Goal: Transaction & Acquisition: Download file/media

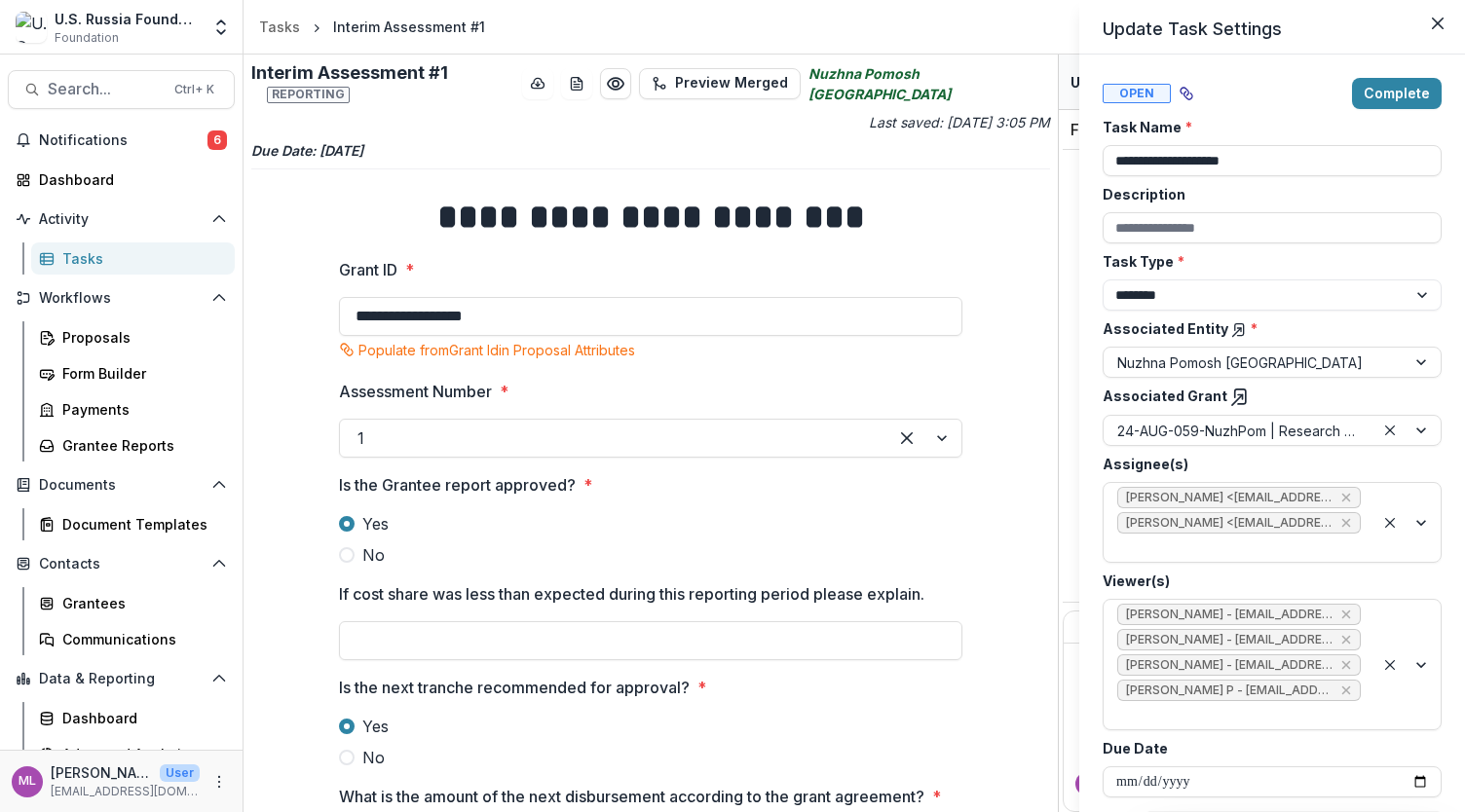
click at [518, 632] on div "**********" at bounding box center [732, 406] width 1465 height 812
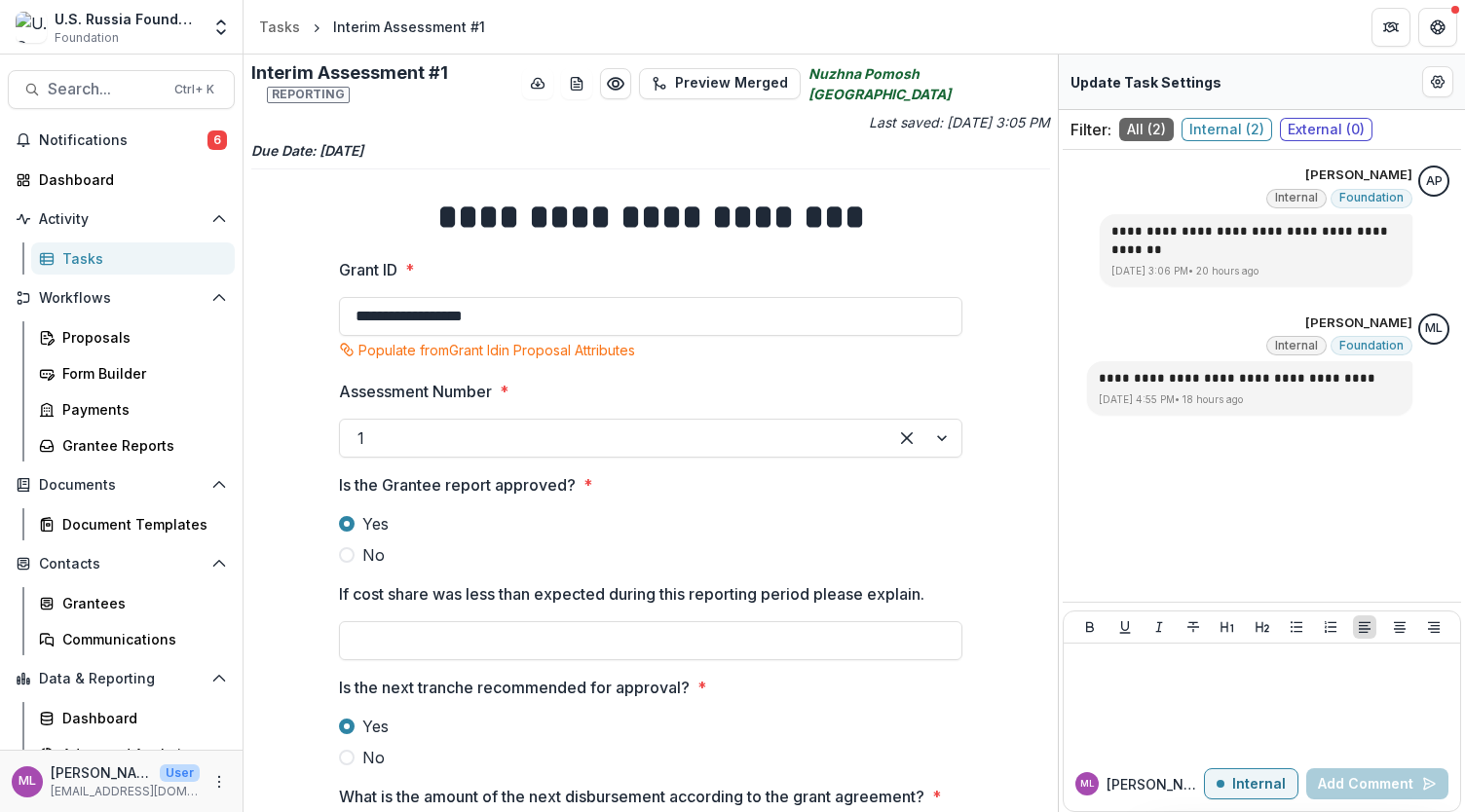
click at [518, 632] on input "If cost share was less than expected during this reporting period please explai…" at bounding box center [651, 641] width 624 height 39
click at [741, 71] on button "Preview Merged" at bounding box center [719, 84] width 161 height 31
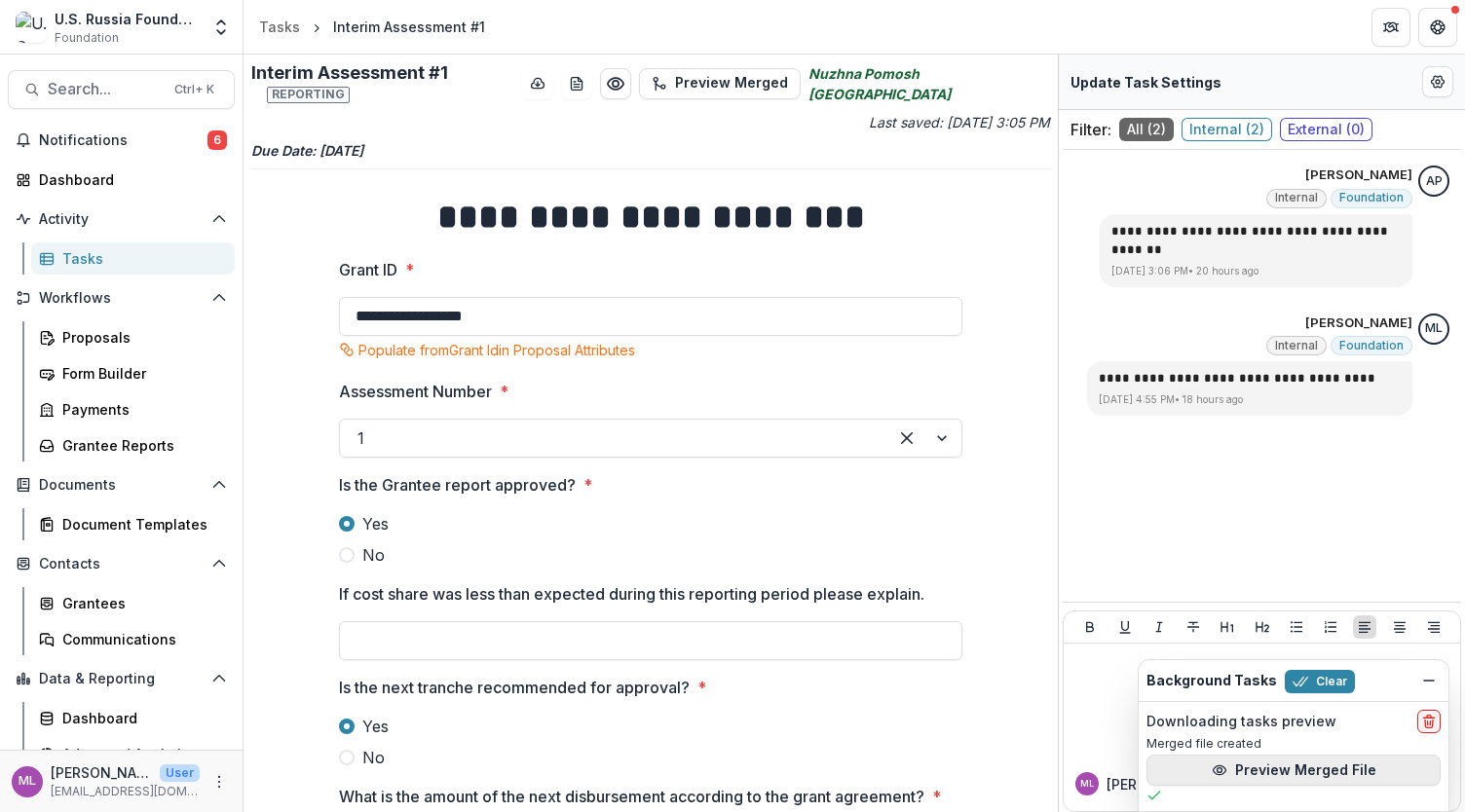
click at [1252, 778] on button "Preview Merged File" at bounding box center [1293, 771] width 294 height 31
click at [625, 79] on icon "Preview ff7abd10-681d-49de-9dac-fdc13988ca9b.pdf" at bounding box center [616, 84] width 20 height 20
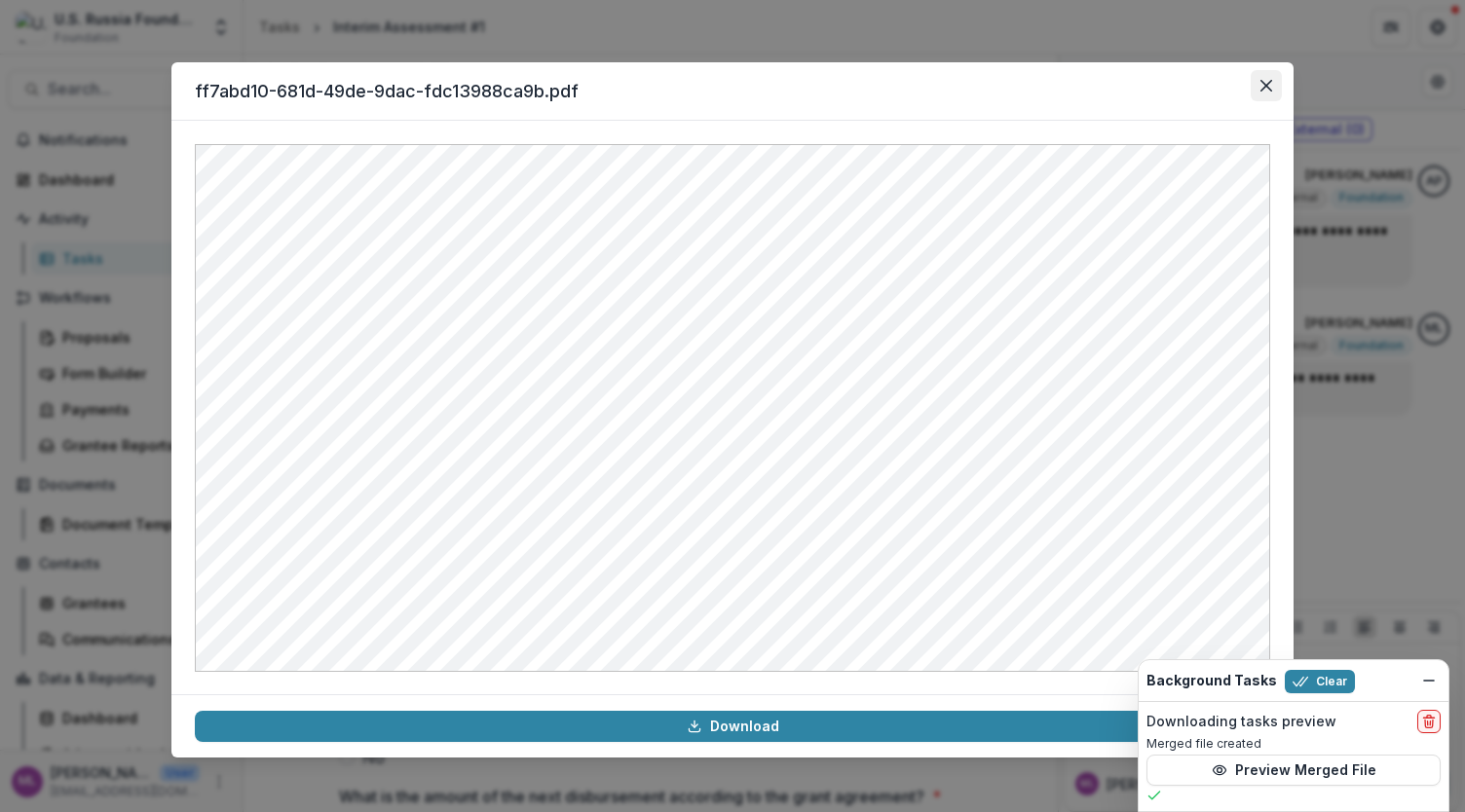
click at [1271, 84] on icon "Close" at bounding box center [1267, 86] width 12 height 12
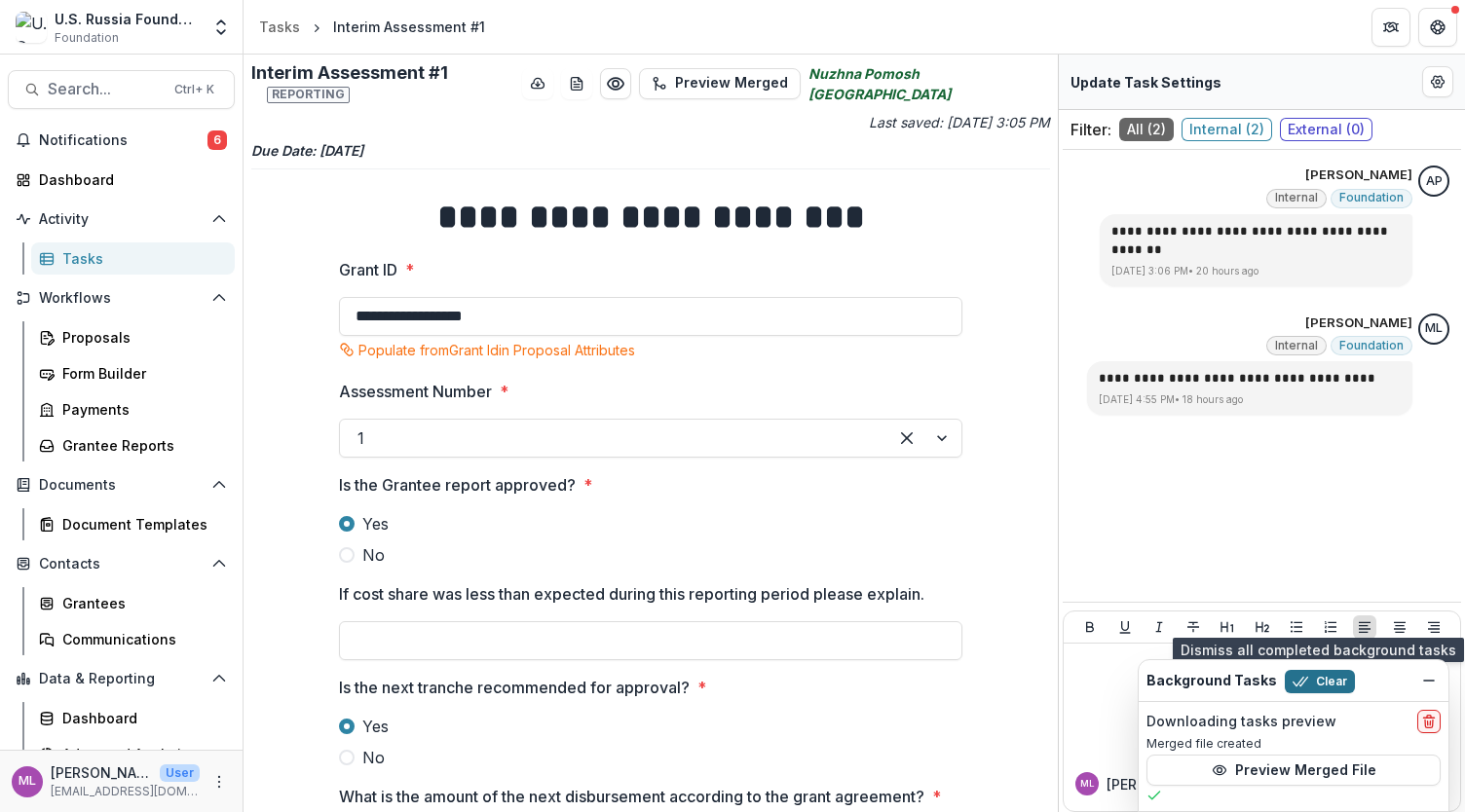
click at [1322, 679] on button "Clear" at bounding box center [1320, 682] width 70 height 23
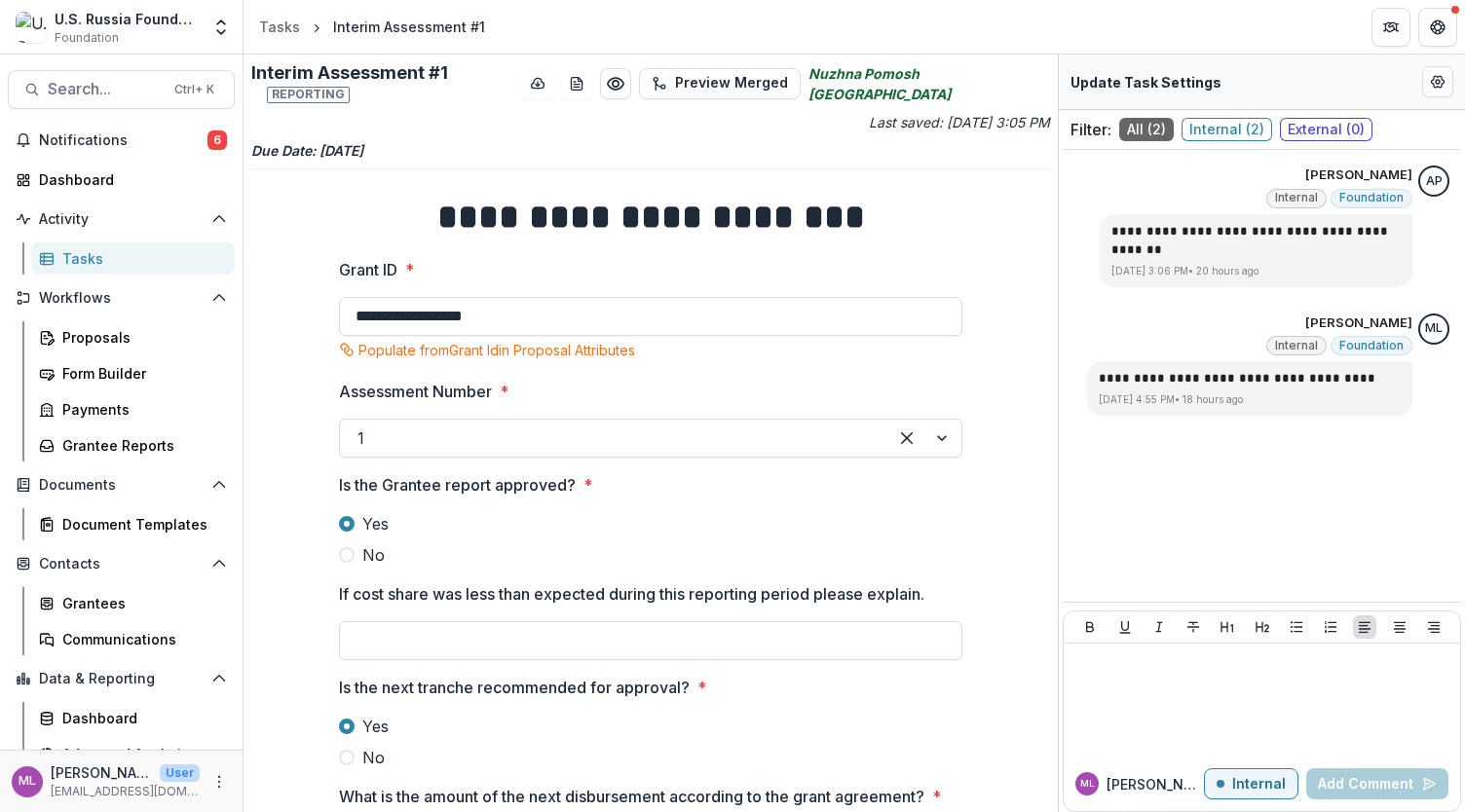
click at [350, 87] on span "Reporting" at bounding box center [308, 95] width 83 height 16
click at [1437, 79] on icon "Edit Form Settings" at bounding box center [1438, 82] width 16 height 16
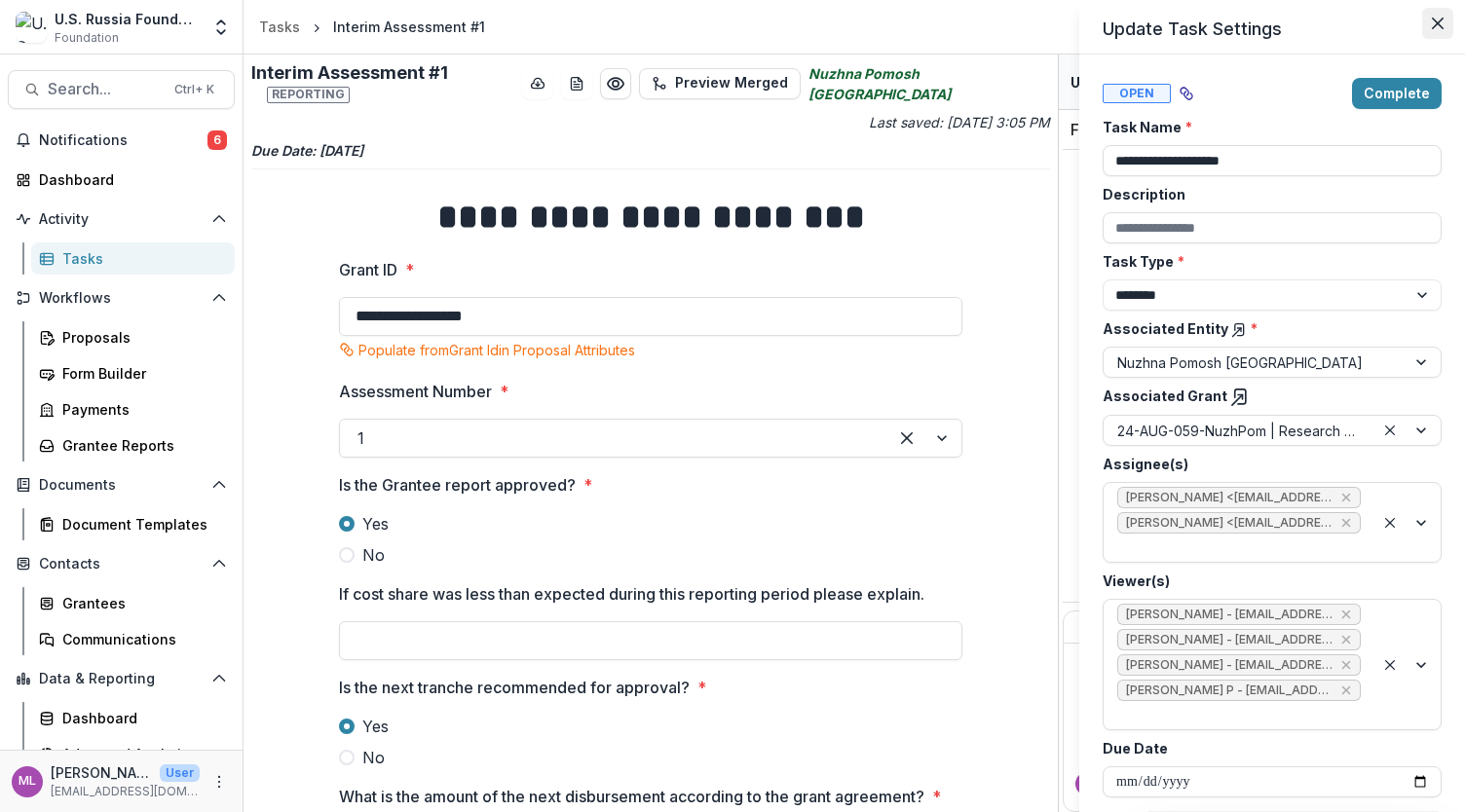
click at [1441, 21] on icon "Close" at bounding box center [1438, 23] width 12 height 12
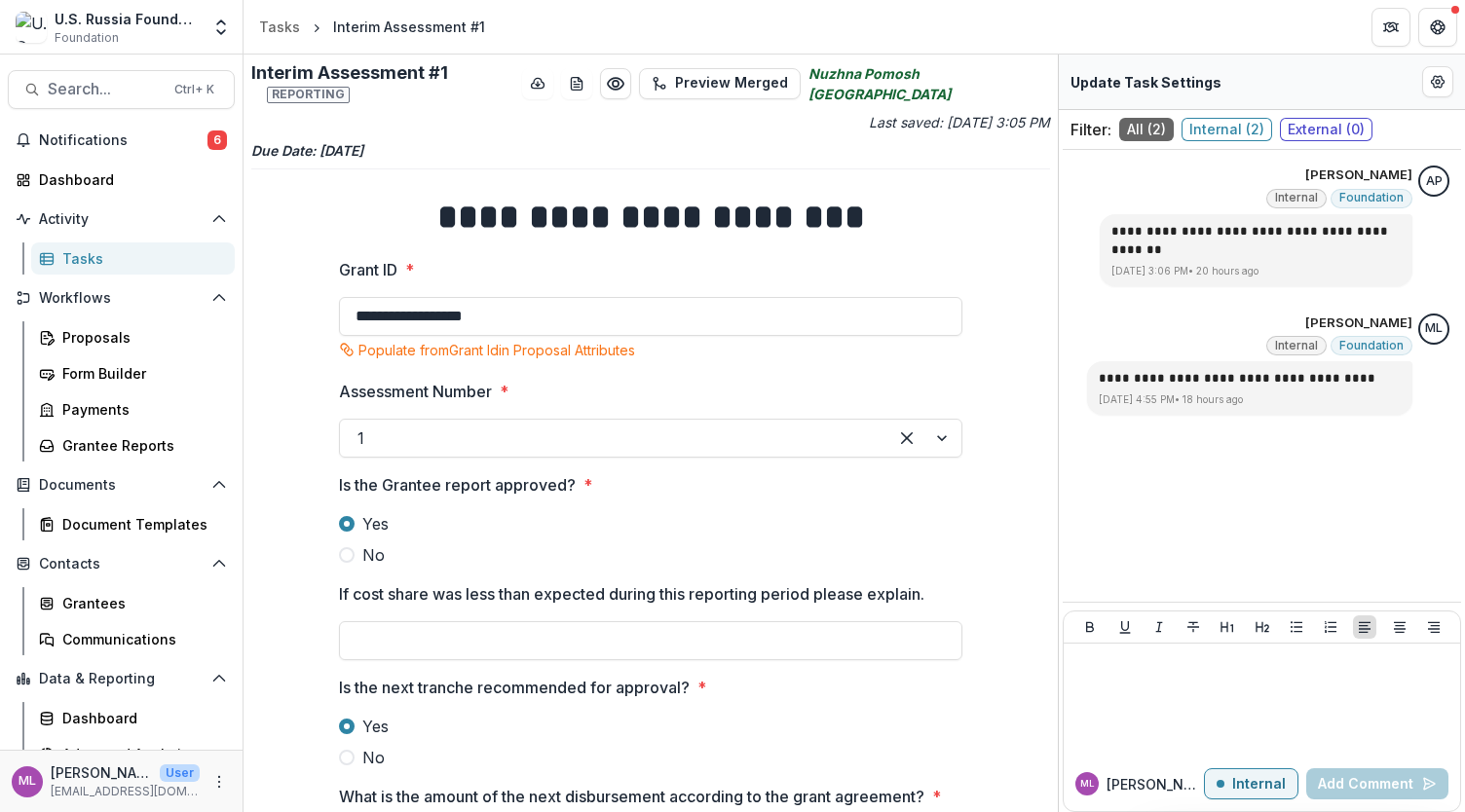
click at [115, 258] on div "Tasks" at bounding box center [141, 258] width 157 height 21
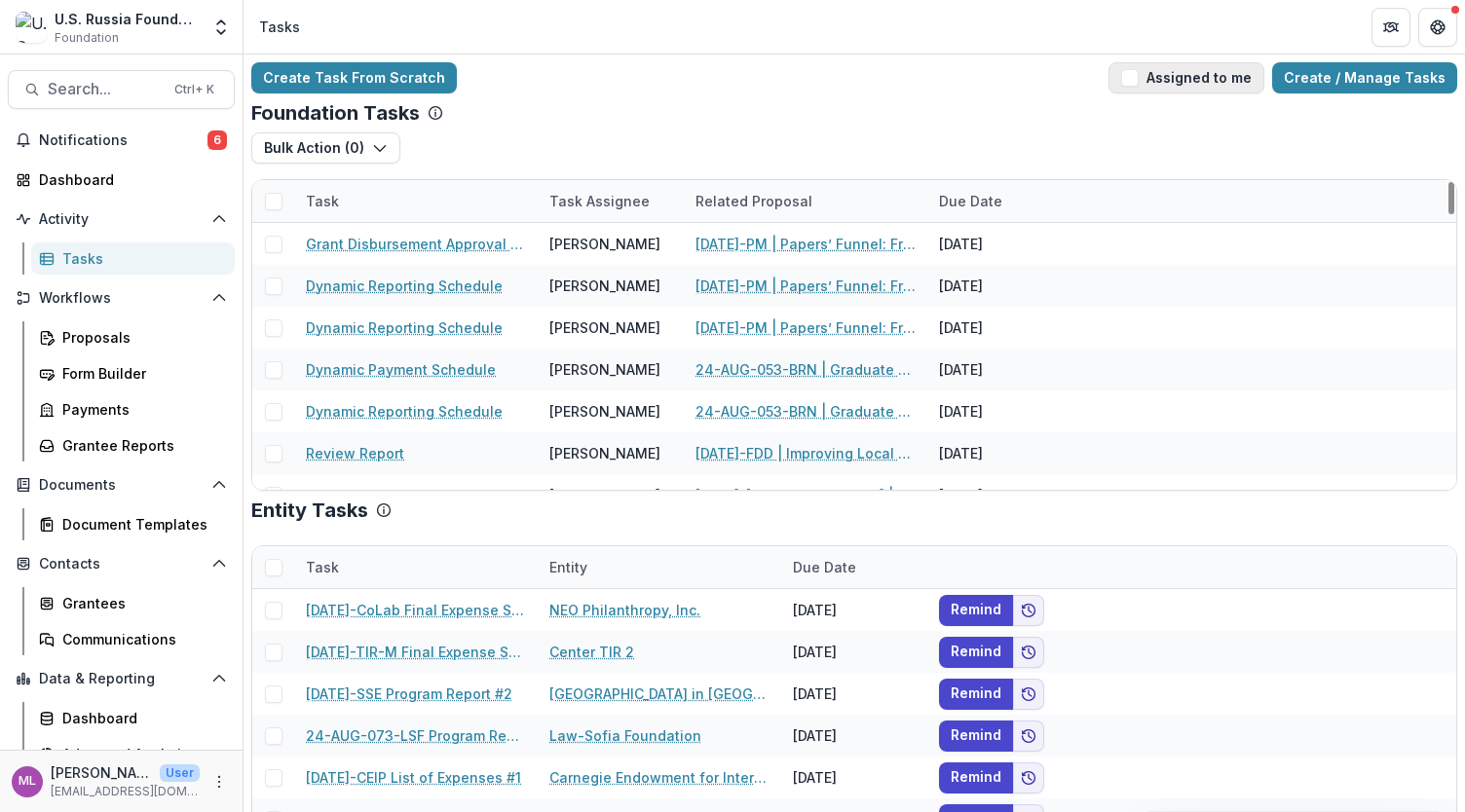
click at [1212, 85] on button "Assigned to me" at bounding box center [1186, 78] width 156 height 31
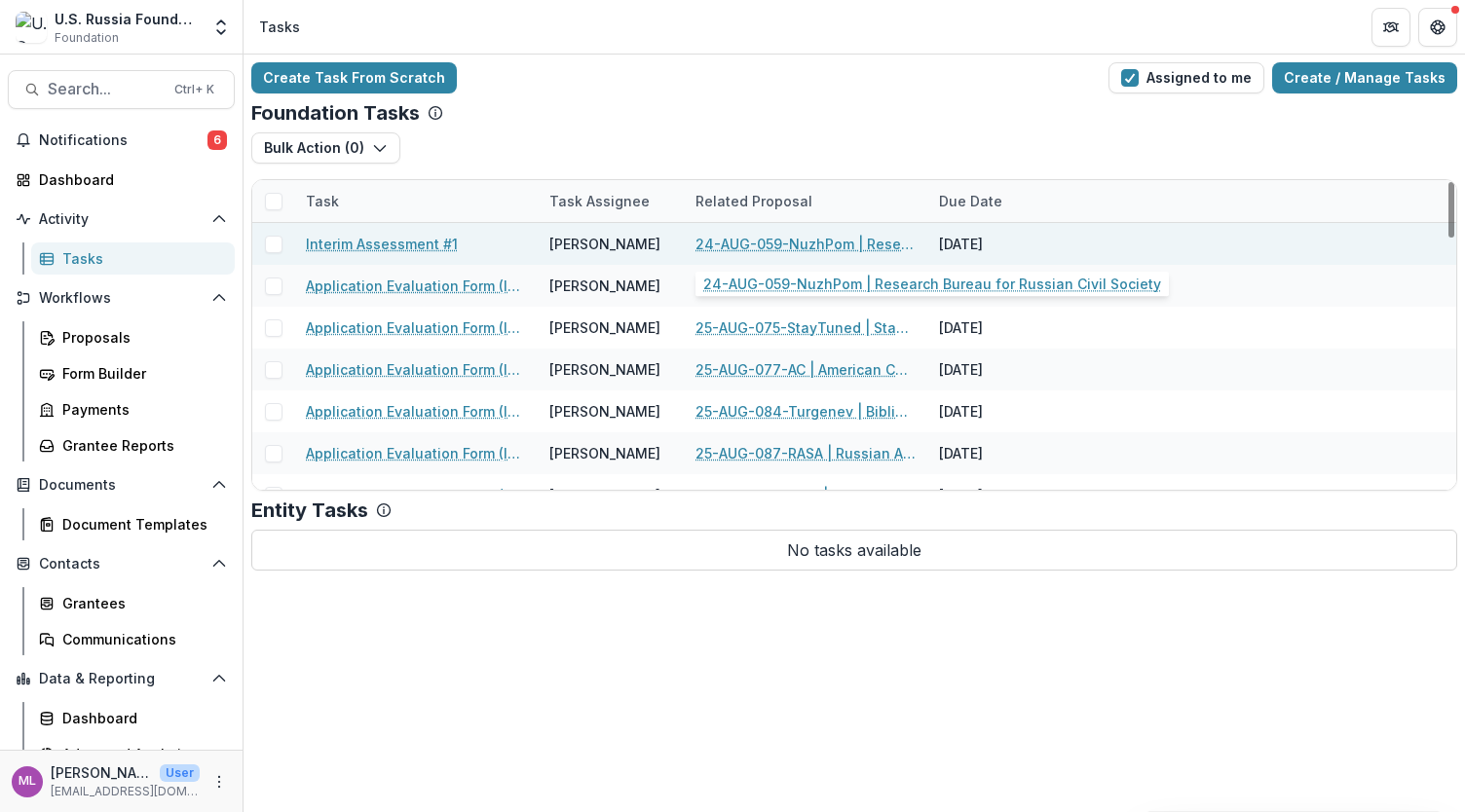
click at [828, 244] on link "24-AUG-059-NuzhPom | Research Bureau for Russian Civil Society" at bounding box center [805, 243] width 220 height 21
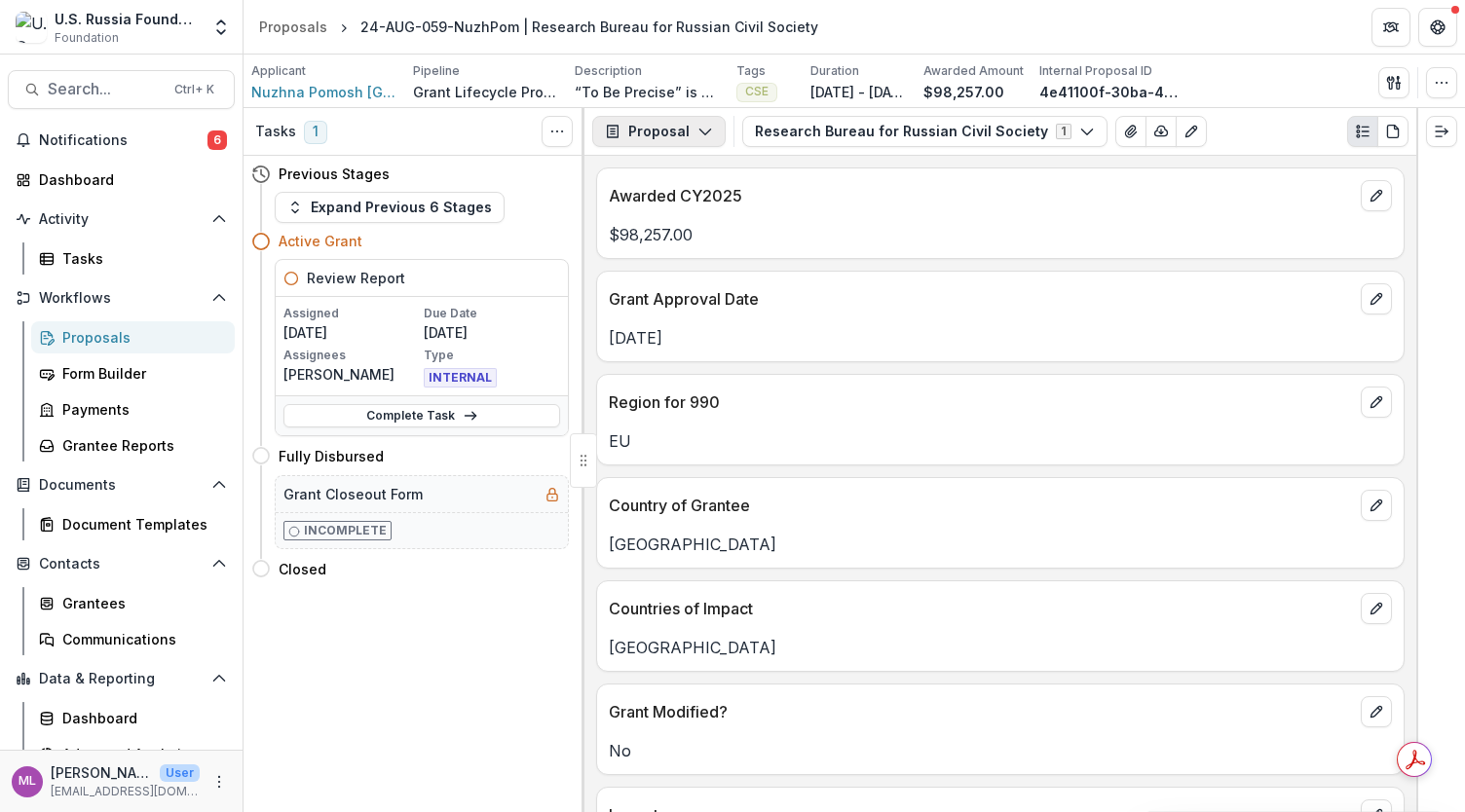
click at [705, 144] on button "Proposal" at bounding box center [659, 132] width 134 height 31
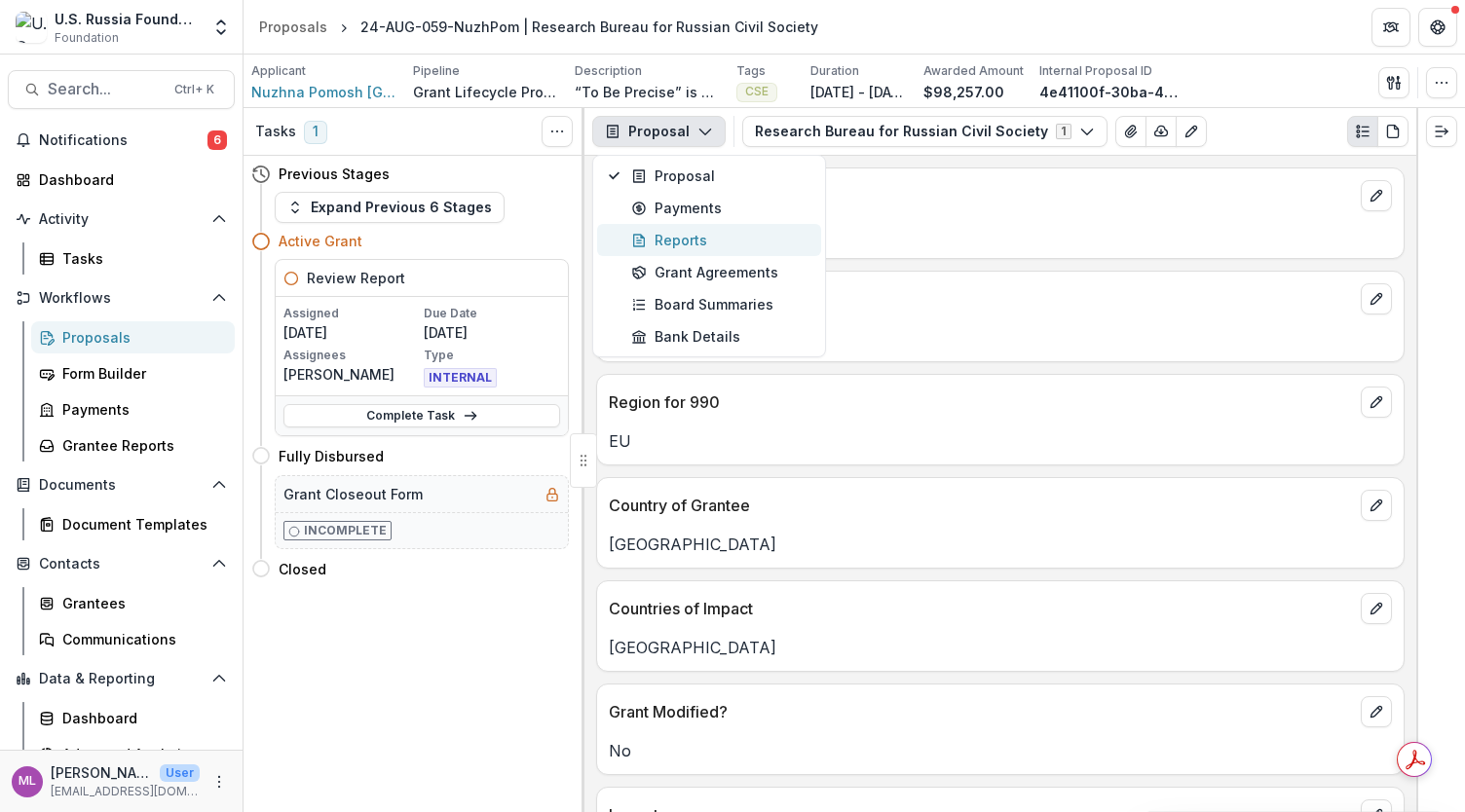
click at [694, 237] on div "Reports" at bounding box center [720, 239] width 178 height 21
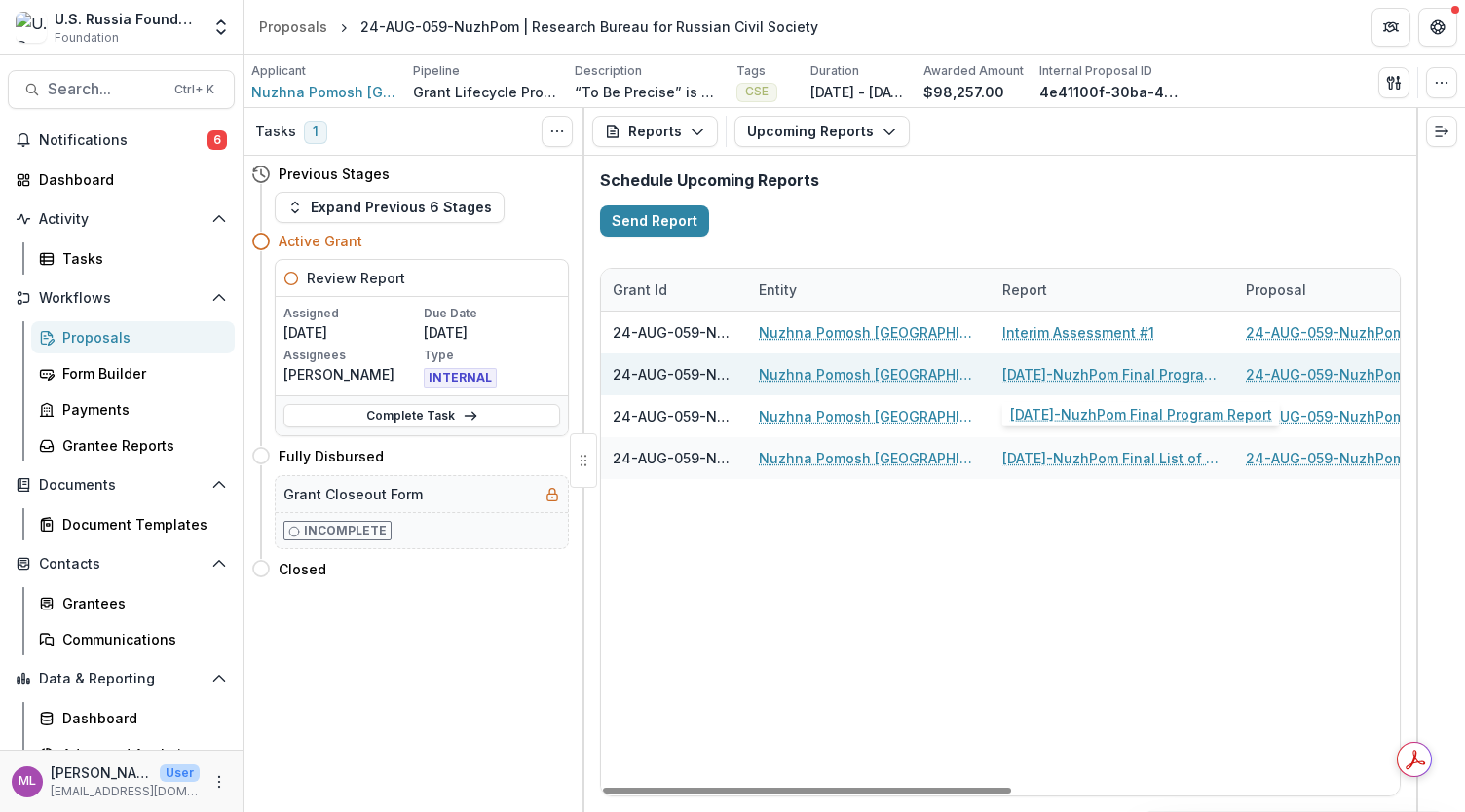
click at [1094, 371] on link "24-AUG-59-NuzhPom Final Program Report" at bounding box center [1112, 374] width 220 height 21
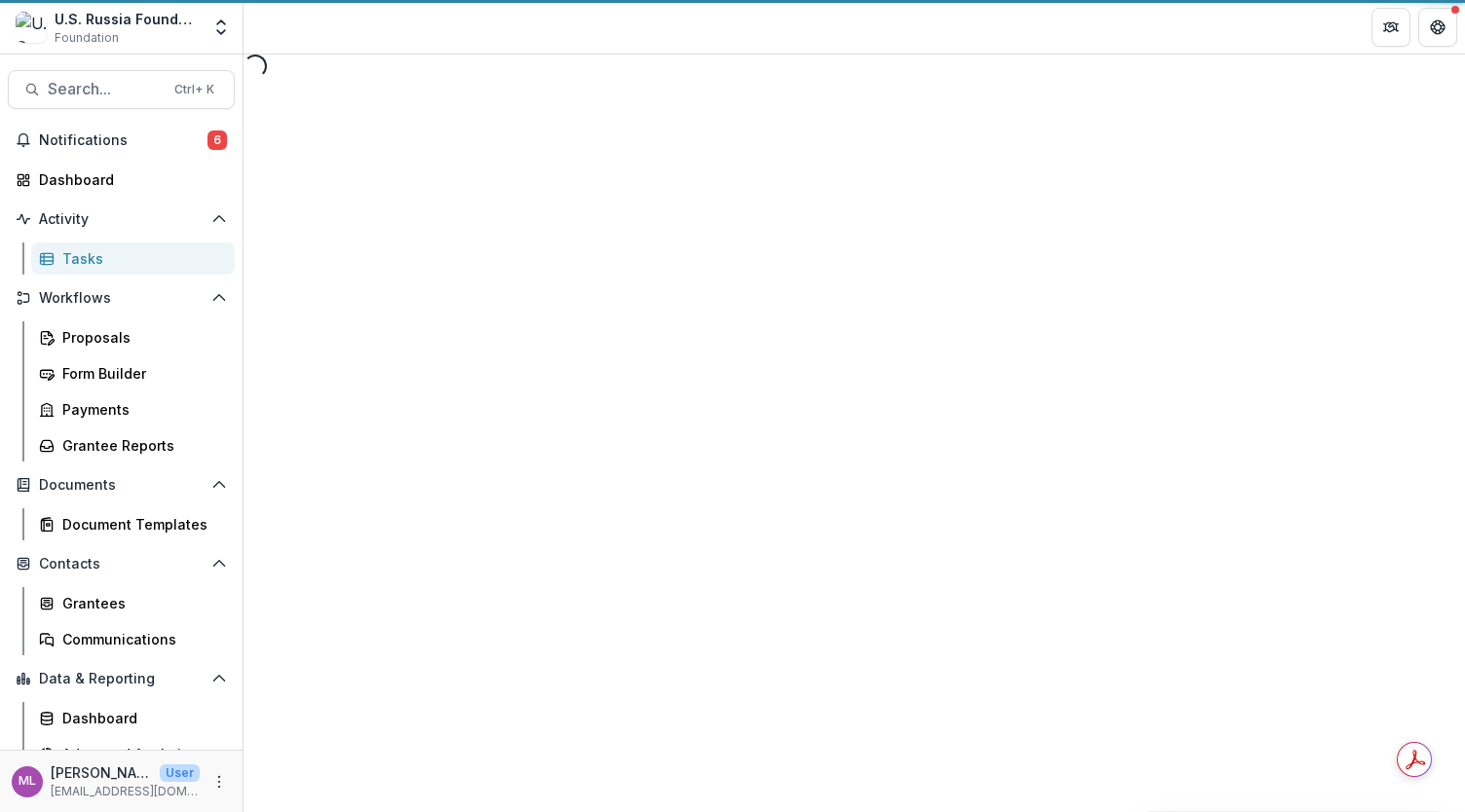
select select "********"
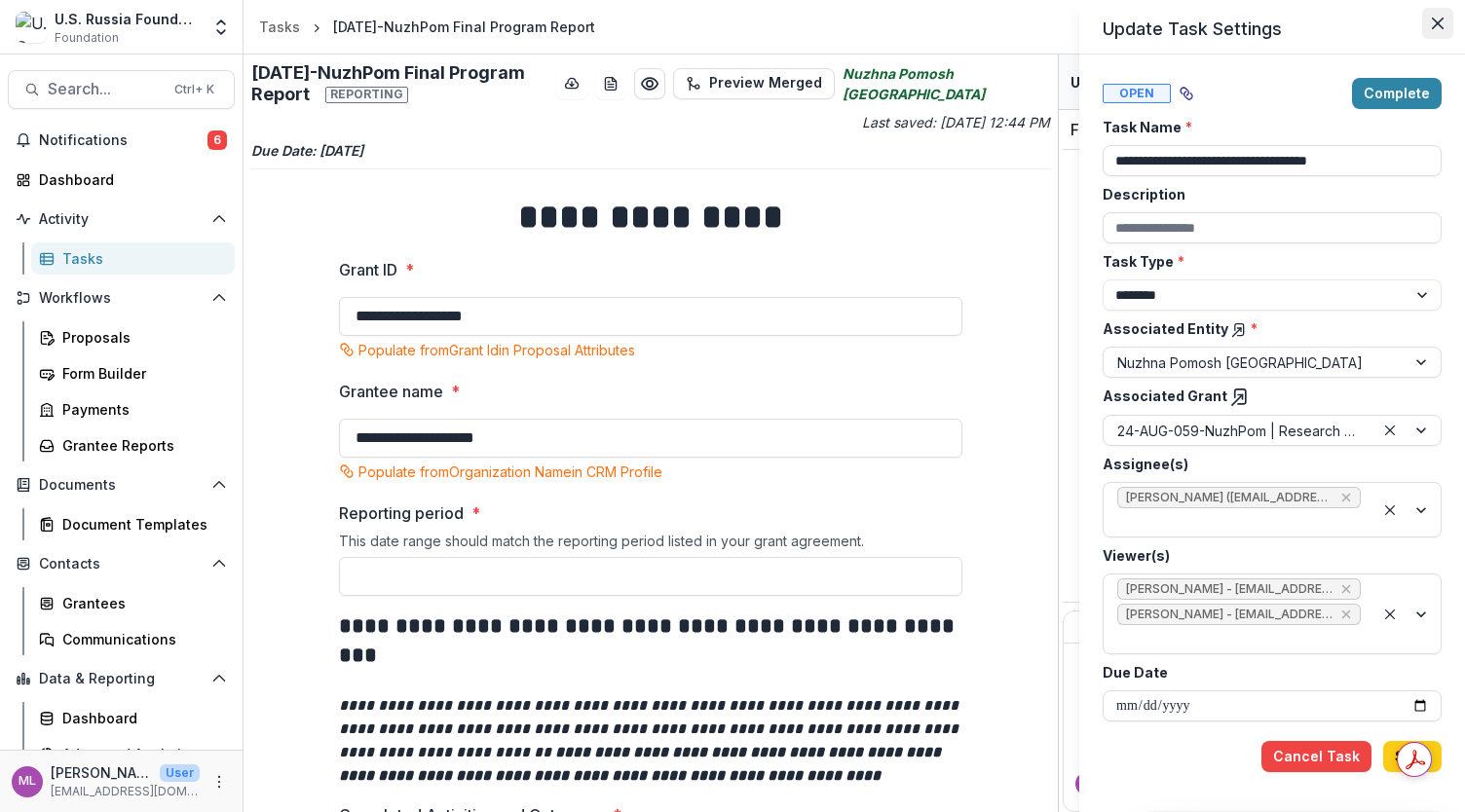
click at [1437, 29] on button "Close" at bounding box center [1438, 23] width 31 height 31
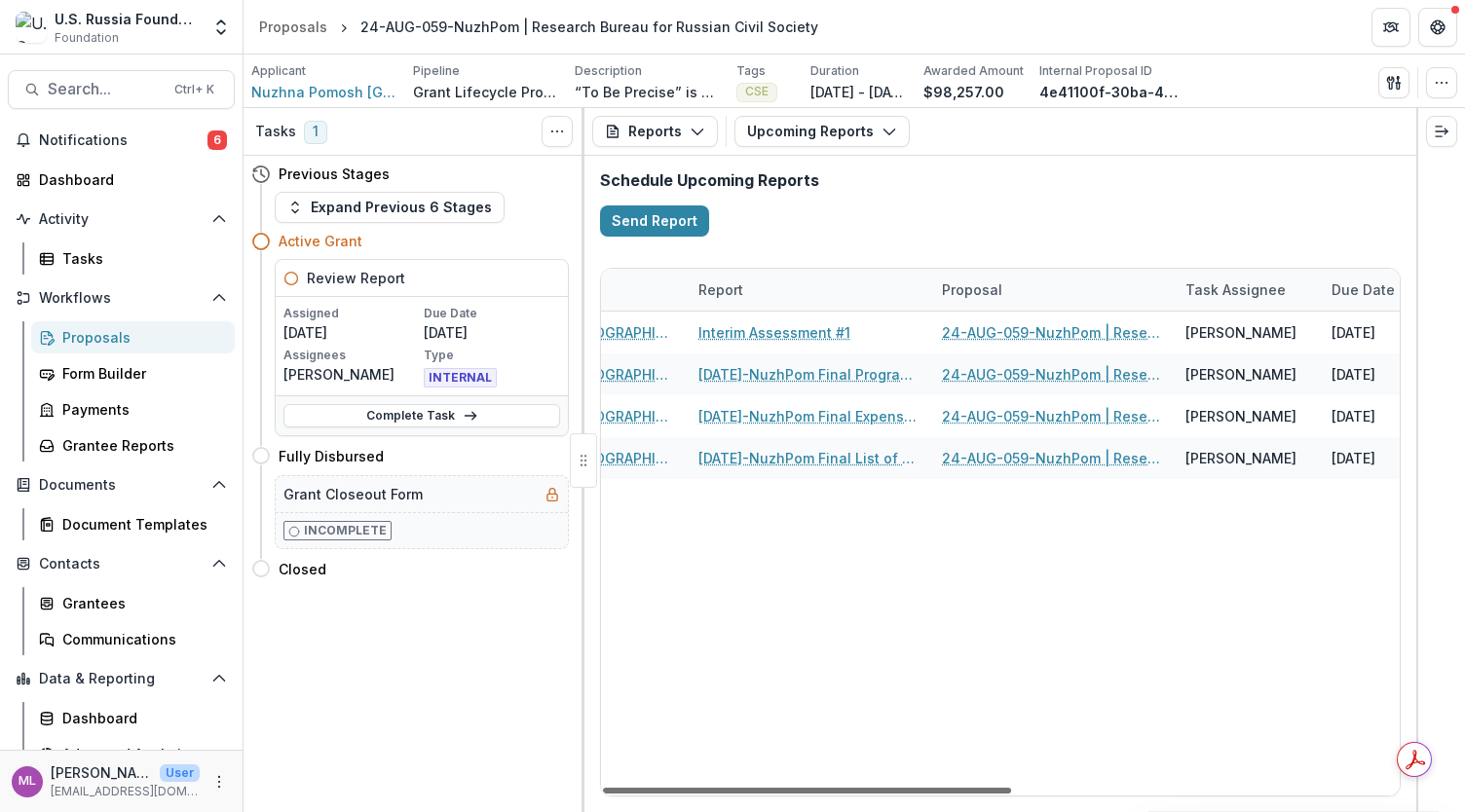
scroll to position [0, 173]
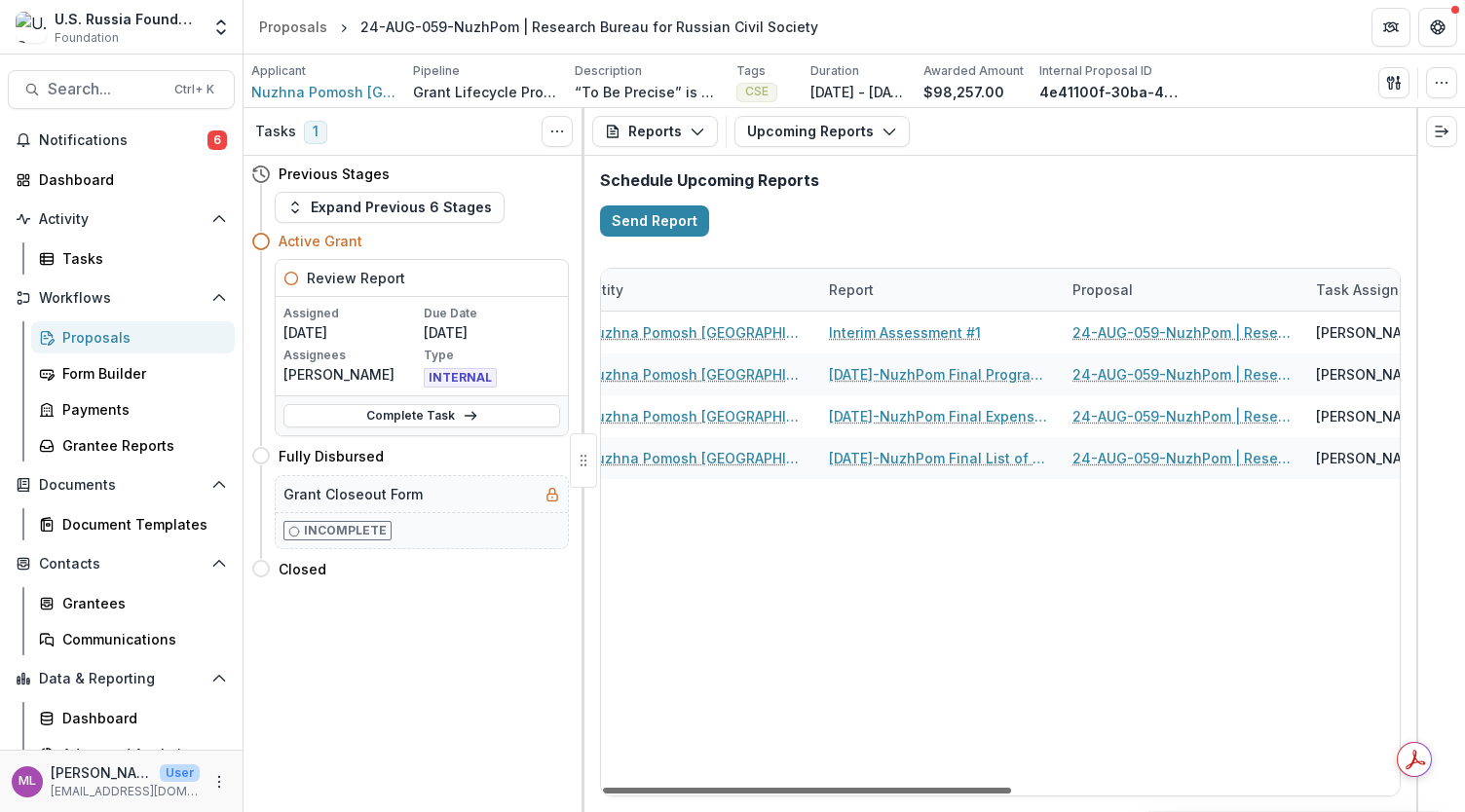
drag, startPoint x: 982, startPoint y: 794, endPoint x: 1072, endPoint y: 785, distance: 90.4
click at [1012, 789] on div at bounding box center [807, 791] width 409 height 6
click at [882, 129] on icon "button" at bounding box center [889, 132] width 16 height 16
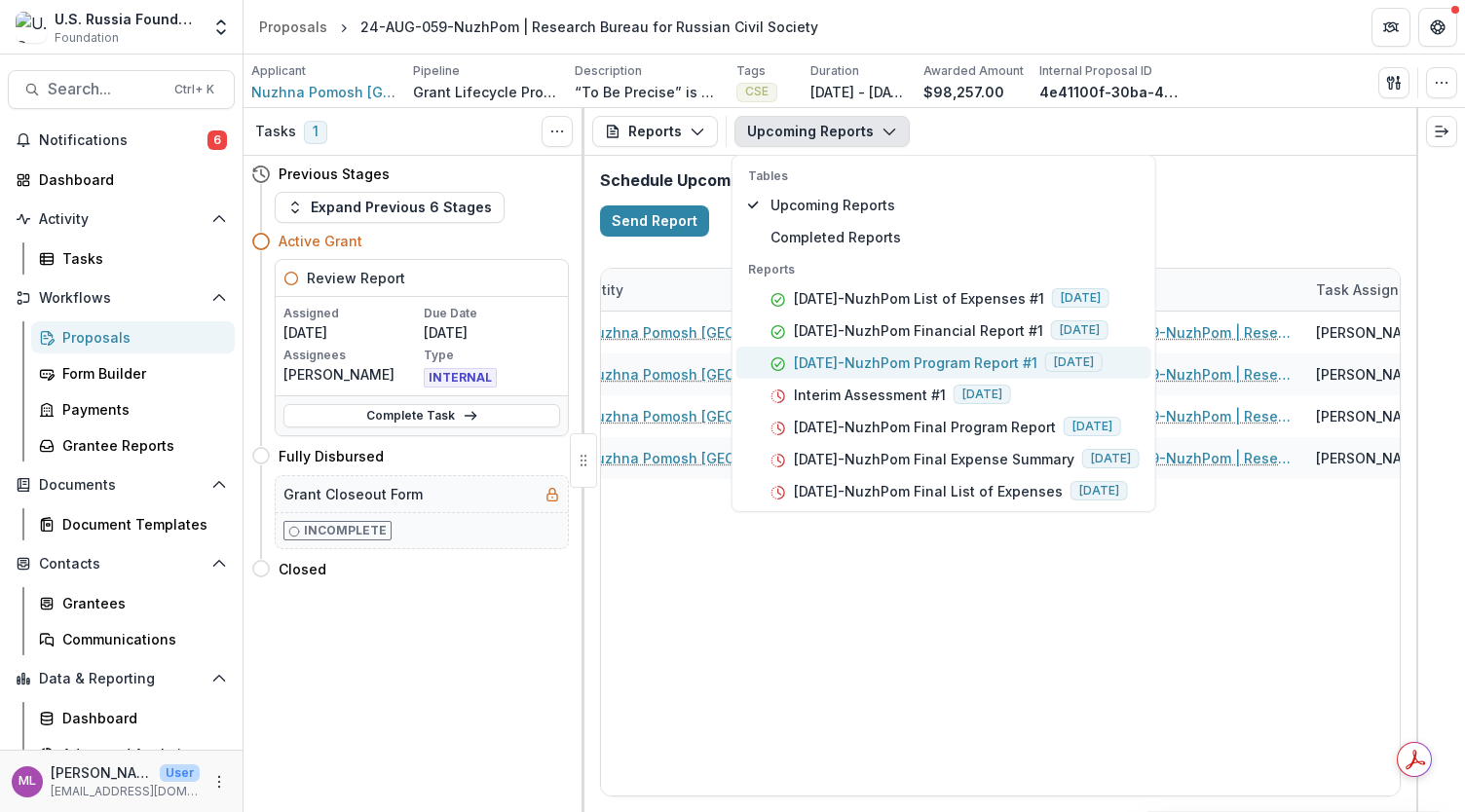
click at [869, 358] on p "24-AUG-59-NuzhPom Program Report #1" at bounding box center [915, 363] width 243 height 21
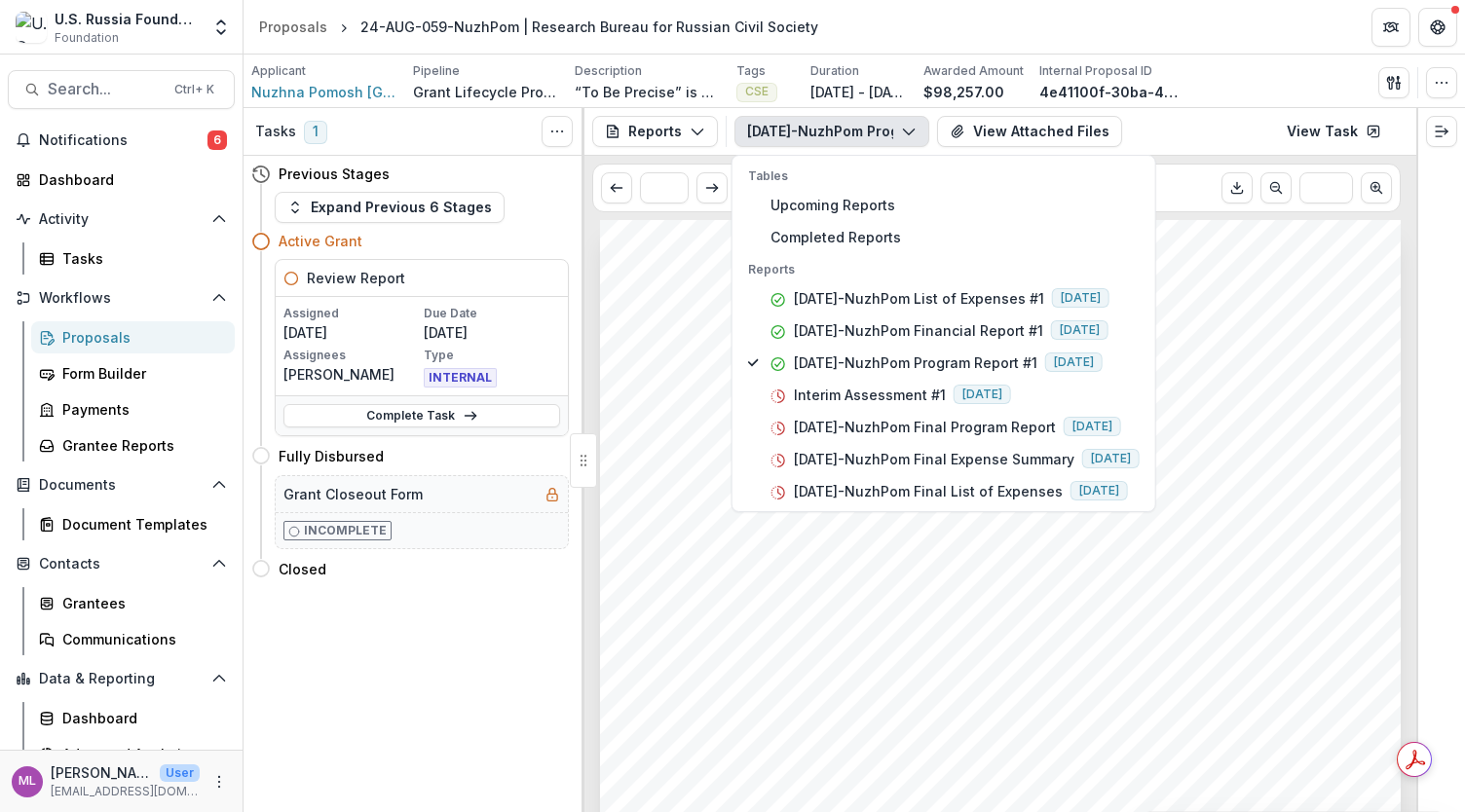
click at [995, 621] on span "project objectives and outcomes. Special mention should be made of project dela…" at bounding box center [991, 629] width 685 height 17
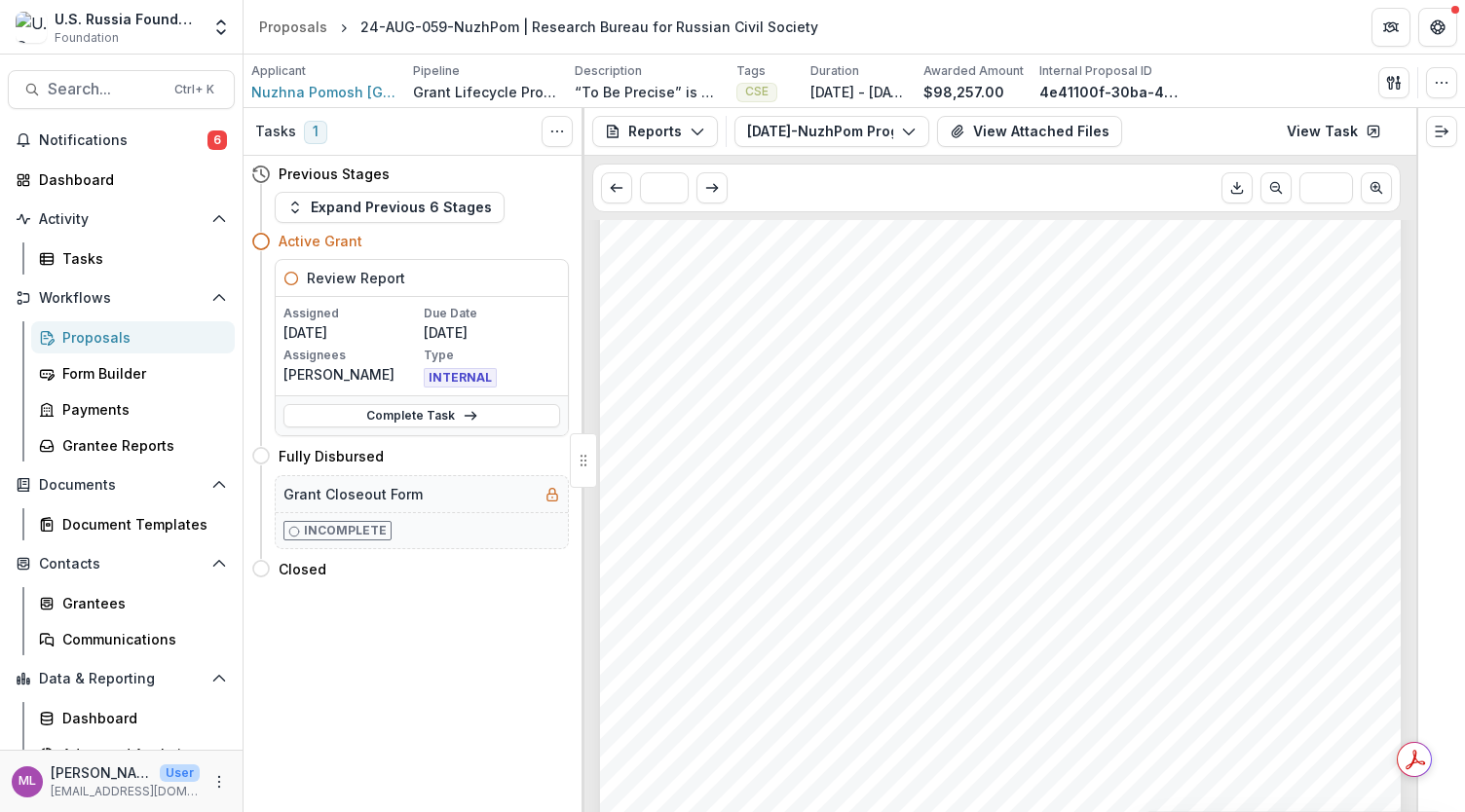
scroll to position [1559, 0]
click at [1199, 430] on span "dedicated to the bureau (current version). This" at bounding box center [1148, 431] width 330 height 17
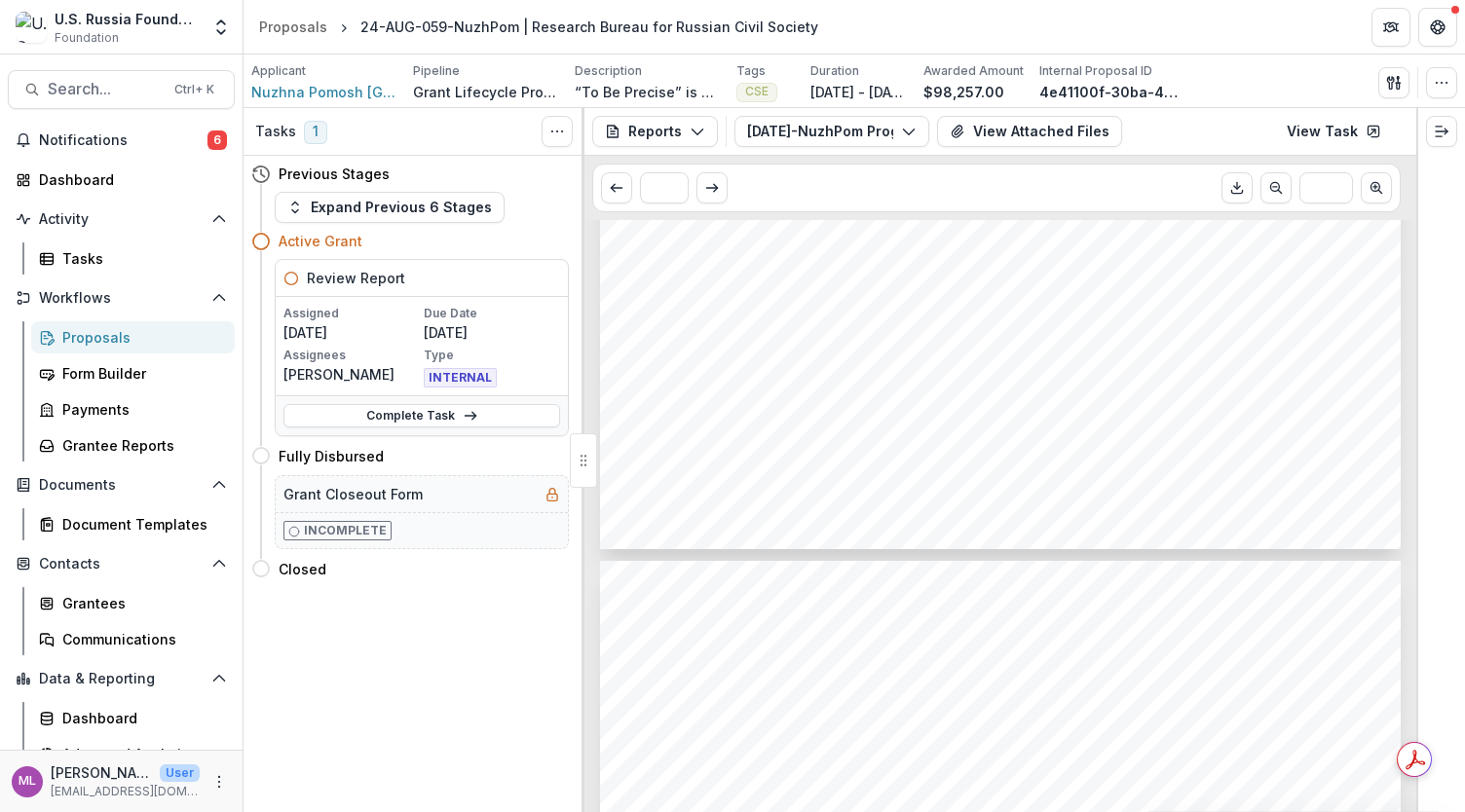
click at [1163, 780] on span "newsletter, it was converted into a weekly newsletter and Telegram channel" at bounding box center [928, 777] width 539 height 17
click at [687, 151] on div "Reports Proposal Payments Reports Grant Agreements Board Summaries Bank Details…" at bounding box center [1000, 132] width 832 height 48
click at [687, 153] on div "Reports Proposal Payments Reports Grant Agreements Board Summaries Bank Details…" at bounding box center [1000, 132] width 832 height 48
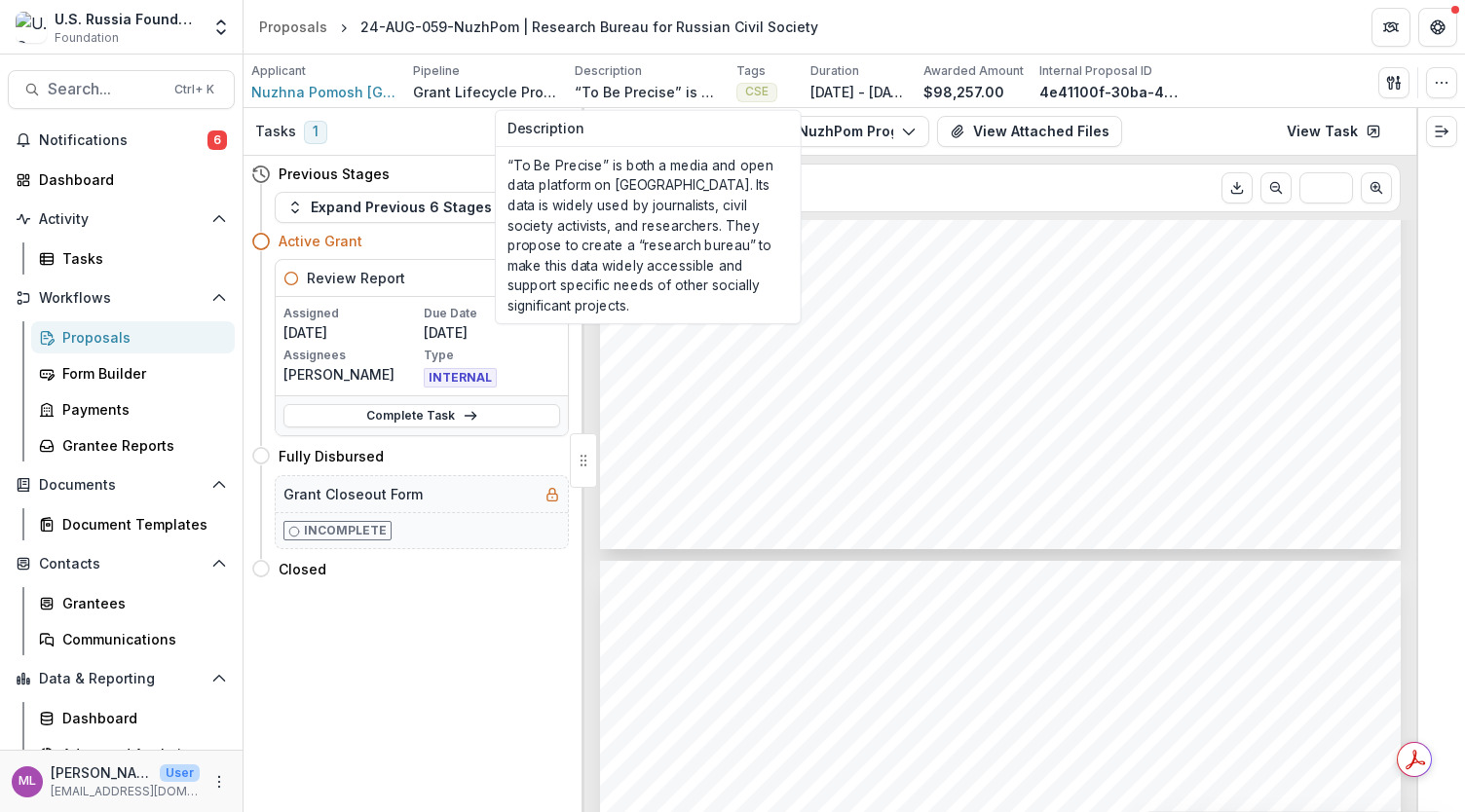
click at [838, 174] on div "* ***" at bounding box center [996, 188] width 808 height 49
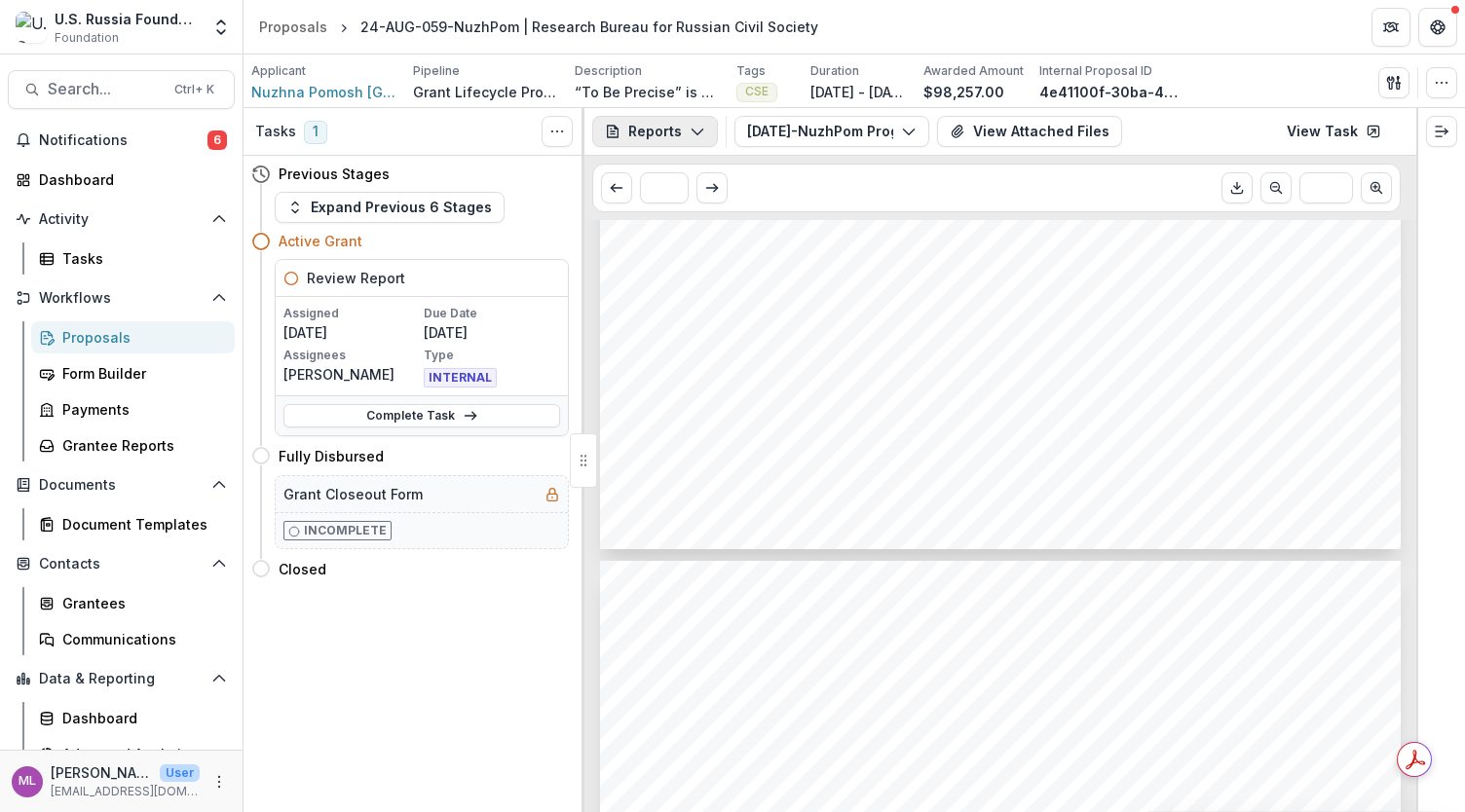
click at [695, 132] on icon "button" at bounding box center [698, 132] width 16 height 16
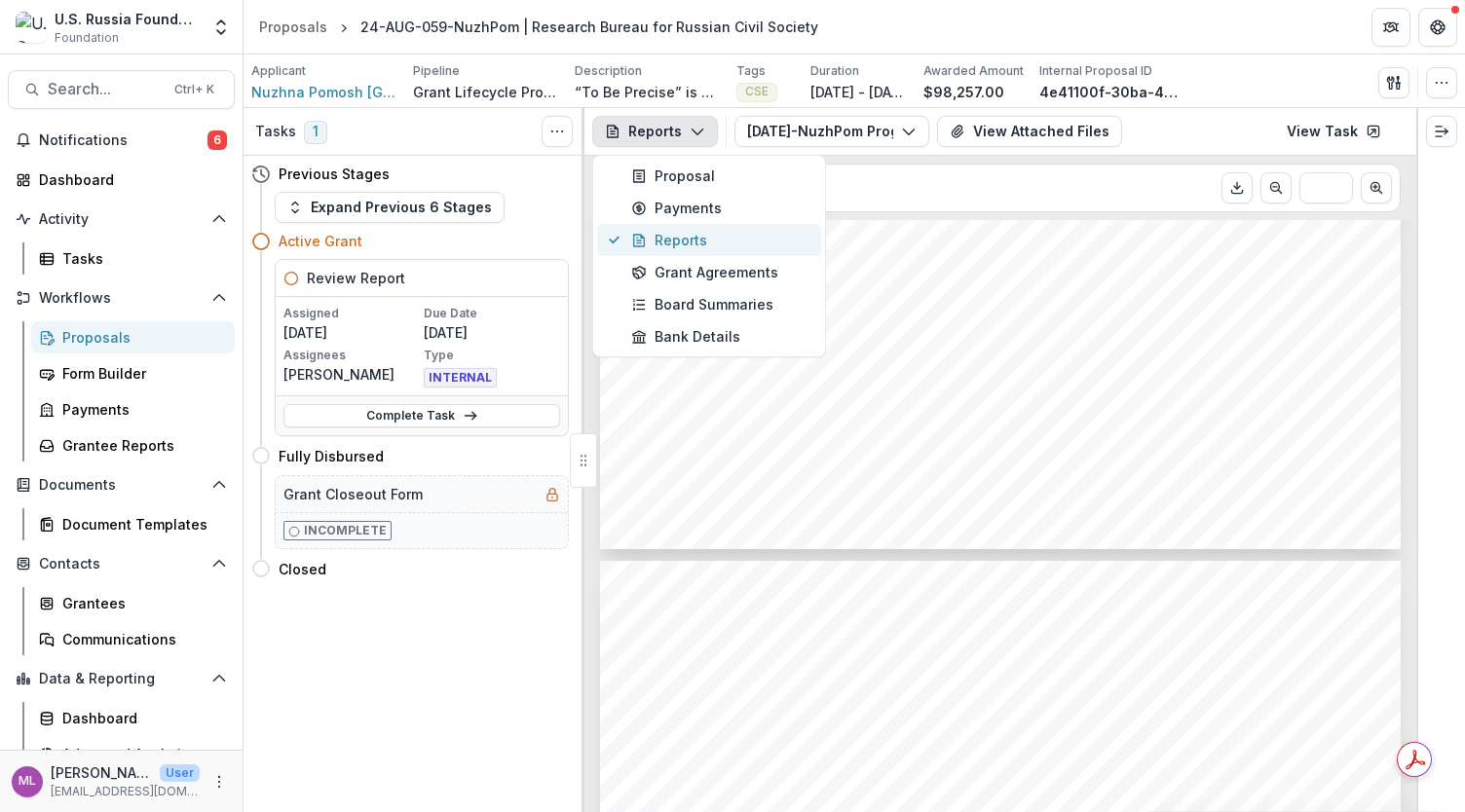
click at [676, 235] on div "Reports" at bounding box center [720, 239] width 178 height 21
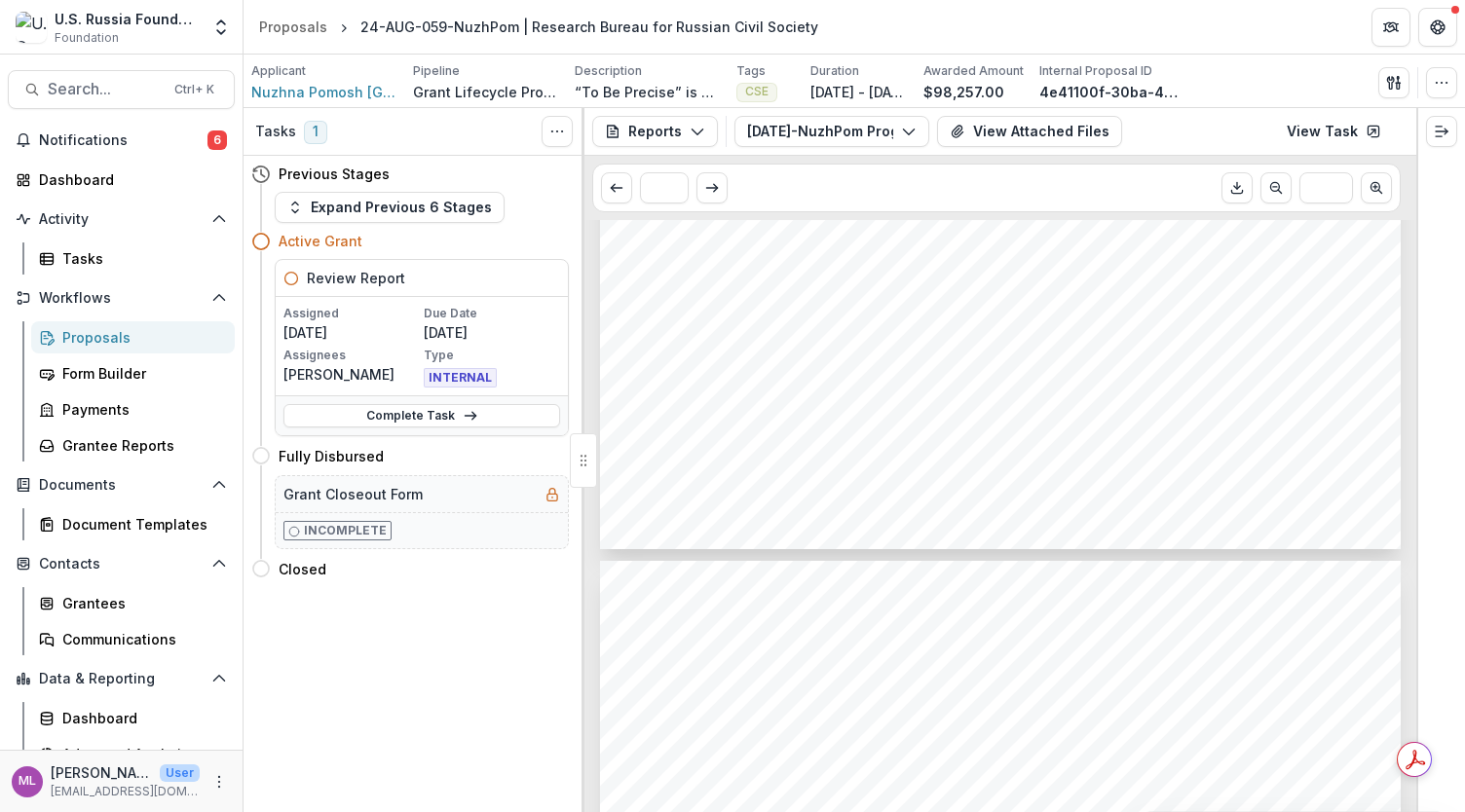
click at [123, 330] on div "Proposals" at bounding box center [141, 337] width 157 height 21
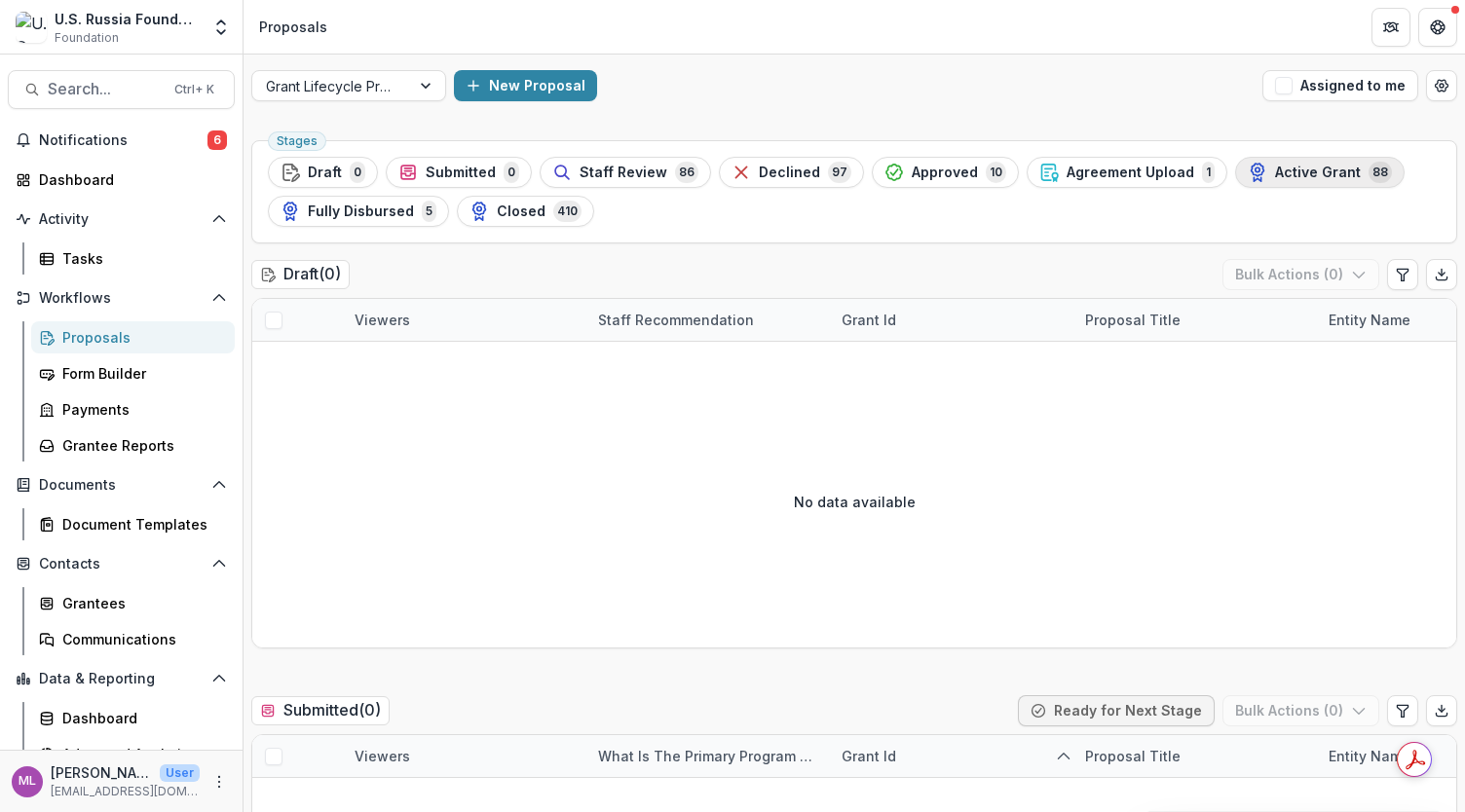
click at [1300, 168] on span "Active Grant" at bounding box center [1318, 172] width 86 height 17
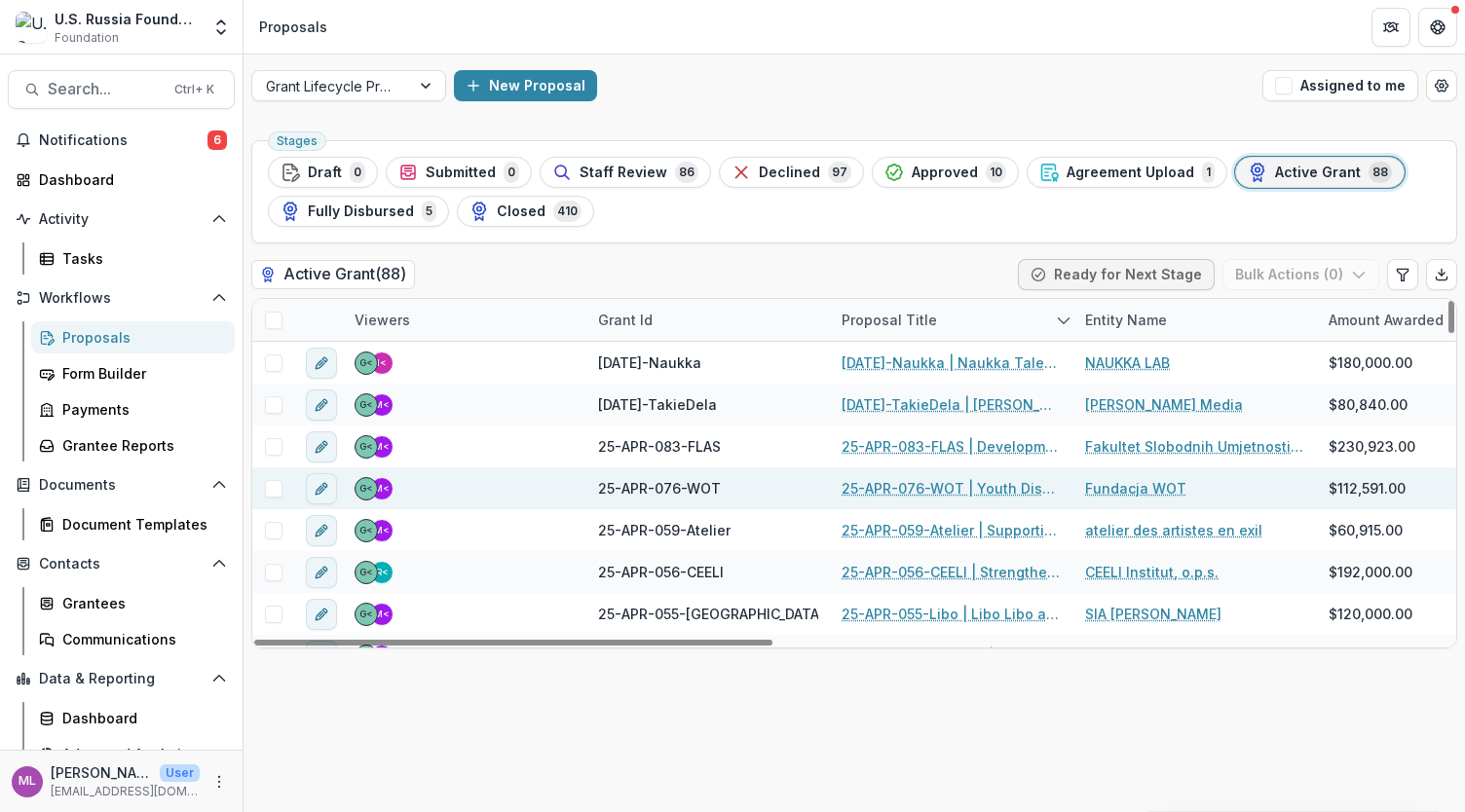
click at [927, 474] on div "25-APR-076-WOT | Youth Discussion Clubs The Politics Space" at bounding box center [951, 489] width 243 height 42
click at [927, 479] on link "25-APR-076-WOT | Youth Discussion Clubs The Politics Space" at bounding box center [951, 488] width 220 height 21
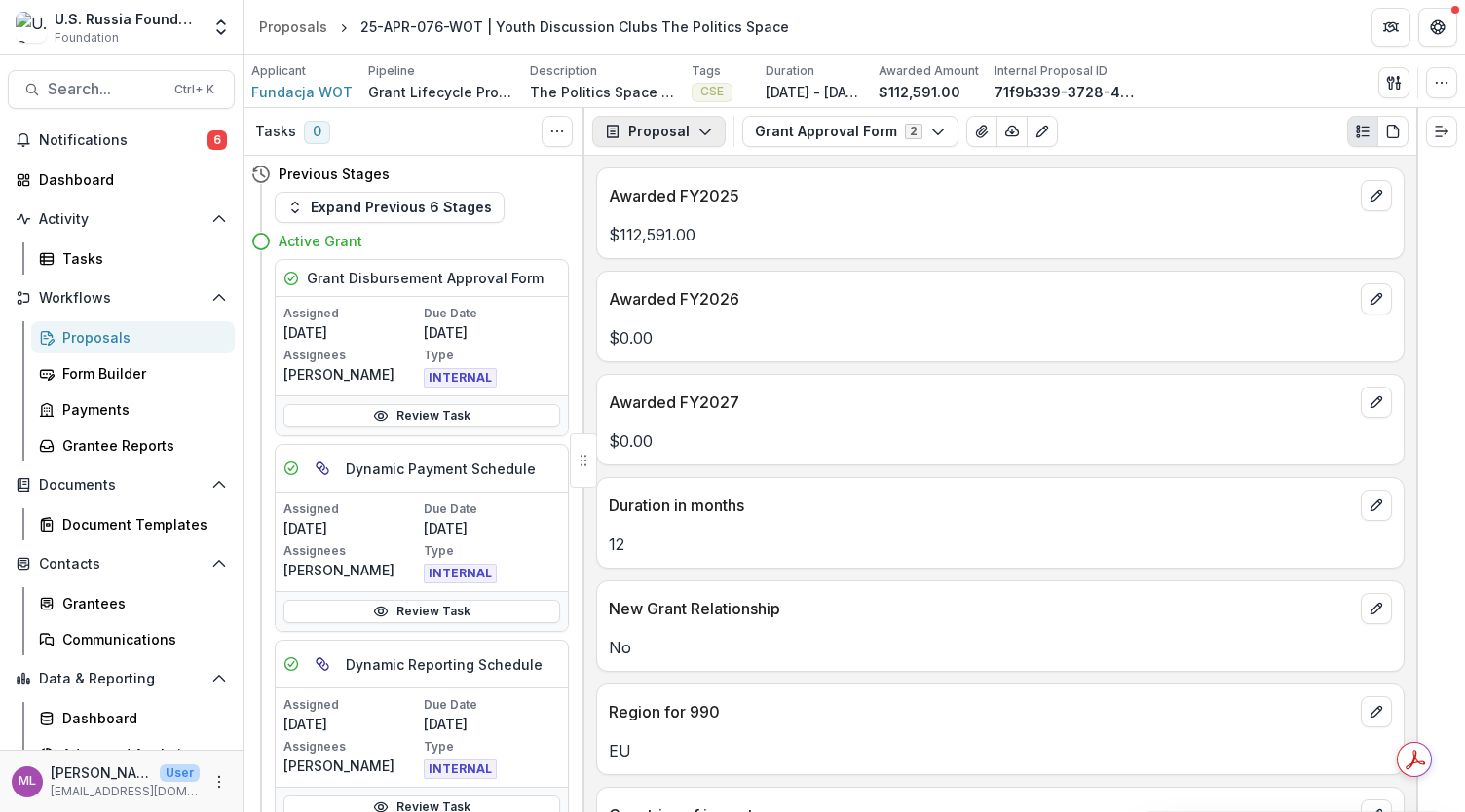
click at [701, 129] on icon "button" at bounding box center [706, 132] width 16 height 16
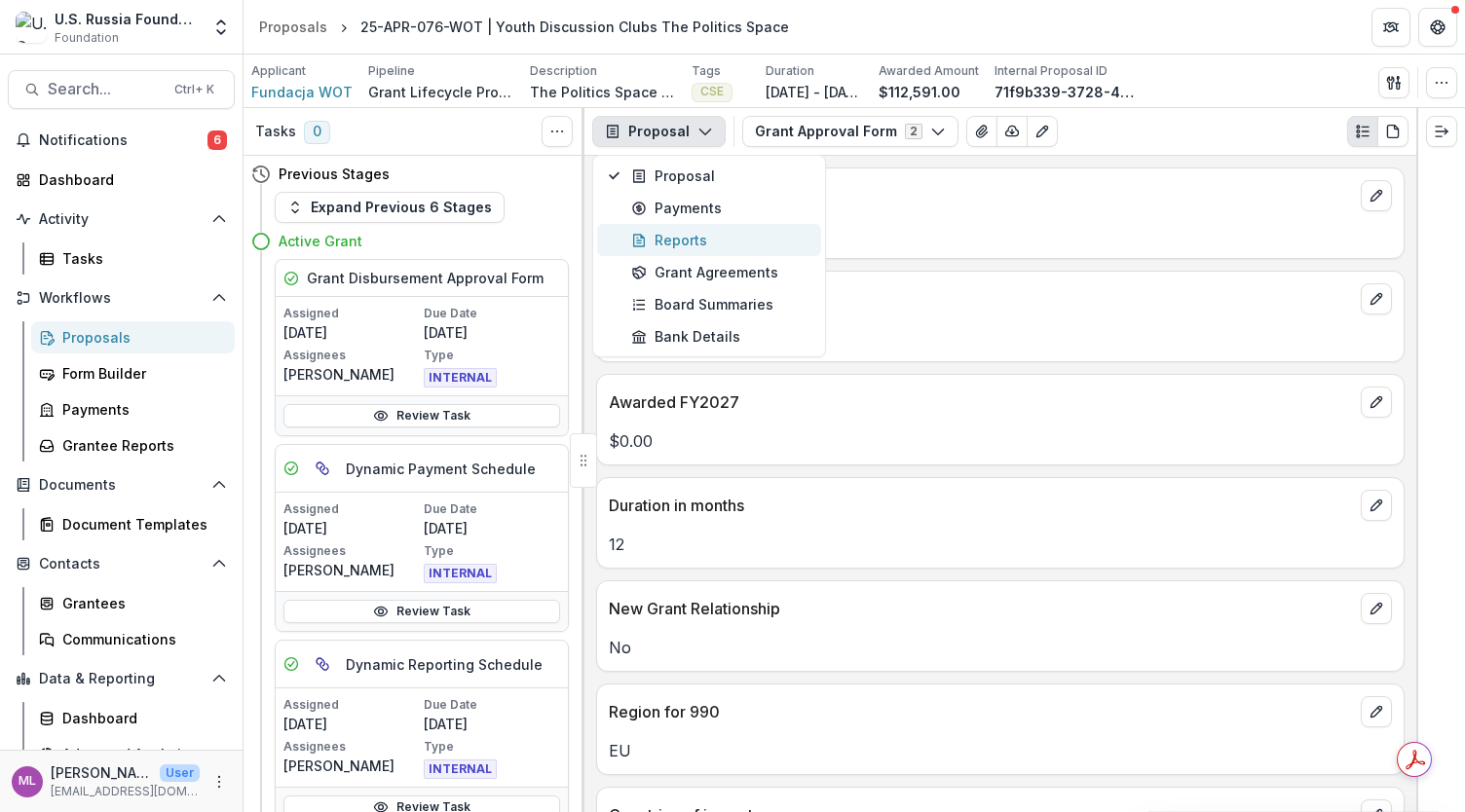
click at [688, 235] on div "Reports" at bounding box center [720, 239] width 178 height 21
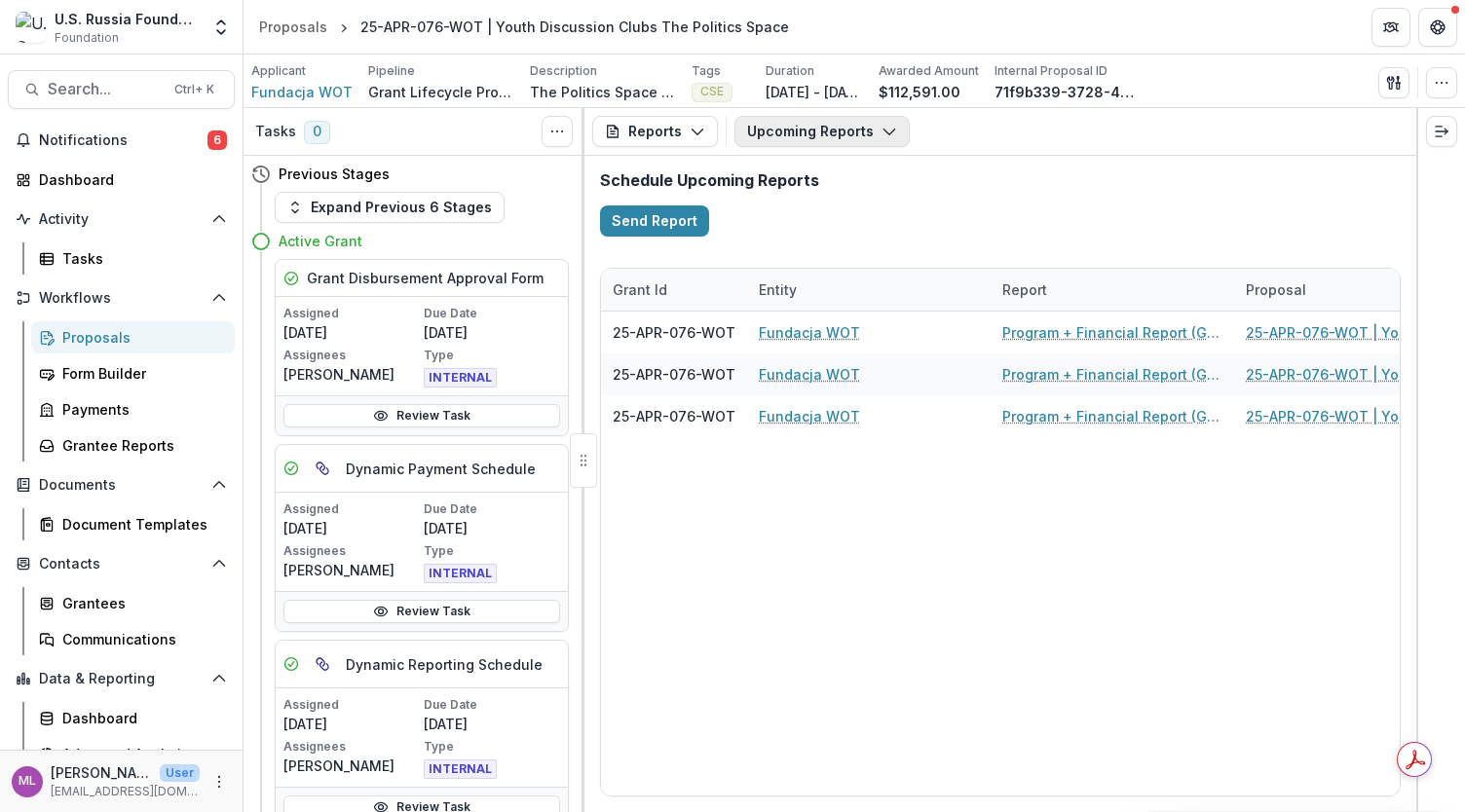
click at [883, 134] on polyline "button" at bounding box center [888, 133] width 11 height 6
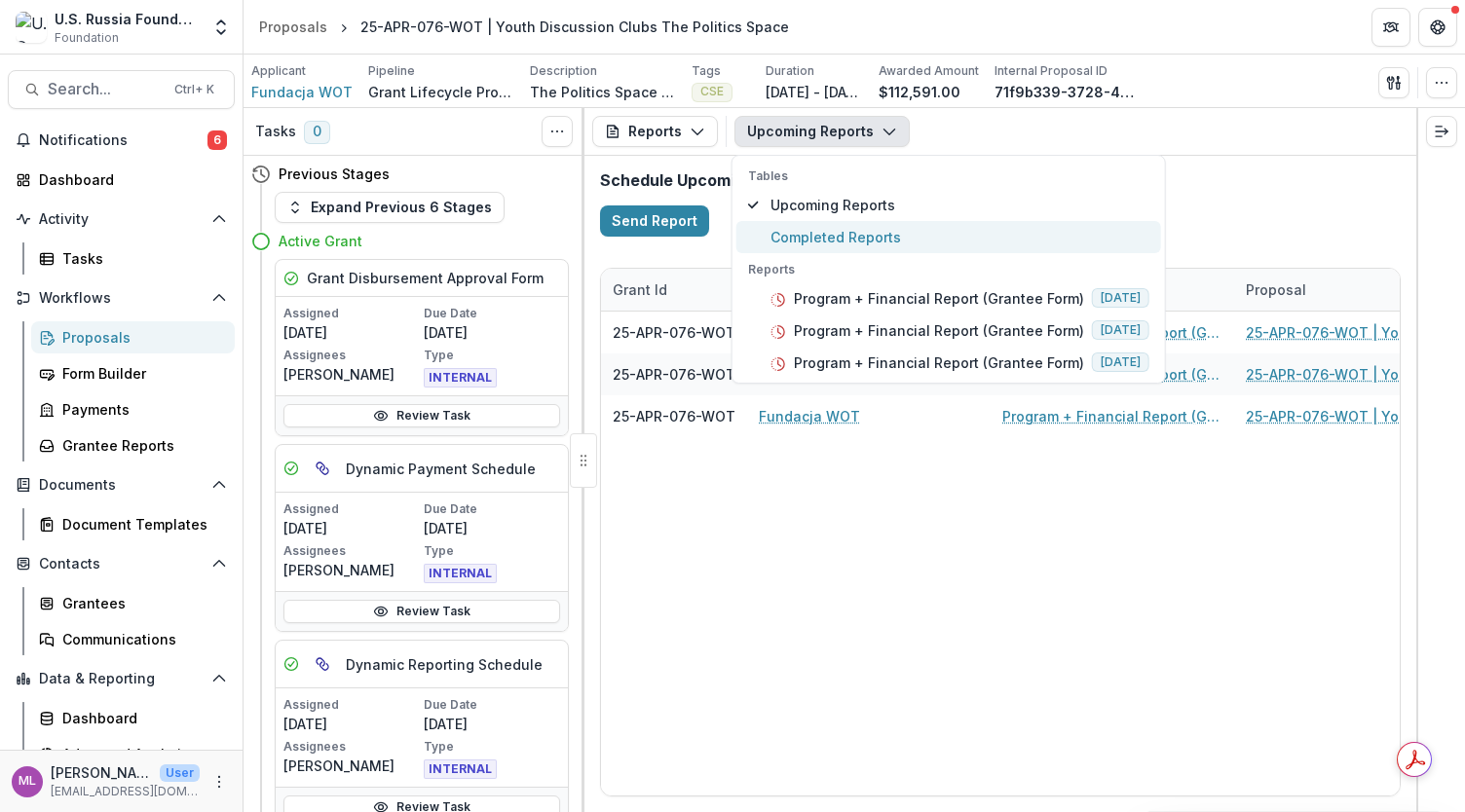
click at [822, 233] on span "Completed Reports" at bounding box center [961, 236] width 379 height 21
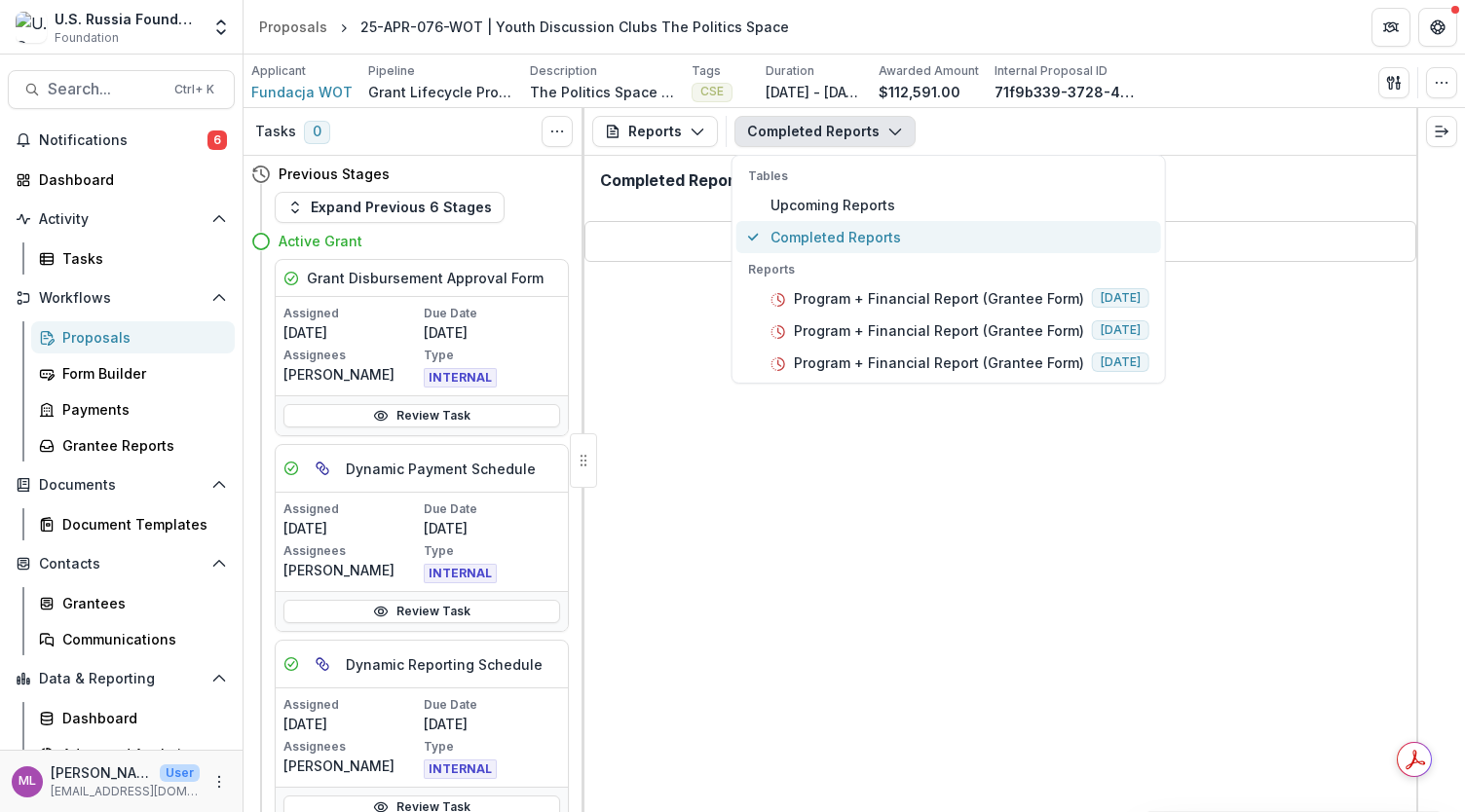
click at [822, 233] on span "Completed Reports" at bounding box center [961, 236] width 379 height 21
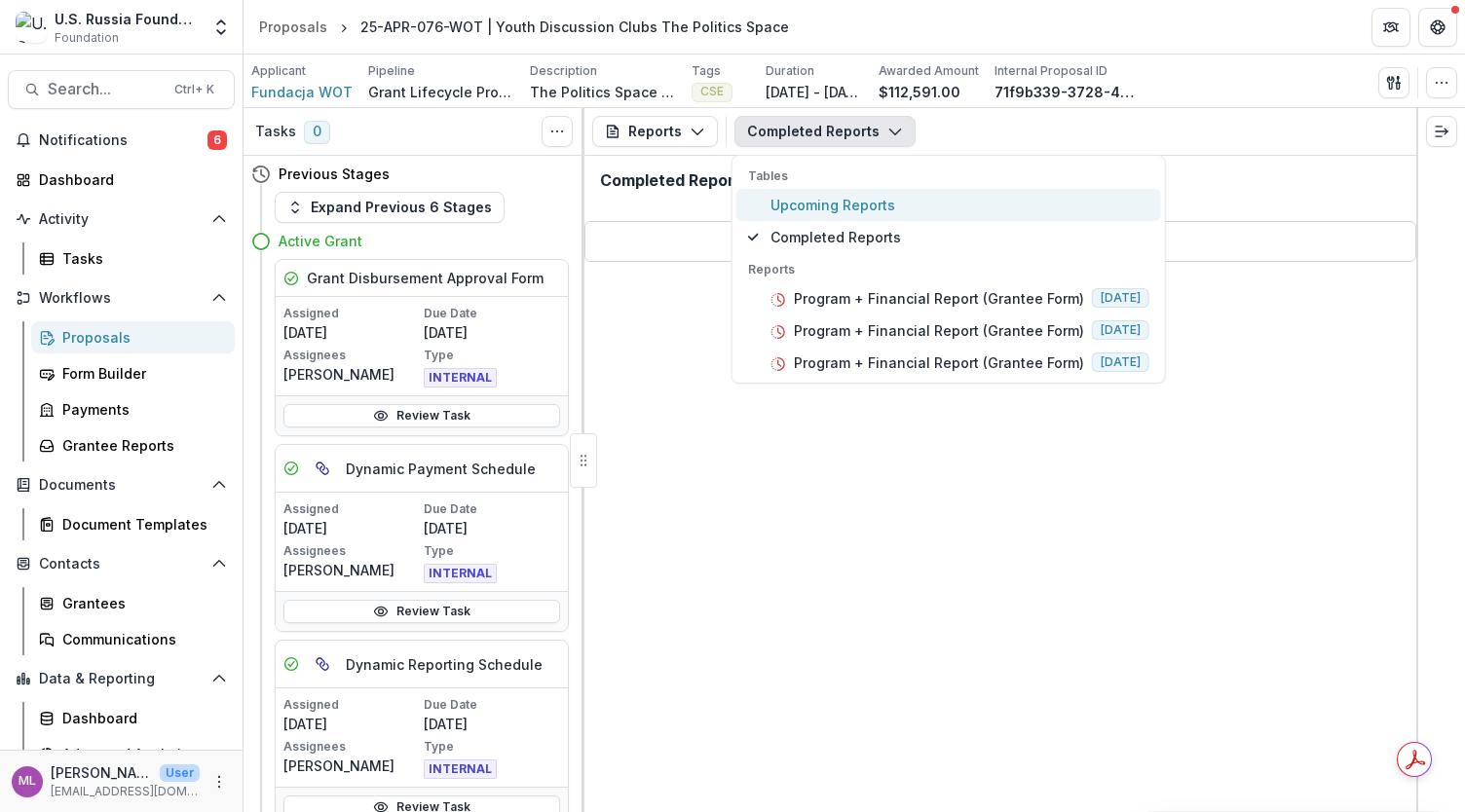
click at [810, 199] on span "Upcoming Reports" at bounding box center [961, 204] width 379 height 21
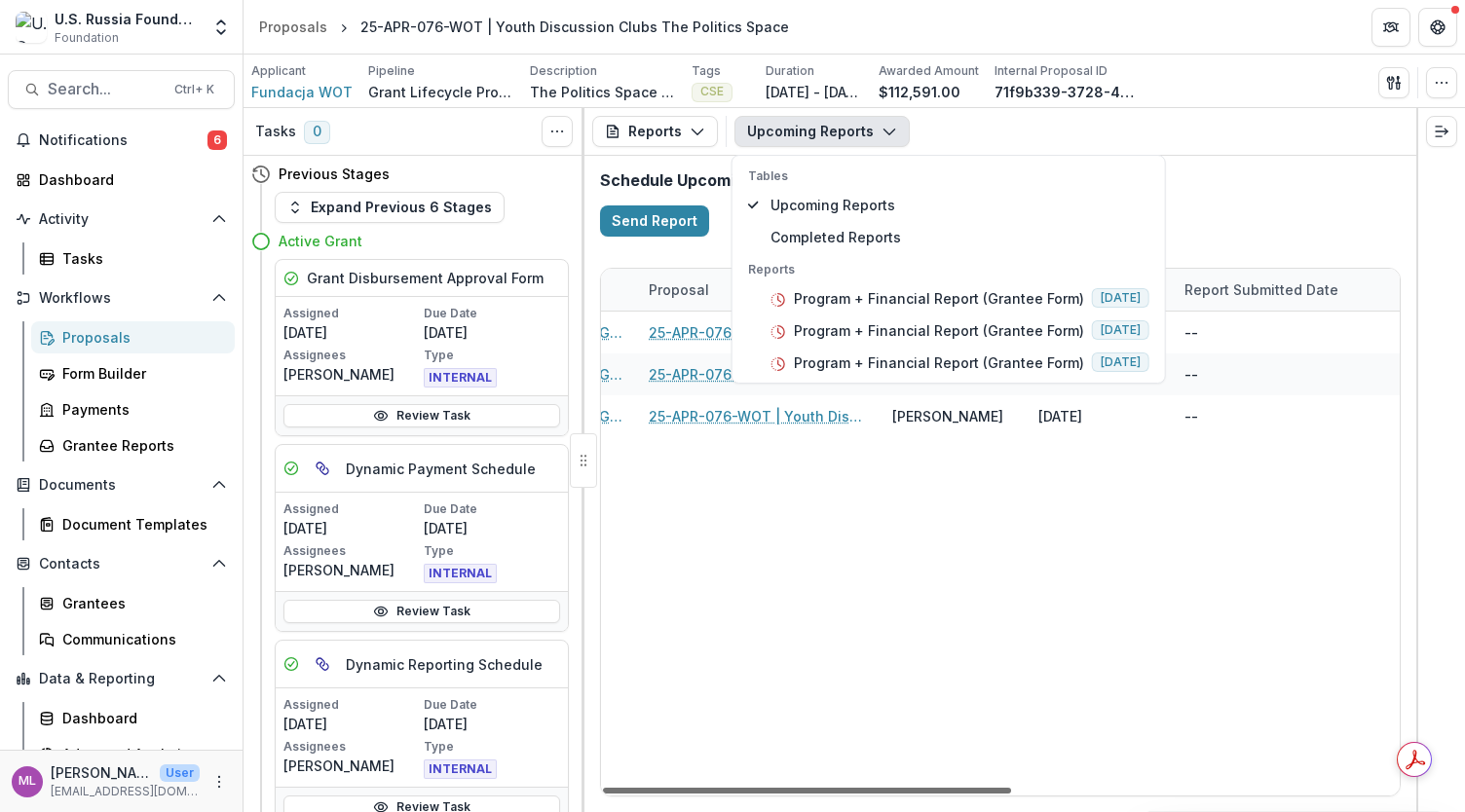
scroll to position [0, 547]
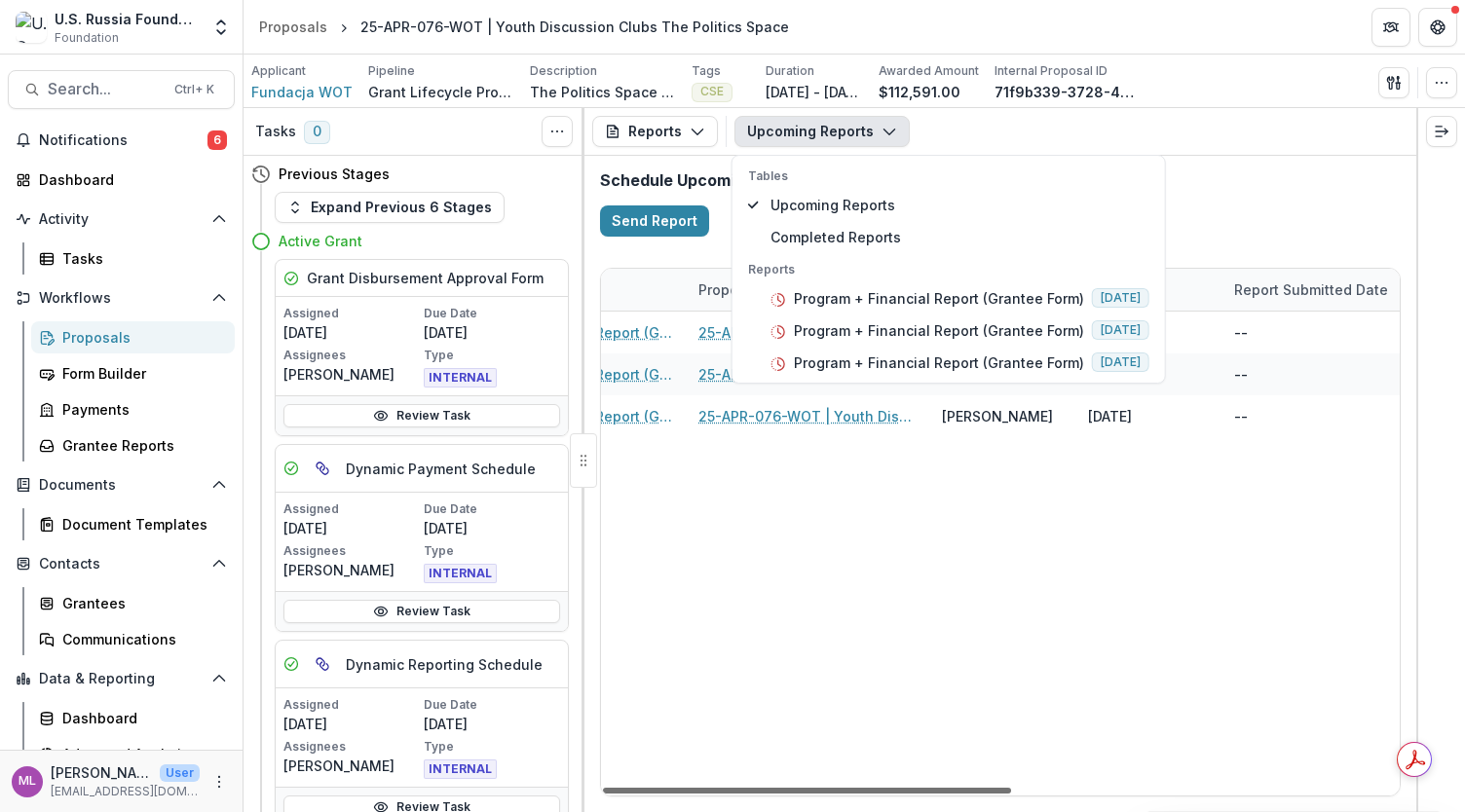
drag, startPoint x: 1000, startPoint y: 790, endPoint x: 1280, endPoint y: 815, distance: 281.1
click at [1012, 793] on div at bounding box center [807, 791] width 409 height 6
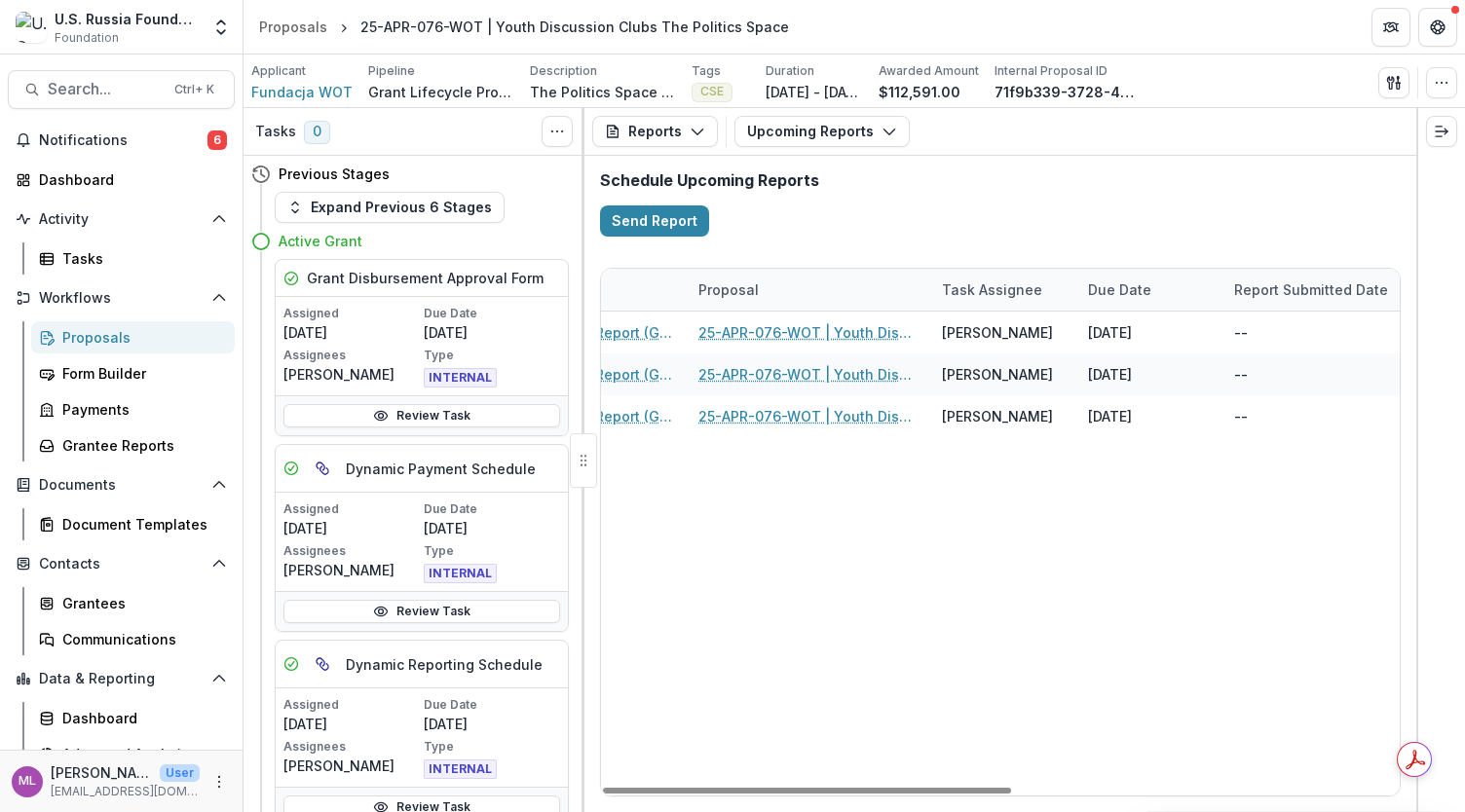
click at [1221, 695] on div "25-APR-076-WOT Fundacja WOT Program + Financial Report (Grantee Form) 25-APR-07…" at bounding box center [833, 553] width 1559 height 484
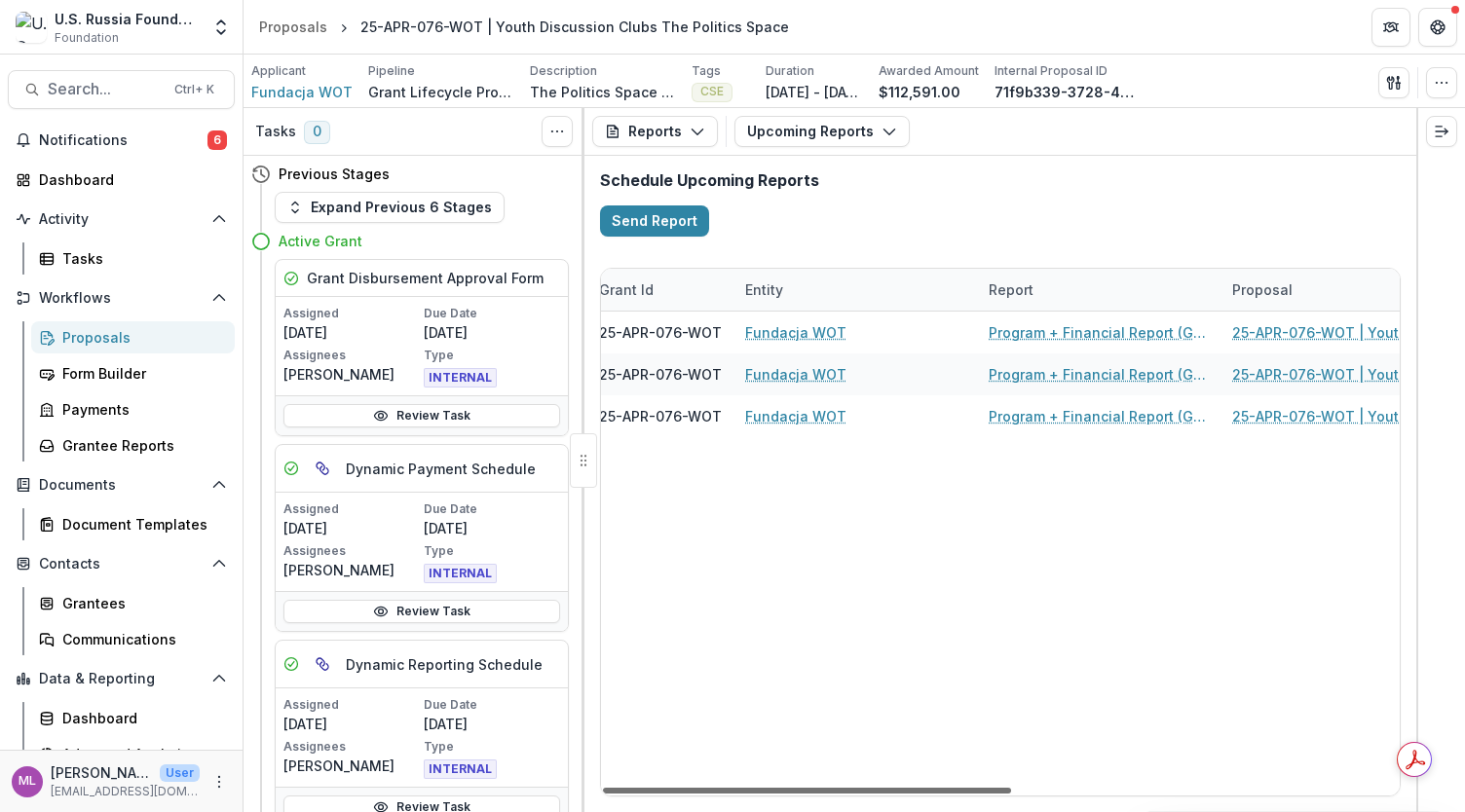
scroll to position [0, 0]
drag, startPoint x: 1088, startPoint y: 791, endPoint x: 678, endPoint y: 710, distance: 417.9
click at [678, 789] on div at bounding box center [807, 791] width 409 height 6
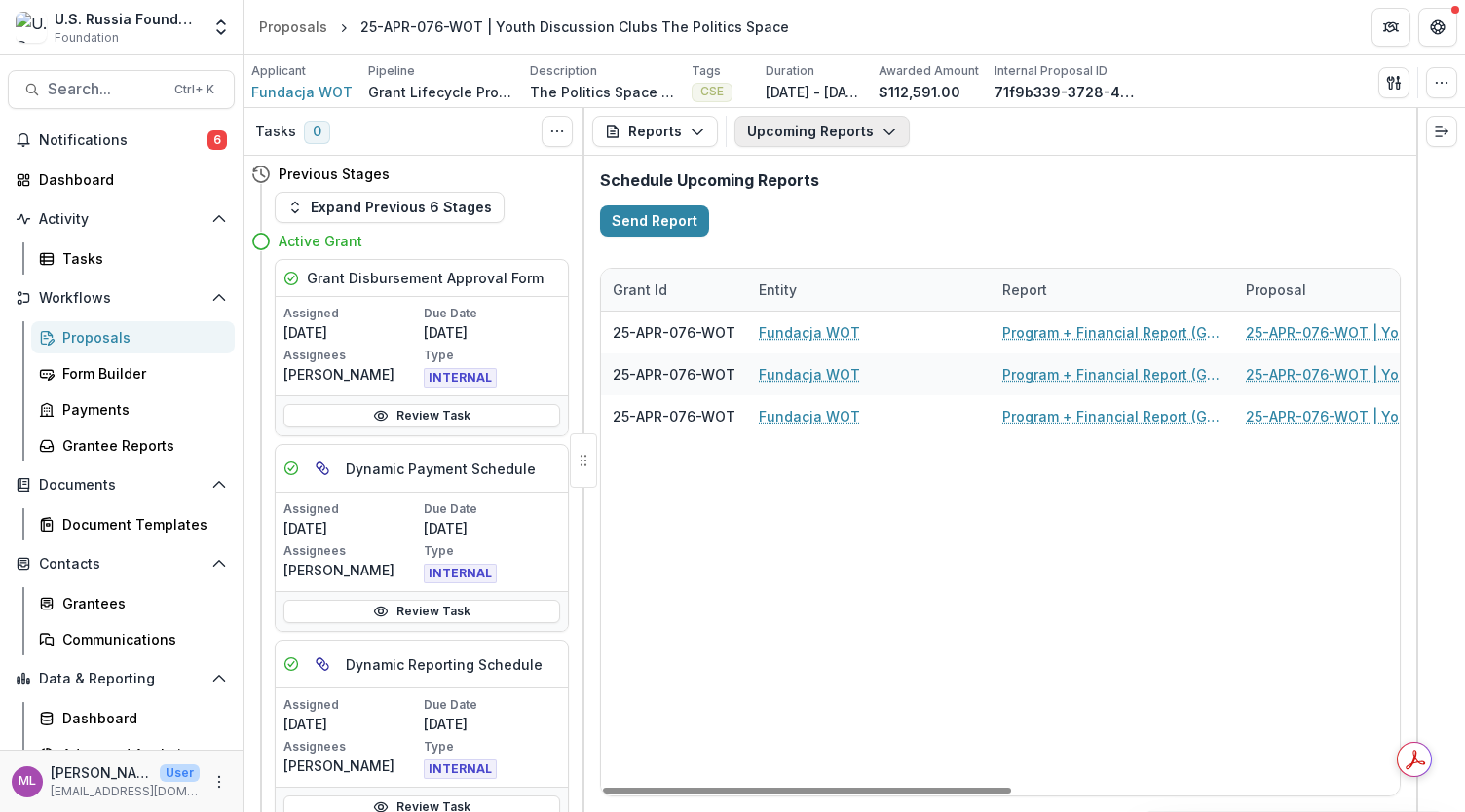
click at [883, 124] on icon "button" at bounding box center [889, 132] width 16 height 16
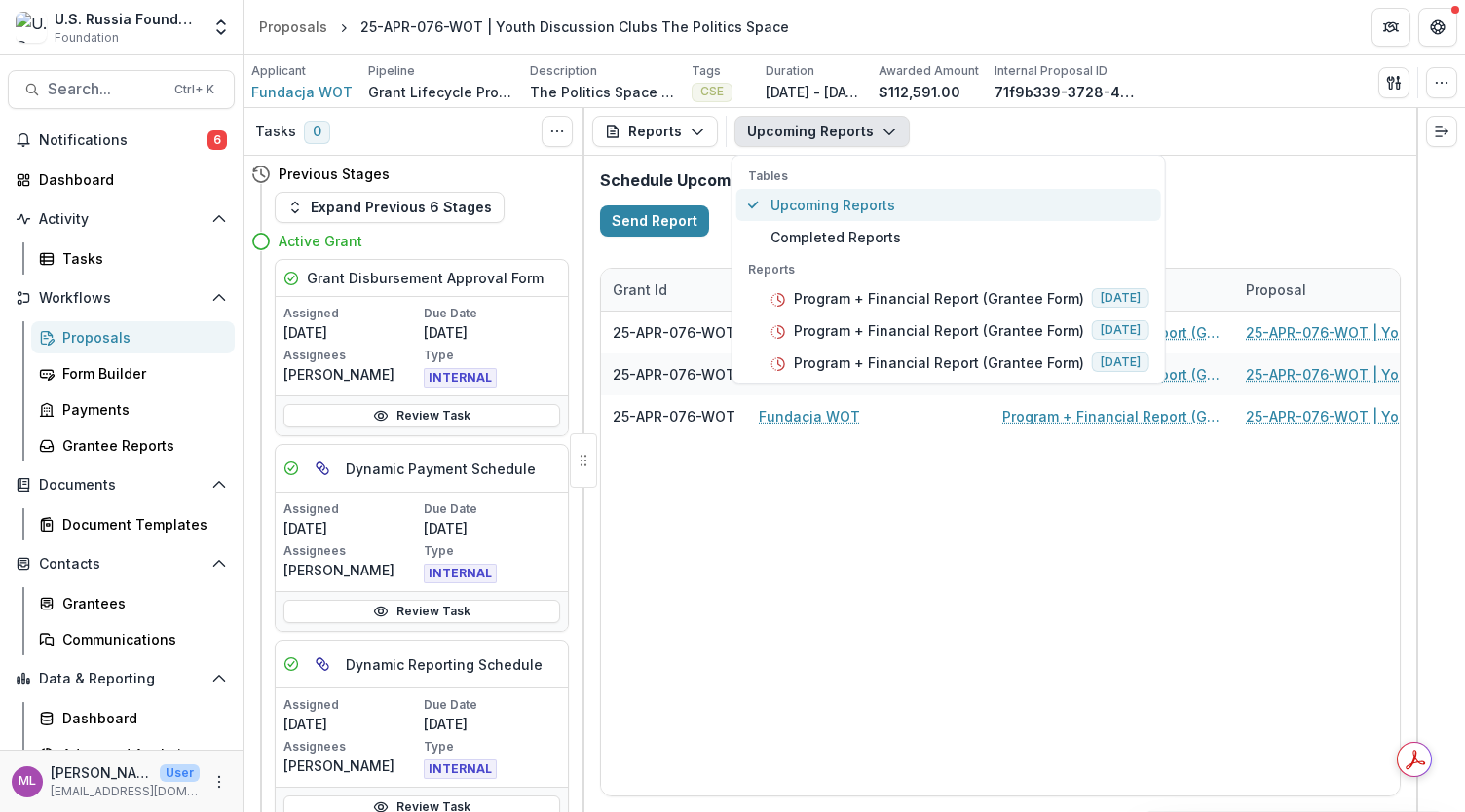
click at [849, 205] on span "Upcoming Reports" at bounding box center [961, 204] width 379 height 21
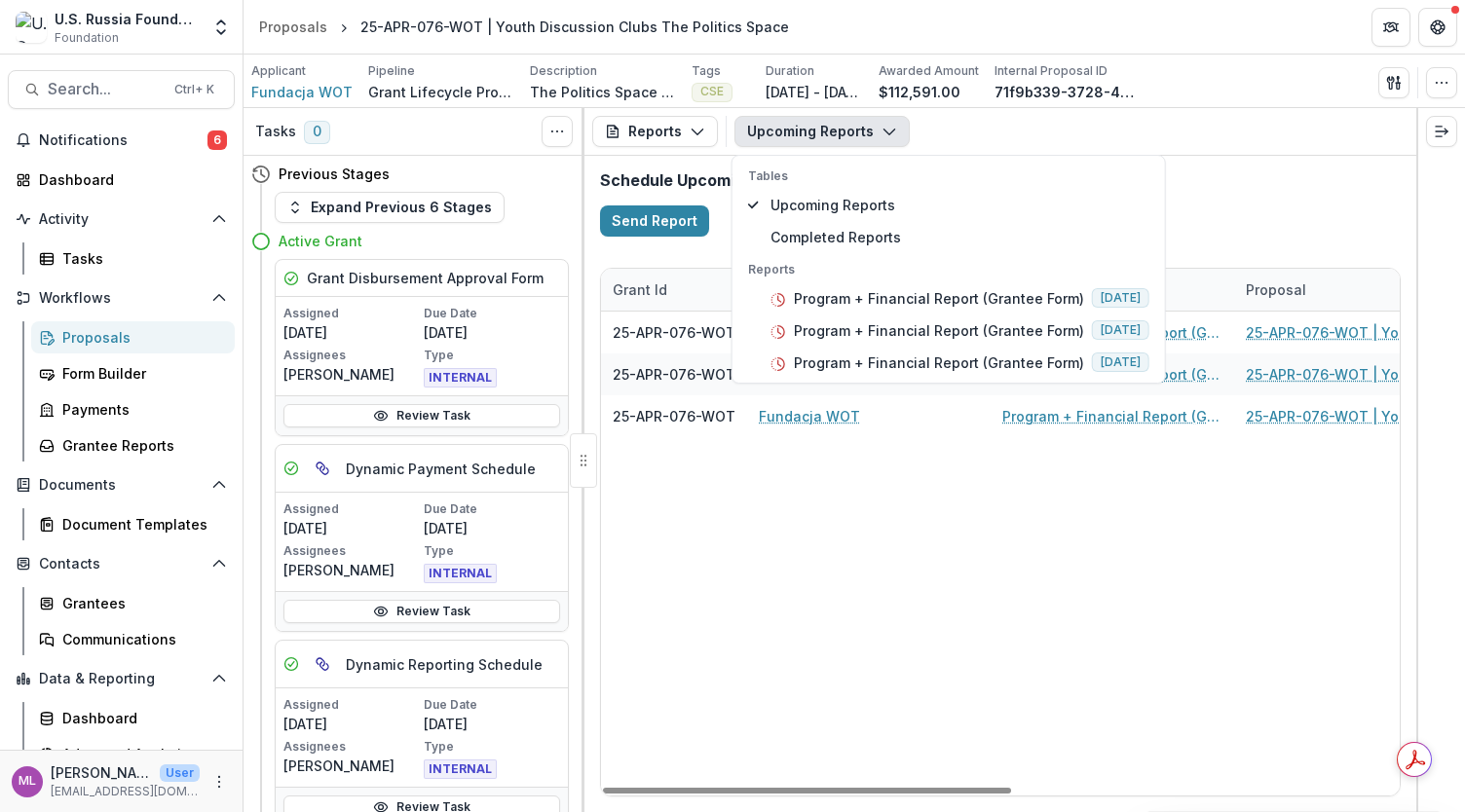
click at [859, 526] on div "25-APR-076-WOT Fundacja WOT Program + Financial Report (Grantee Form) 25-APR-07…" at bounding box center [1380, 553] width 1559 height 484
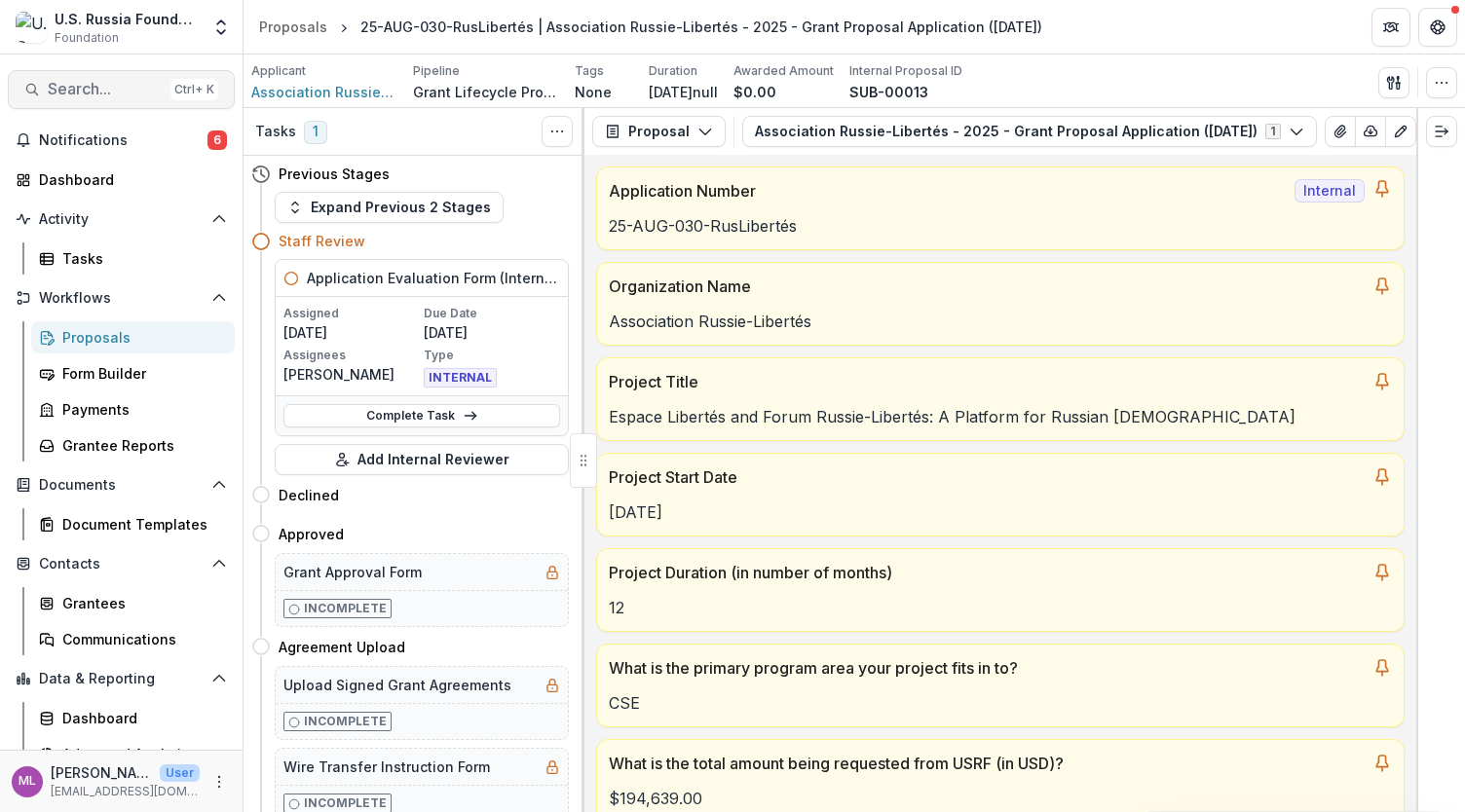
click at [137, 89] on span "Search..." at bounding box center [106, 89] width 115 height 19
drag, startPoint x: 454, startPoint y: 97, endPoint x: 315, endPoint y: 82, distance: 139.8
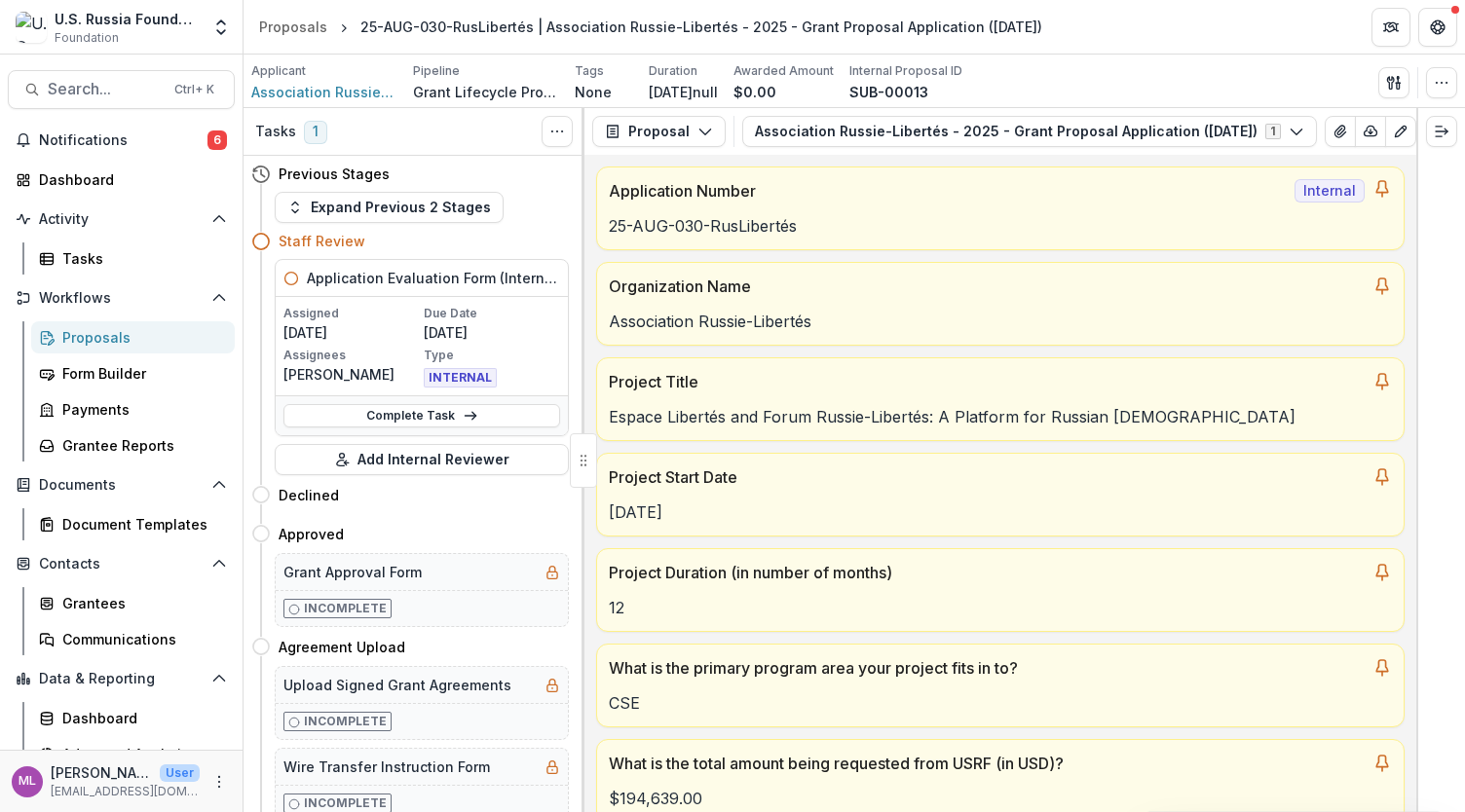
type input "****"
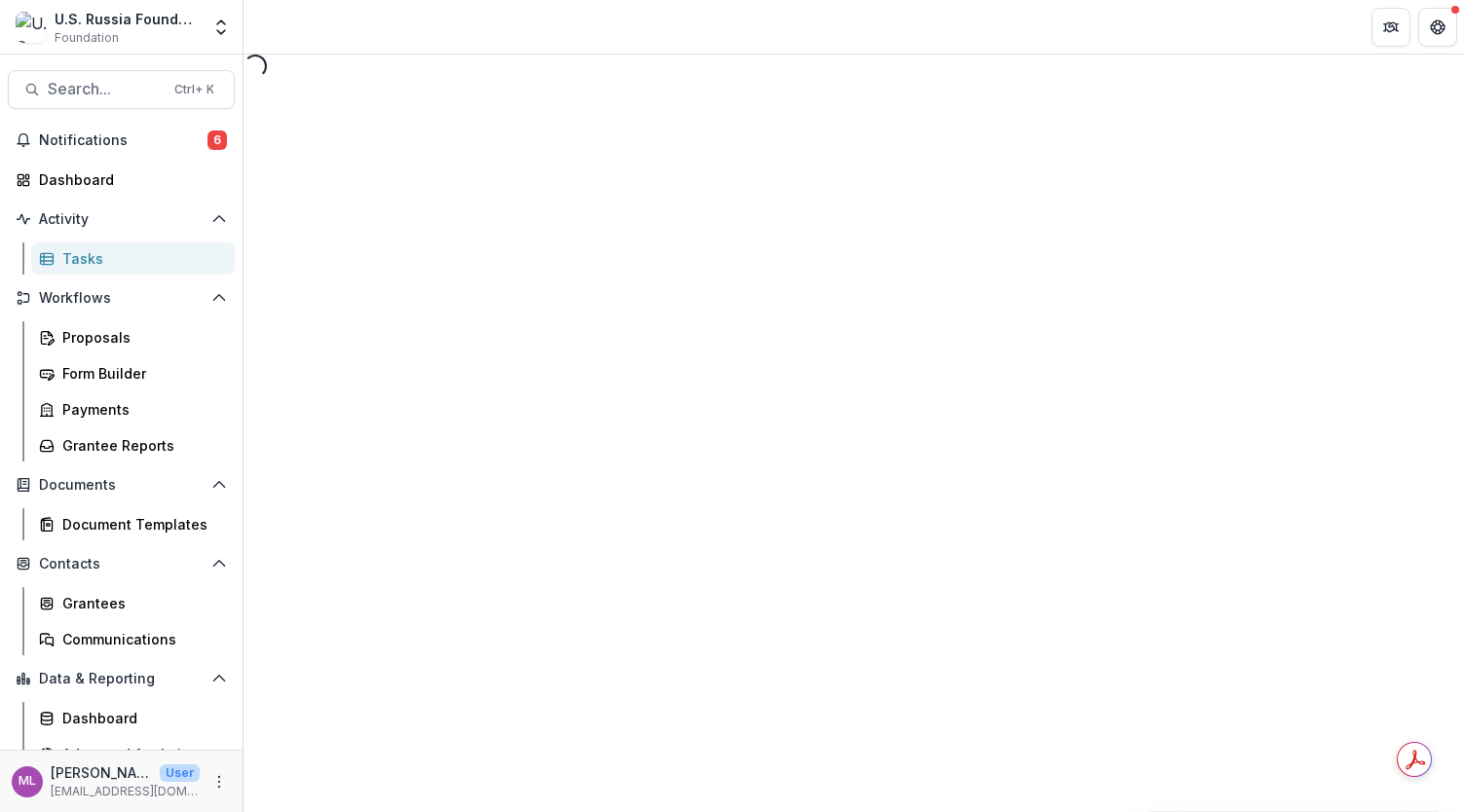
select select "********"
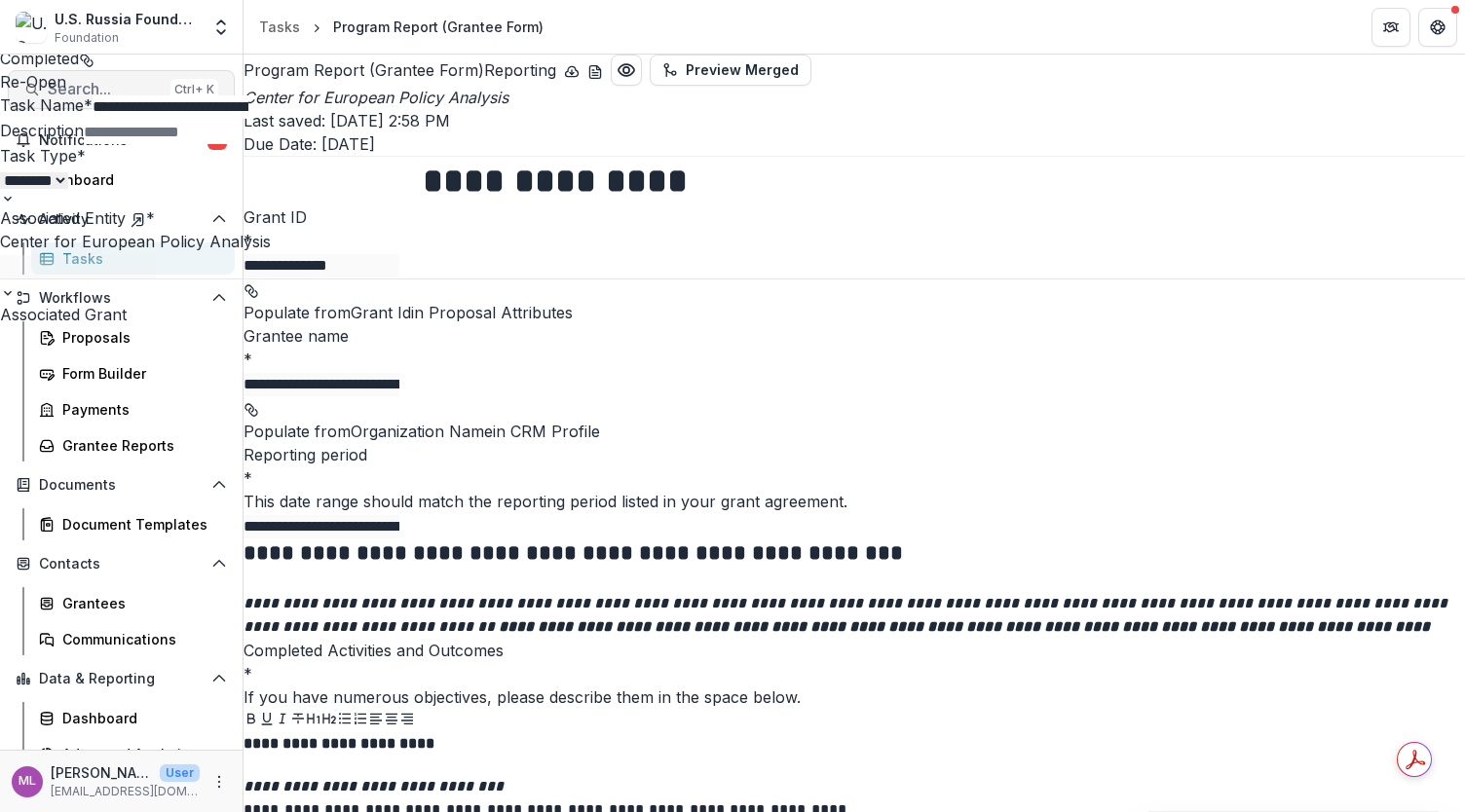
click at [88, 99] on button "Search... Ctrl + K" at bounding box center [121, 90] width 227 height 39
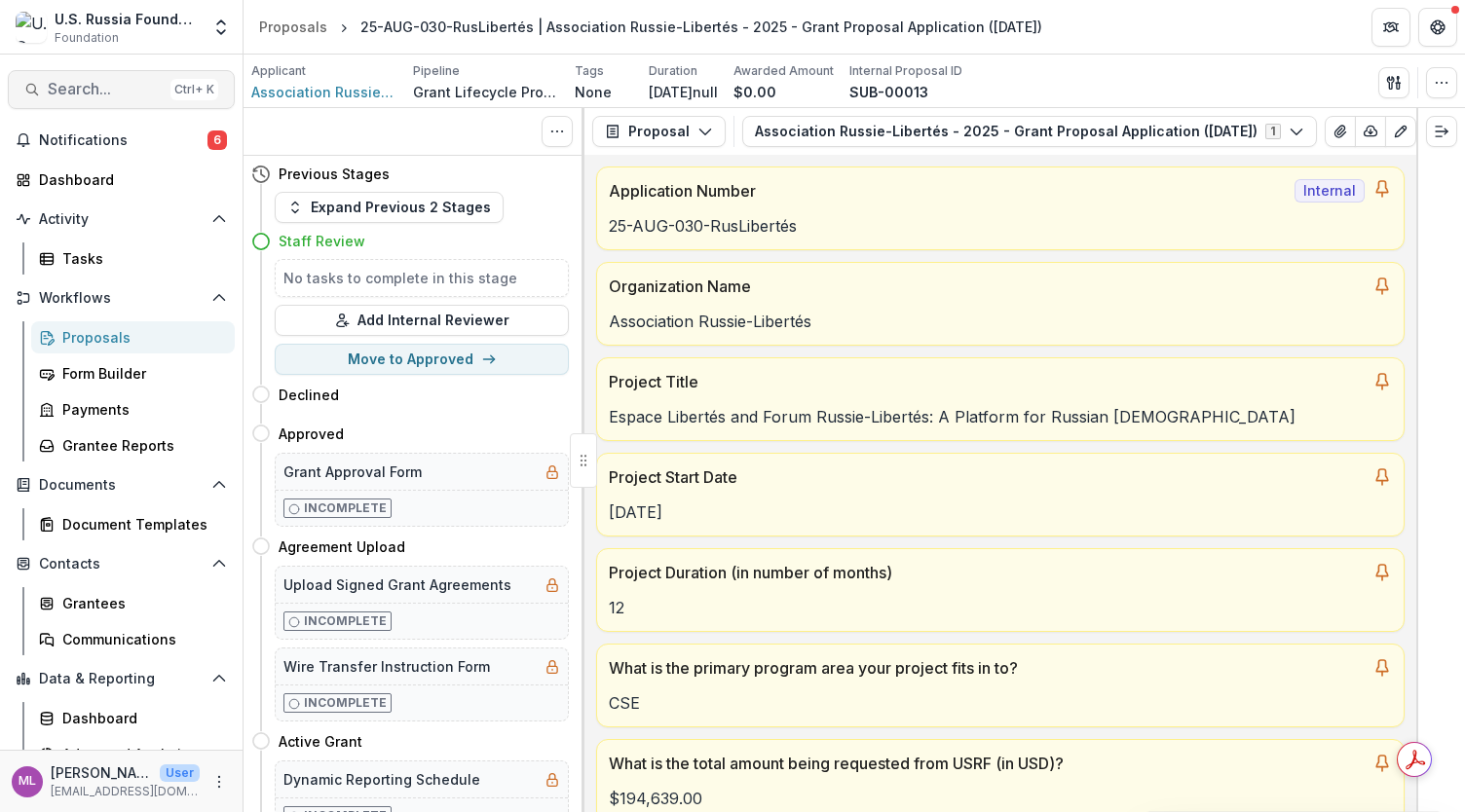
scroll to position [1419, 0]
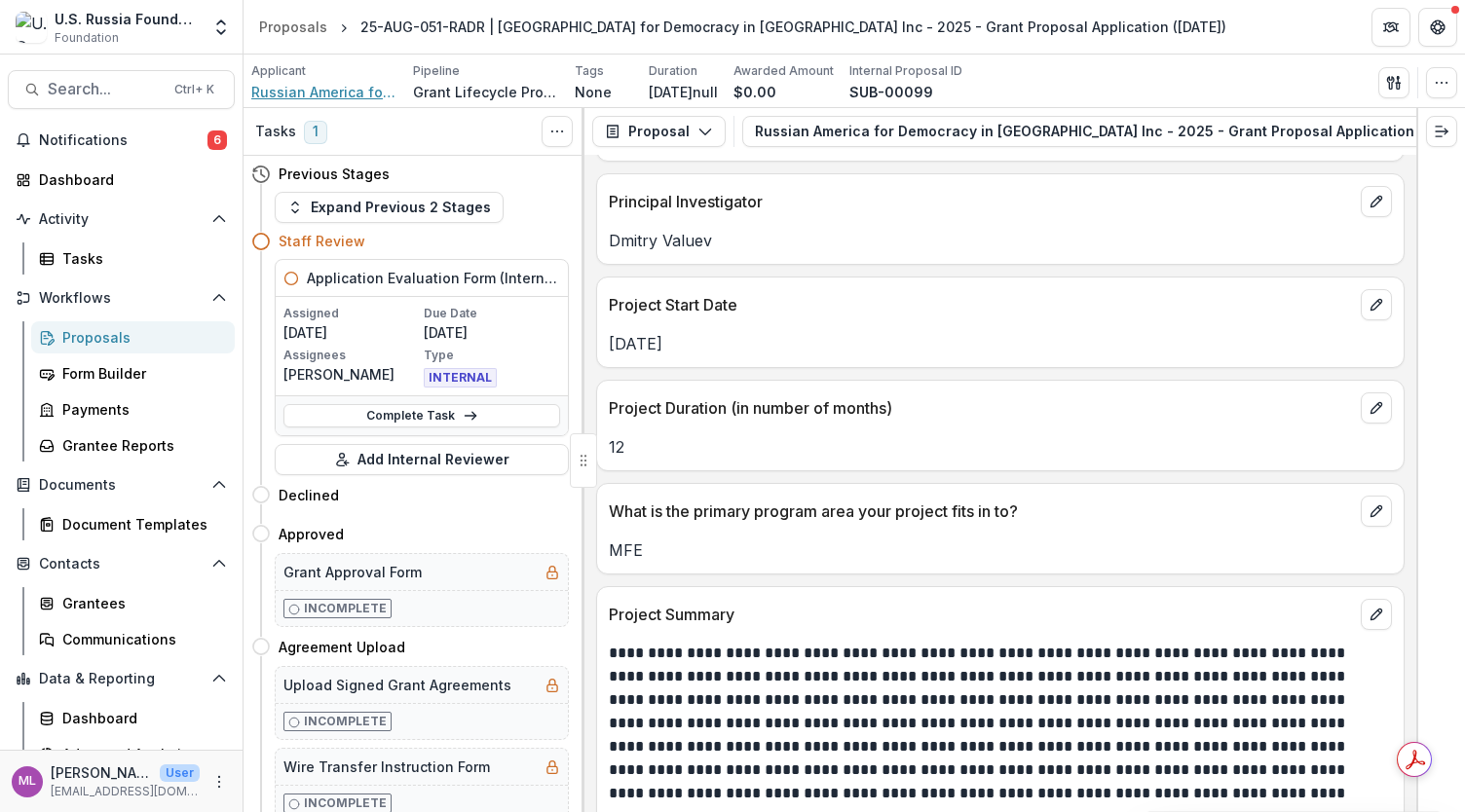
click at [279, 99] on span "Russian America for Democracy in Russia Inc" at bounding box center [324, 92] width 147 height 21
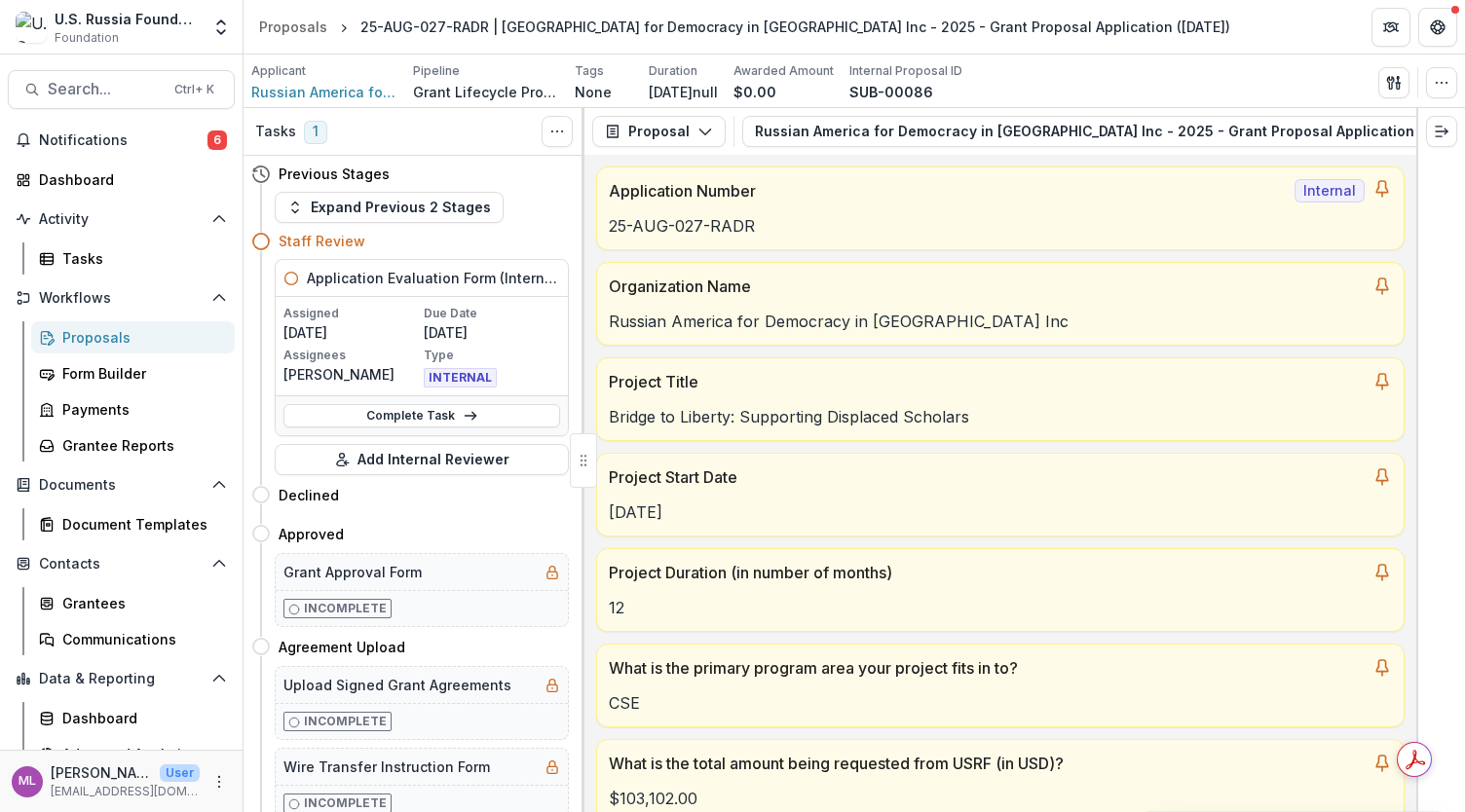
scroll to position [194, 0]
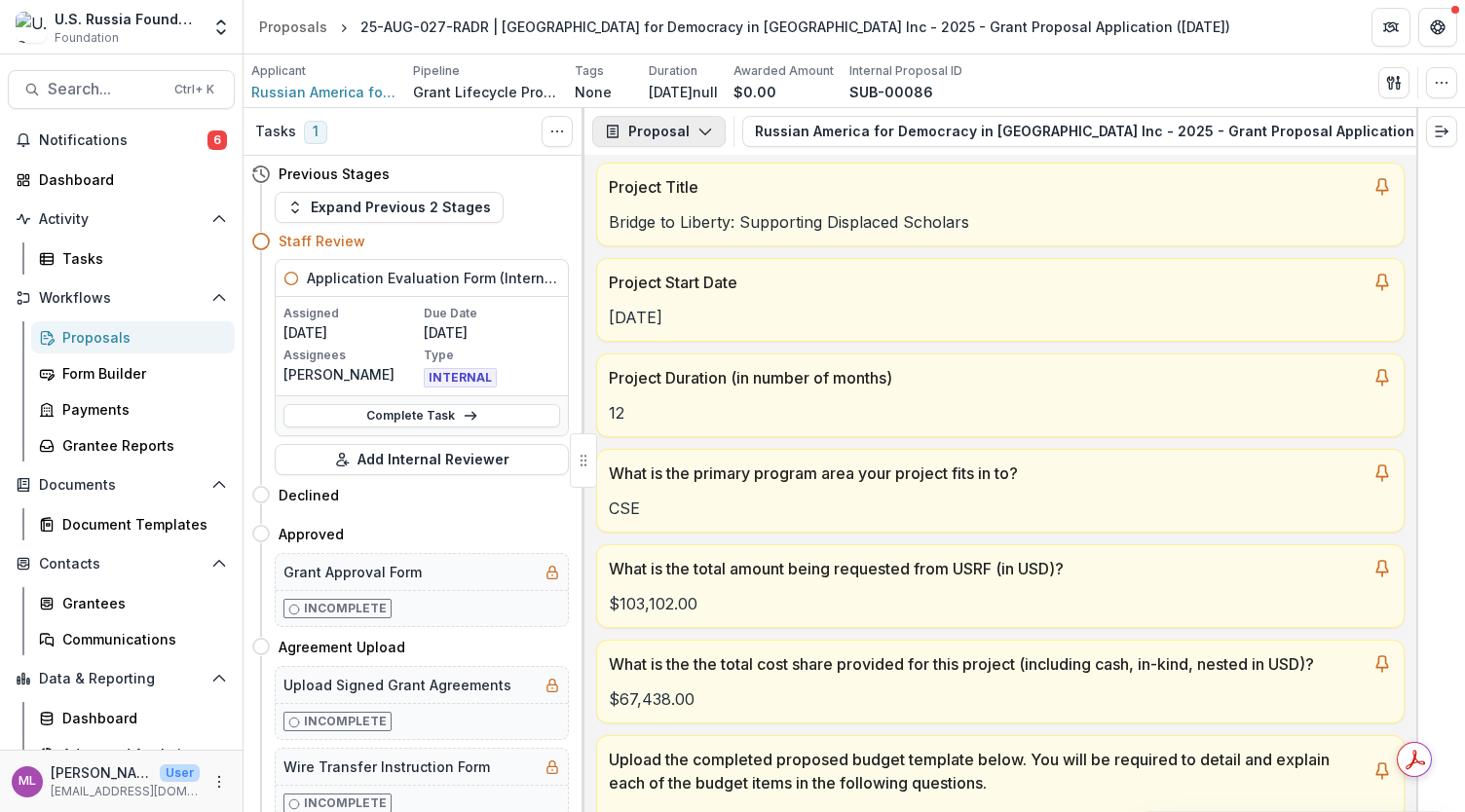
click at [705, 140] on button "Proposal" at bounding box center [659, 132] width 134 height 31
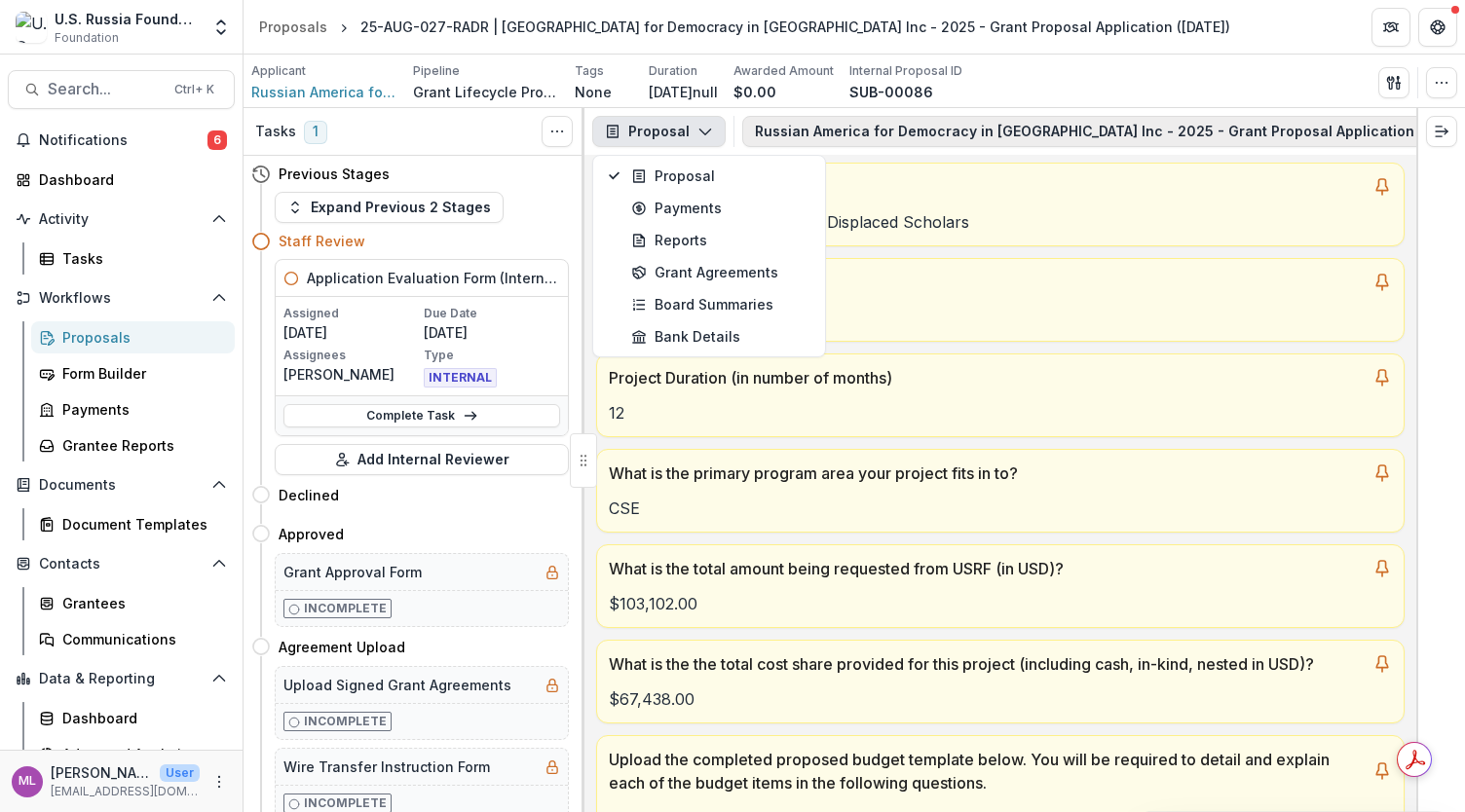
click at [877, 136] on button "Russian America for Democracy in Russia Inc - 2025 - Grant Proposal Application…" at bounding box center [1137, 132] width 789 height 31
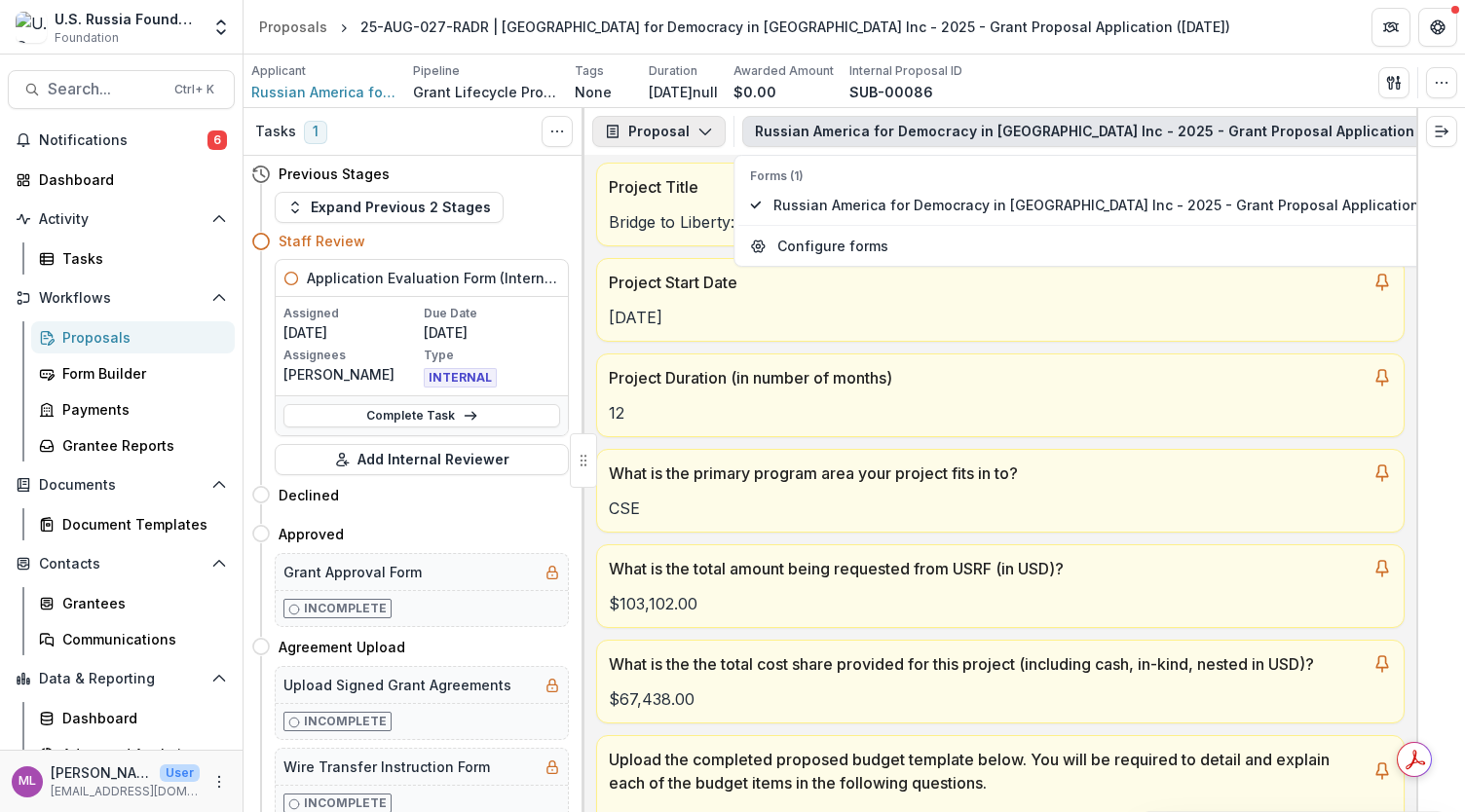
click at [705, 126] on icon "button" at bounding box center [706, 132] width 16 height 16
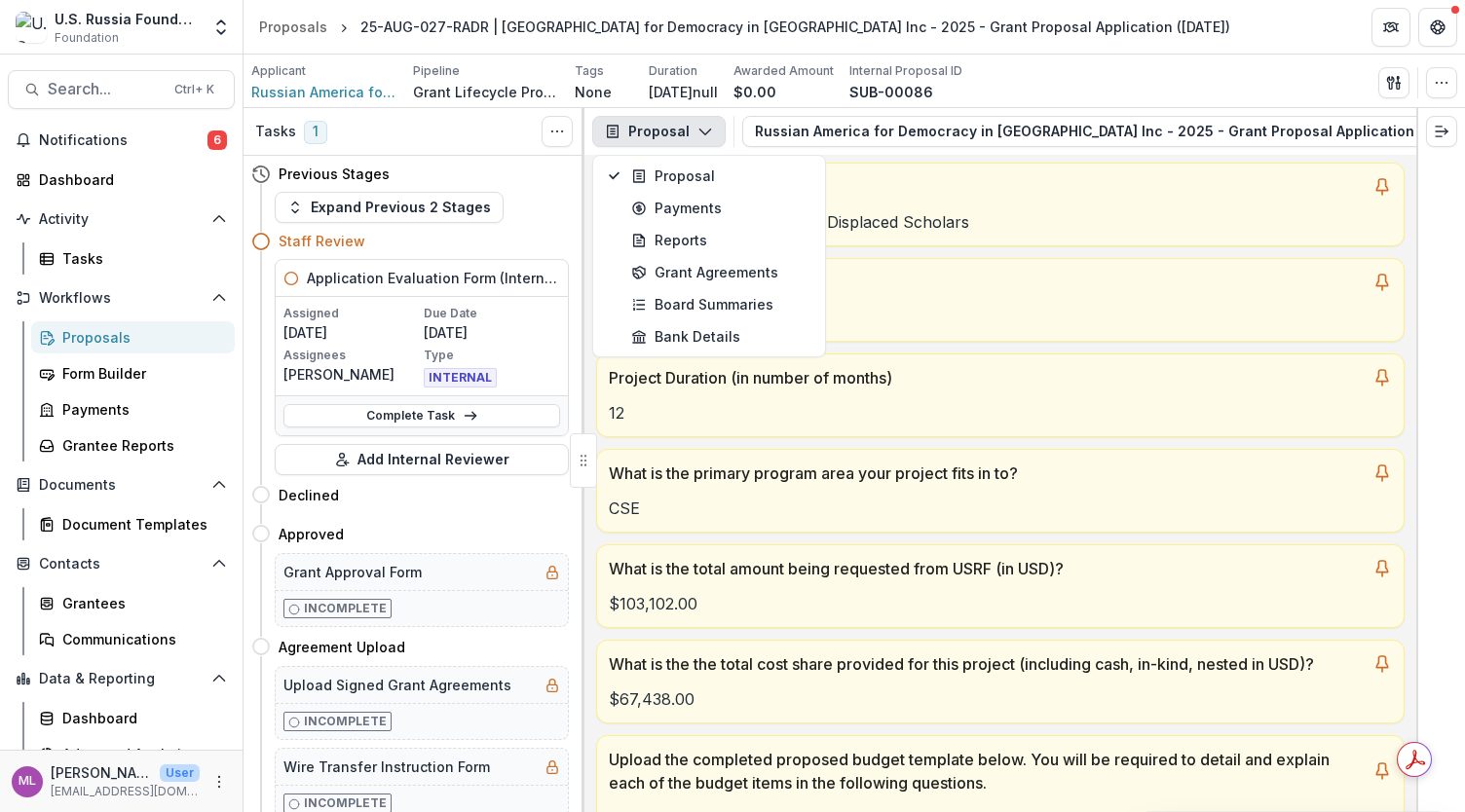
click at [705, 126] on icon "button" at bounding box center [706, 132] width 16 height 16
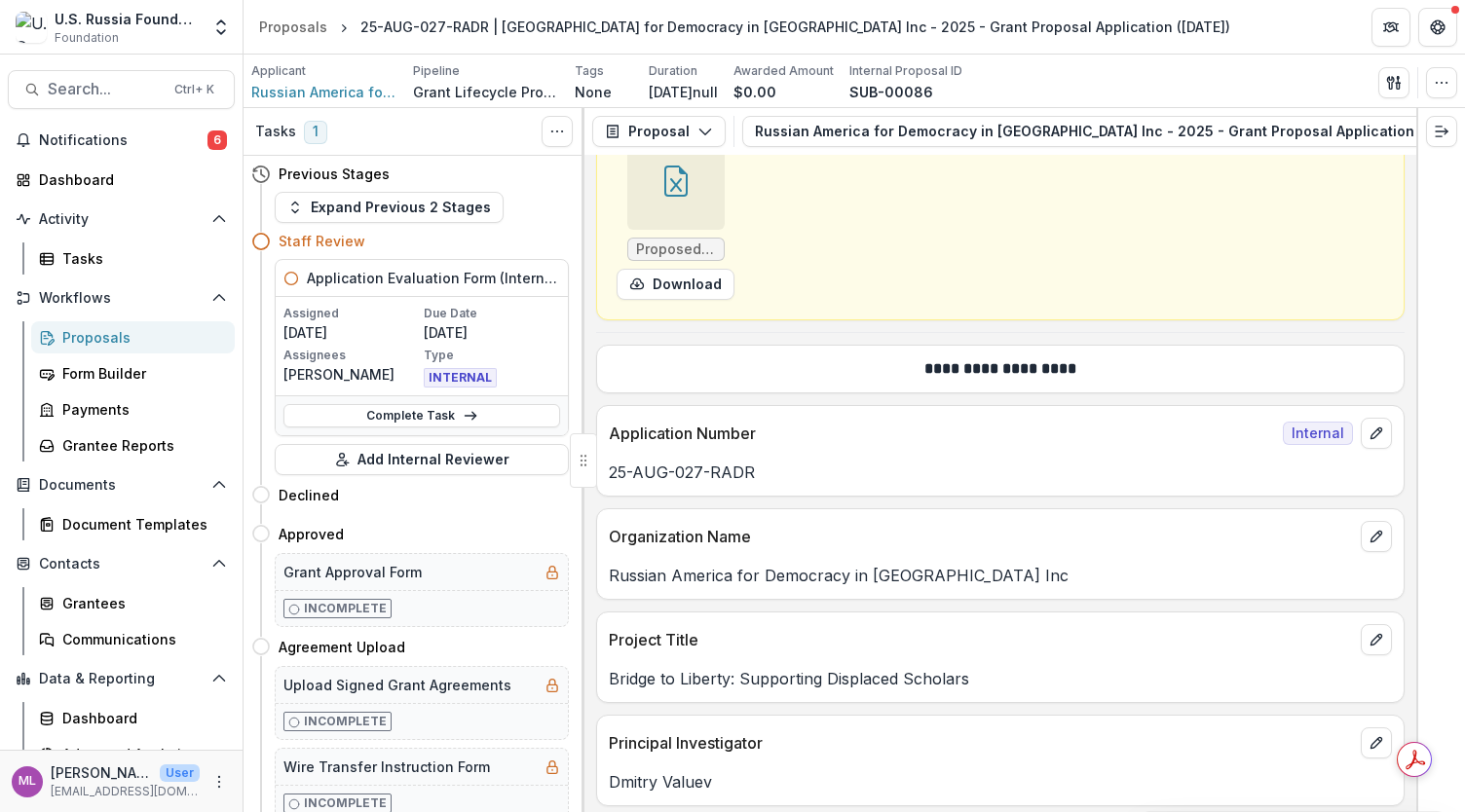
scroll to position [584, 0]
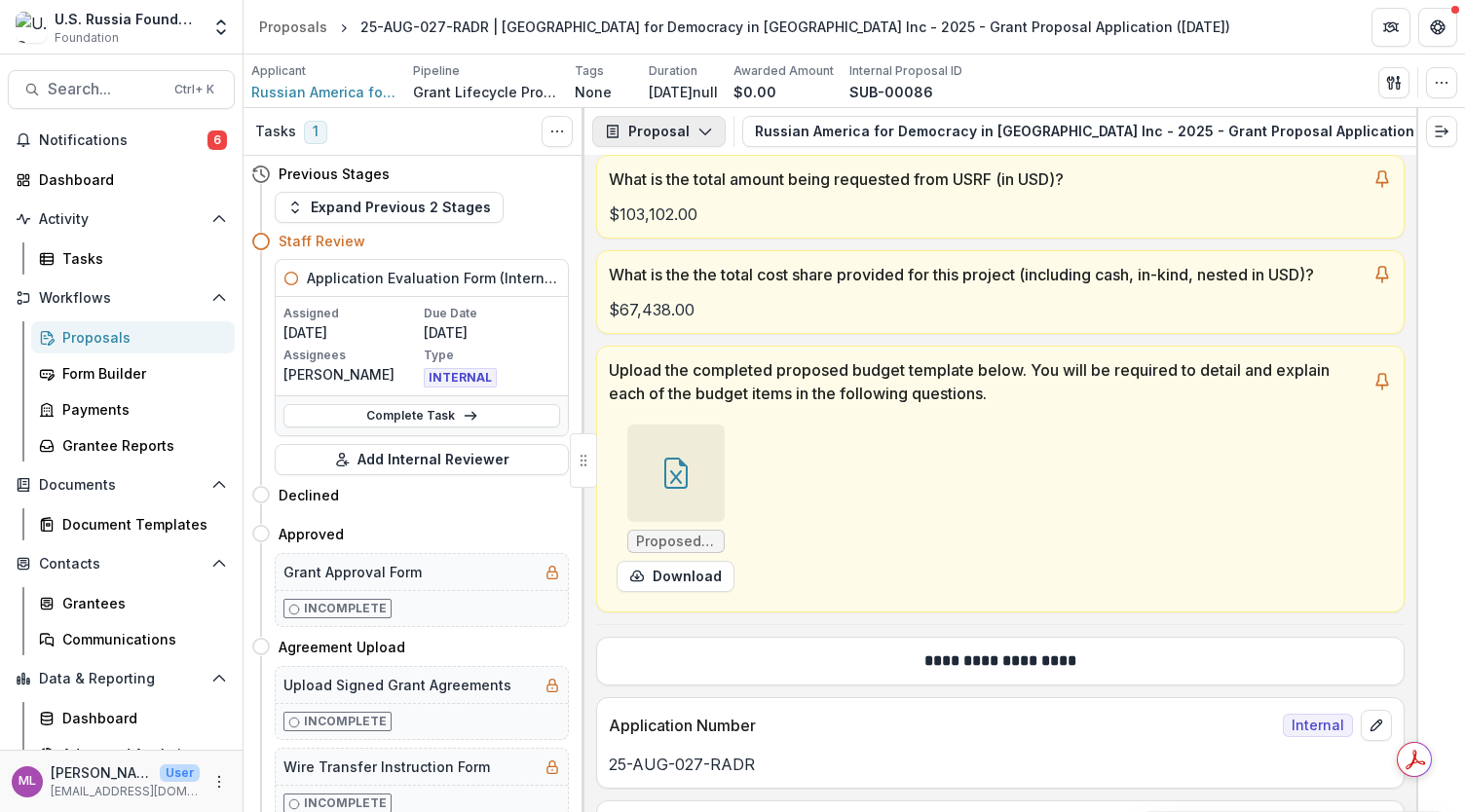
click at [706, 135] on icon "button" at bounding box center [706, 132] width 16 height 16
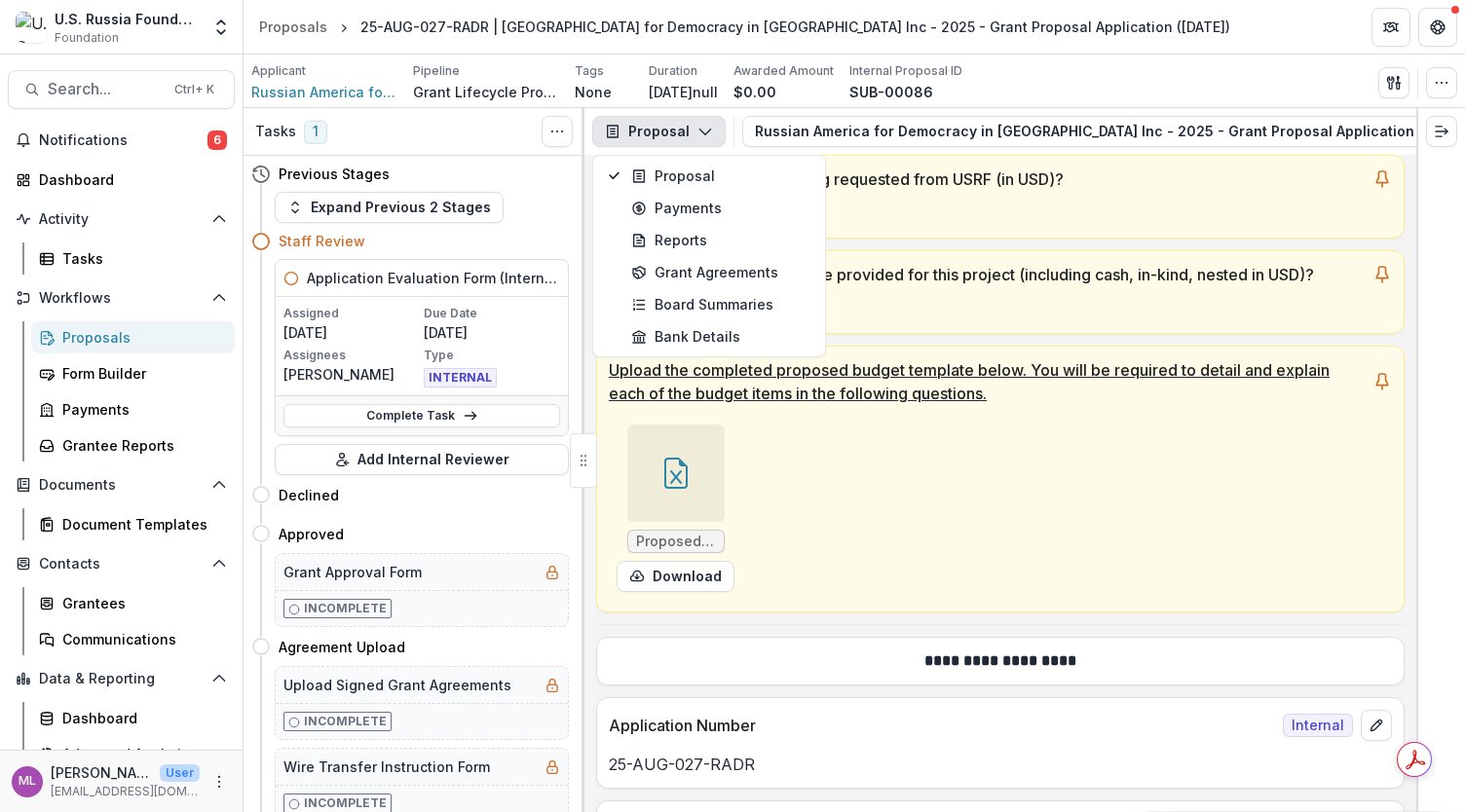
click at [786, 546] on div "Proposed Budget RADR and LF.xlsx Download" at bounding box center [901, 508] width 584 height 183
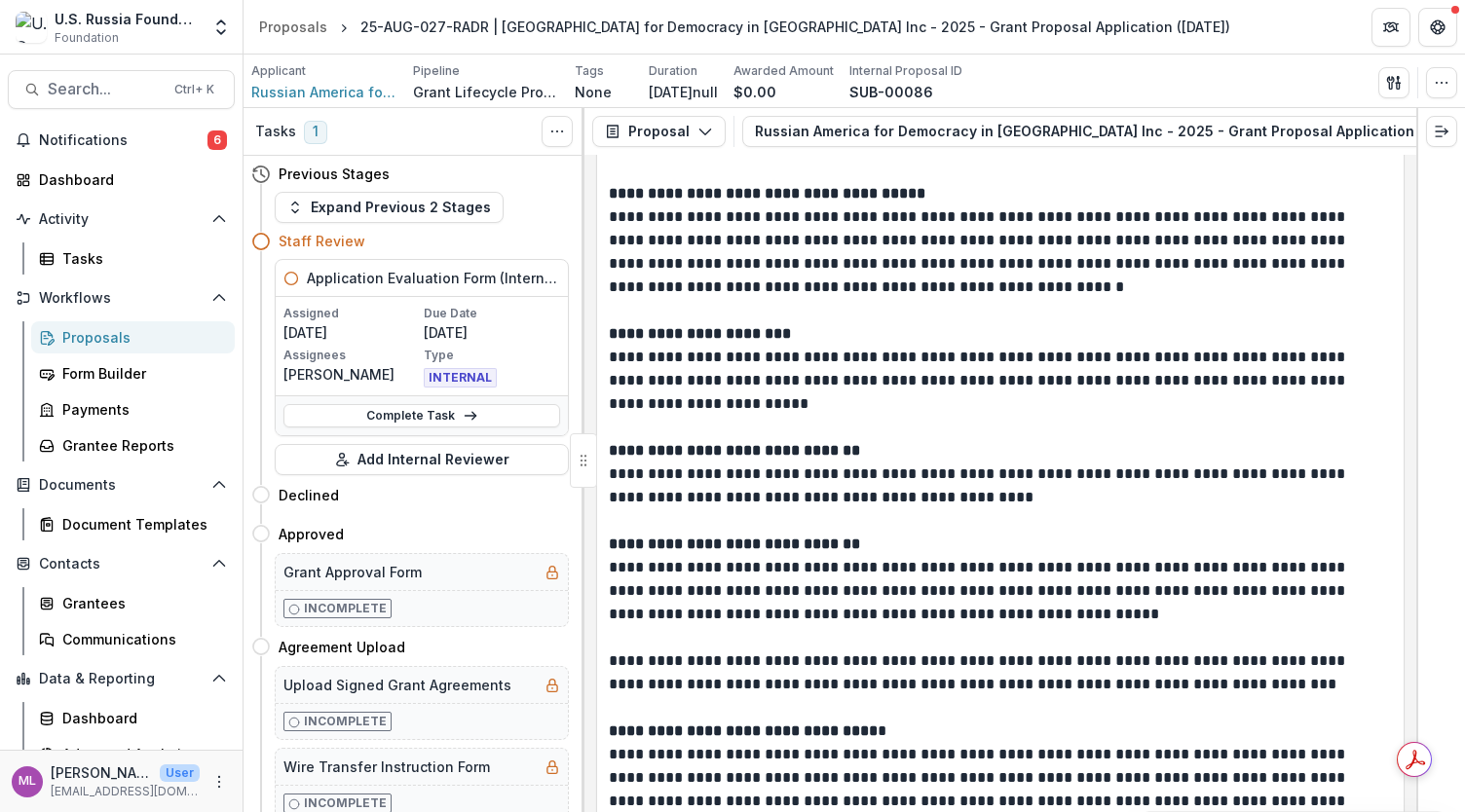
click at [306, 133] on span "1" at bounding box center [316, 133] width 23 height 23
click at [274, 128] on h3 "Tasks" at bounding box center [276, 132] width 41 height 17
click at [588, 470] on div at bounding box center [583, 461] width 27 height 55
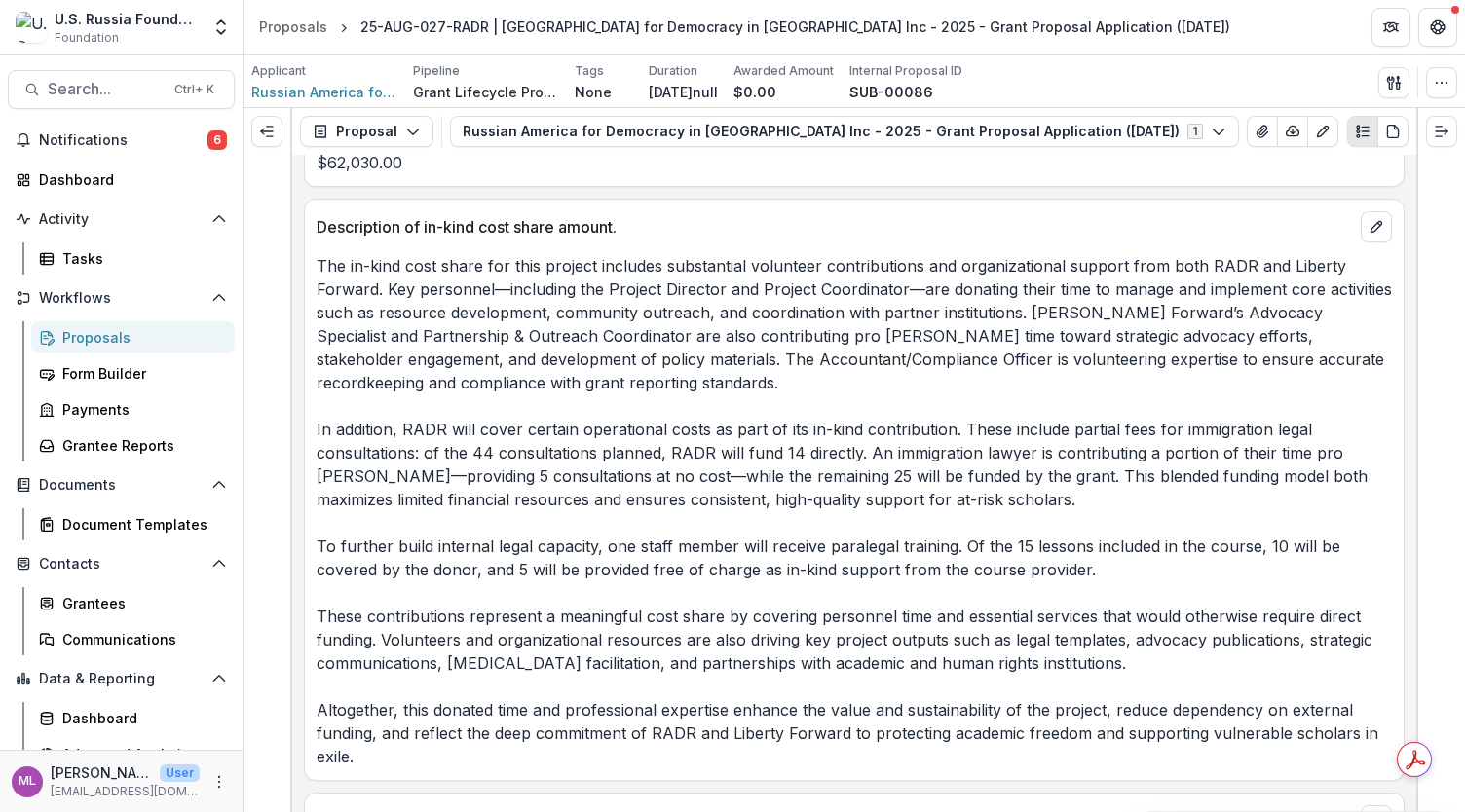
scroll to position [10207, 0]
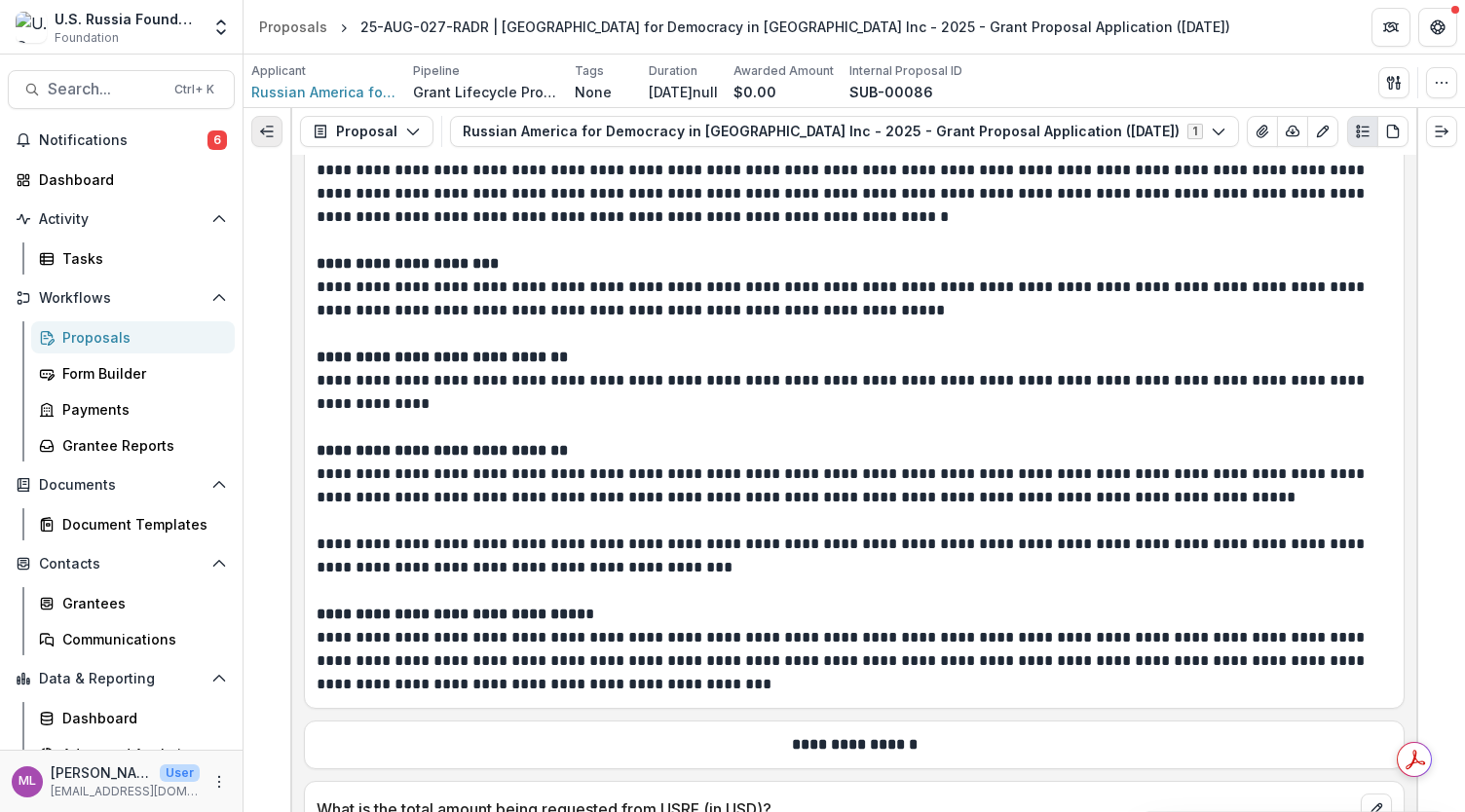
click at [272, 137] on icon "Expand left" at bounding box center [267, 132] width 16 height 16
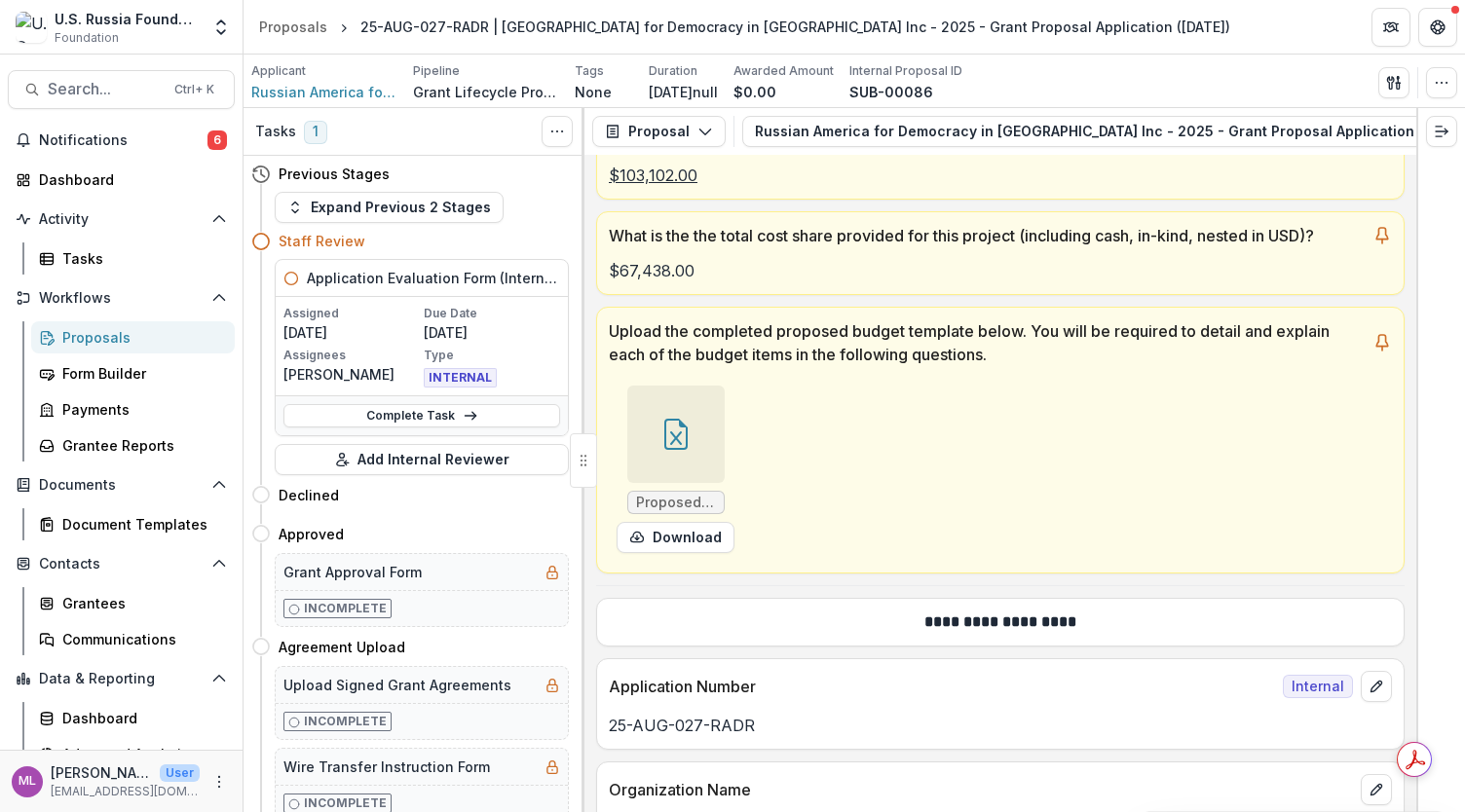
scroll to position [0, 0]
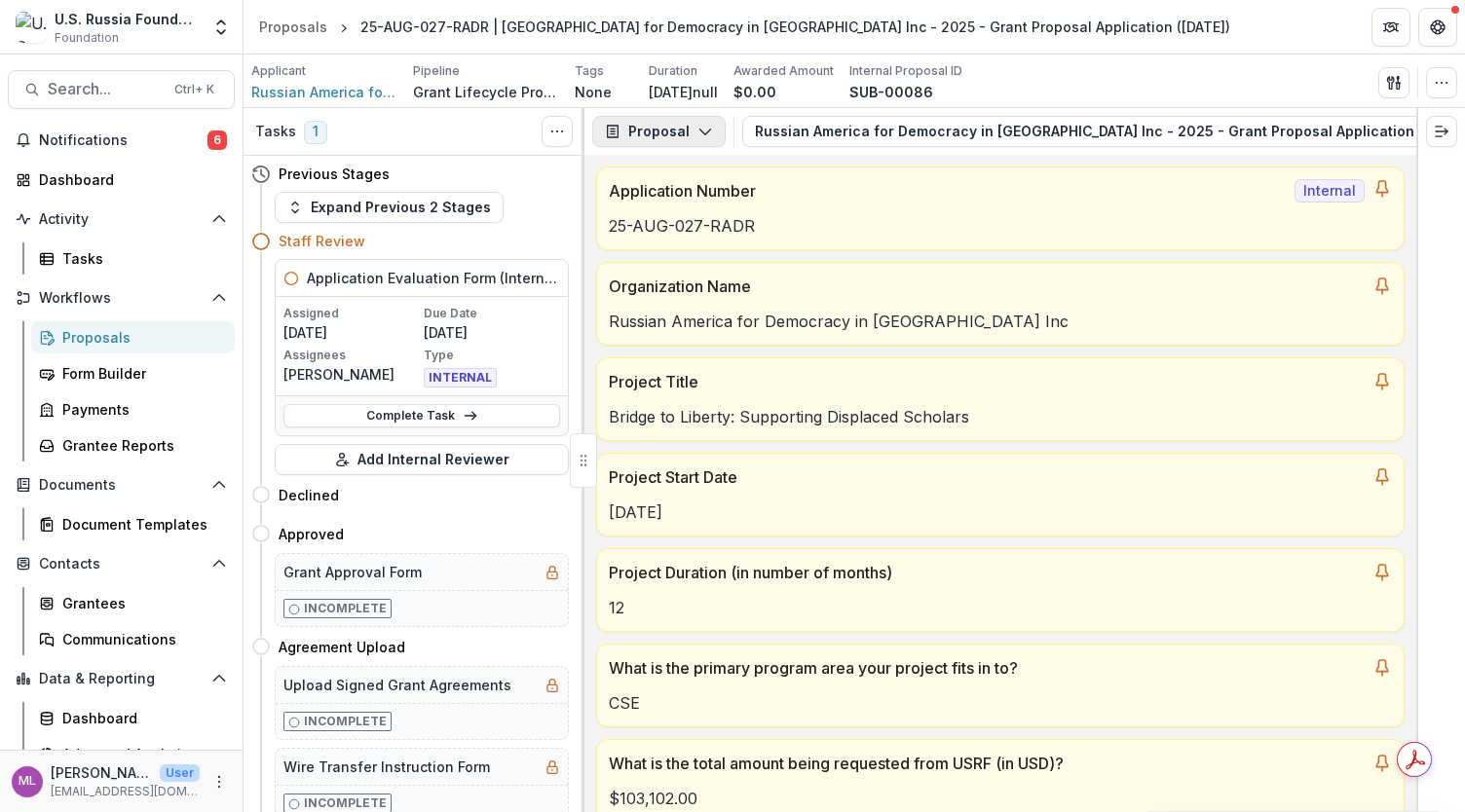
click at [704, 130] on icon "button" at bounding box center [706, 132] width 16 height 16
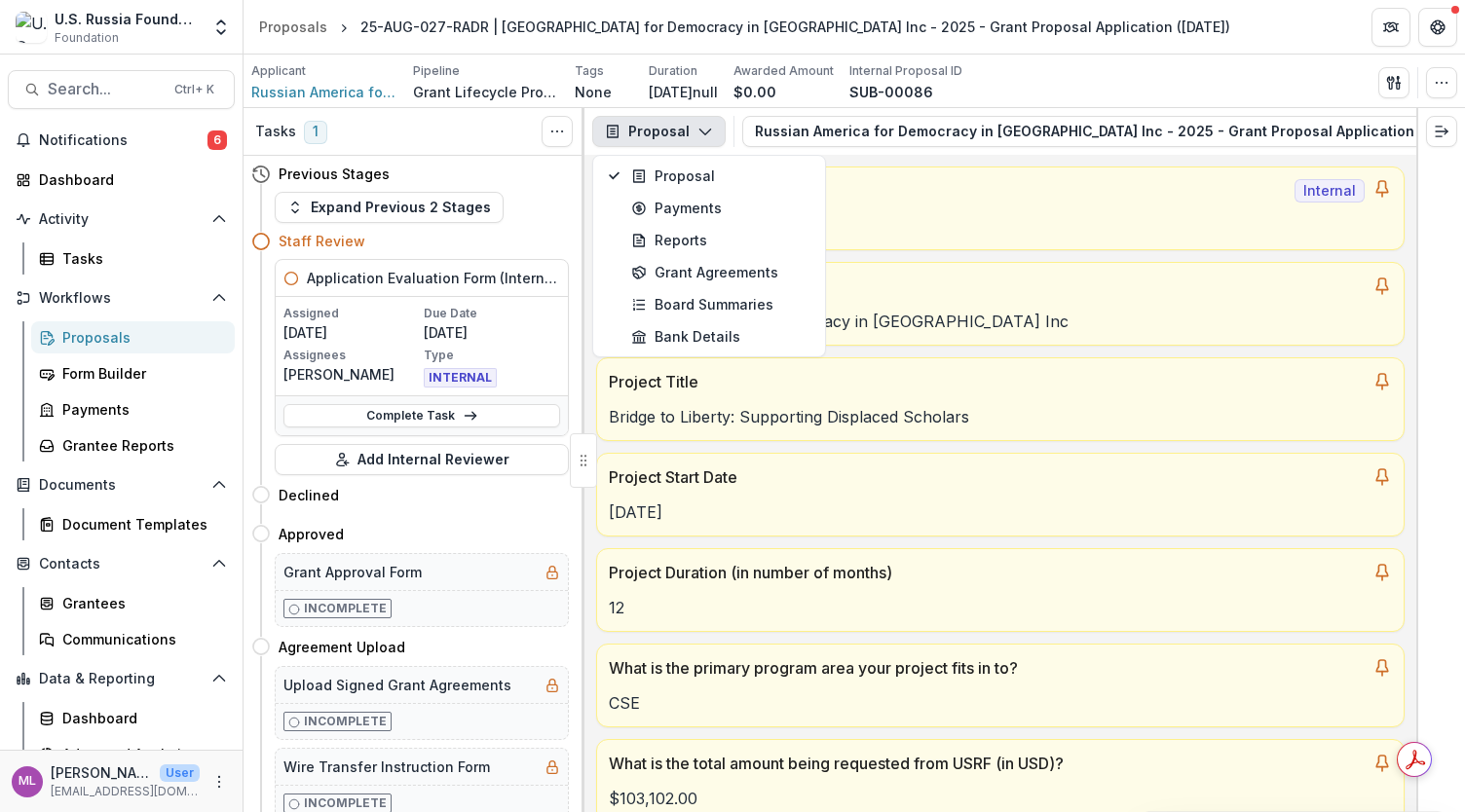
click at [704, 130] on icon "button" at bounding box center [706, 132] width 16 height 16
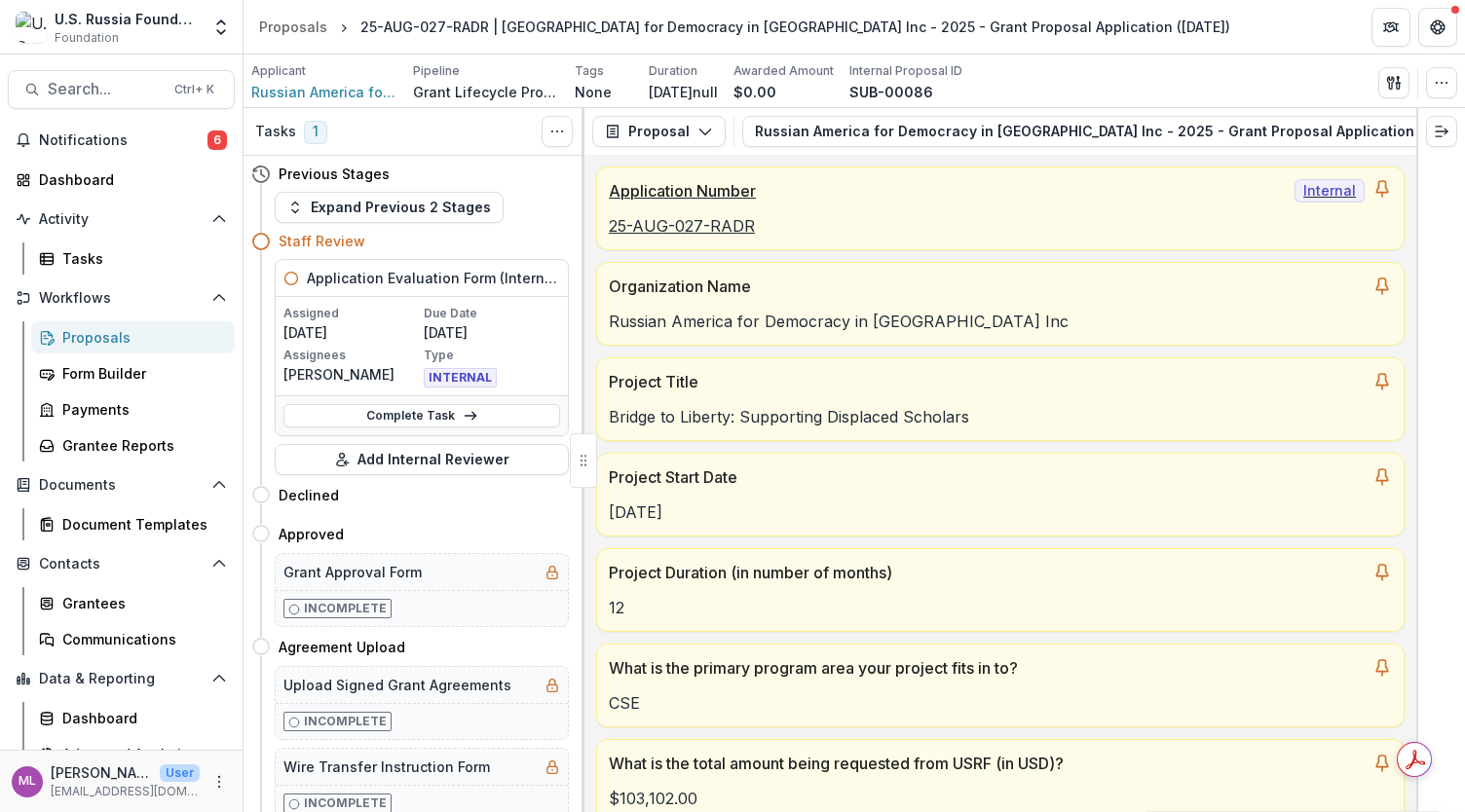
drag, startPoint x: 704, startPoint y: 130, endPoint x: 795, endPoint y: 203, distance: 116.7
click at [793, 203] on div "Proposal Proposal Payments Reports Grant Agreements Board Summaries Bank Detail…" at bounding box center [1000, 460] width 832 height 705
click at [416, 417] on link "Complete Task" at bounding box center [421, 416] width 277 height 23
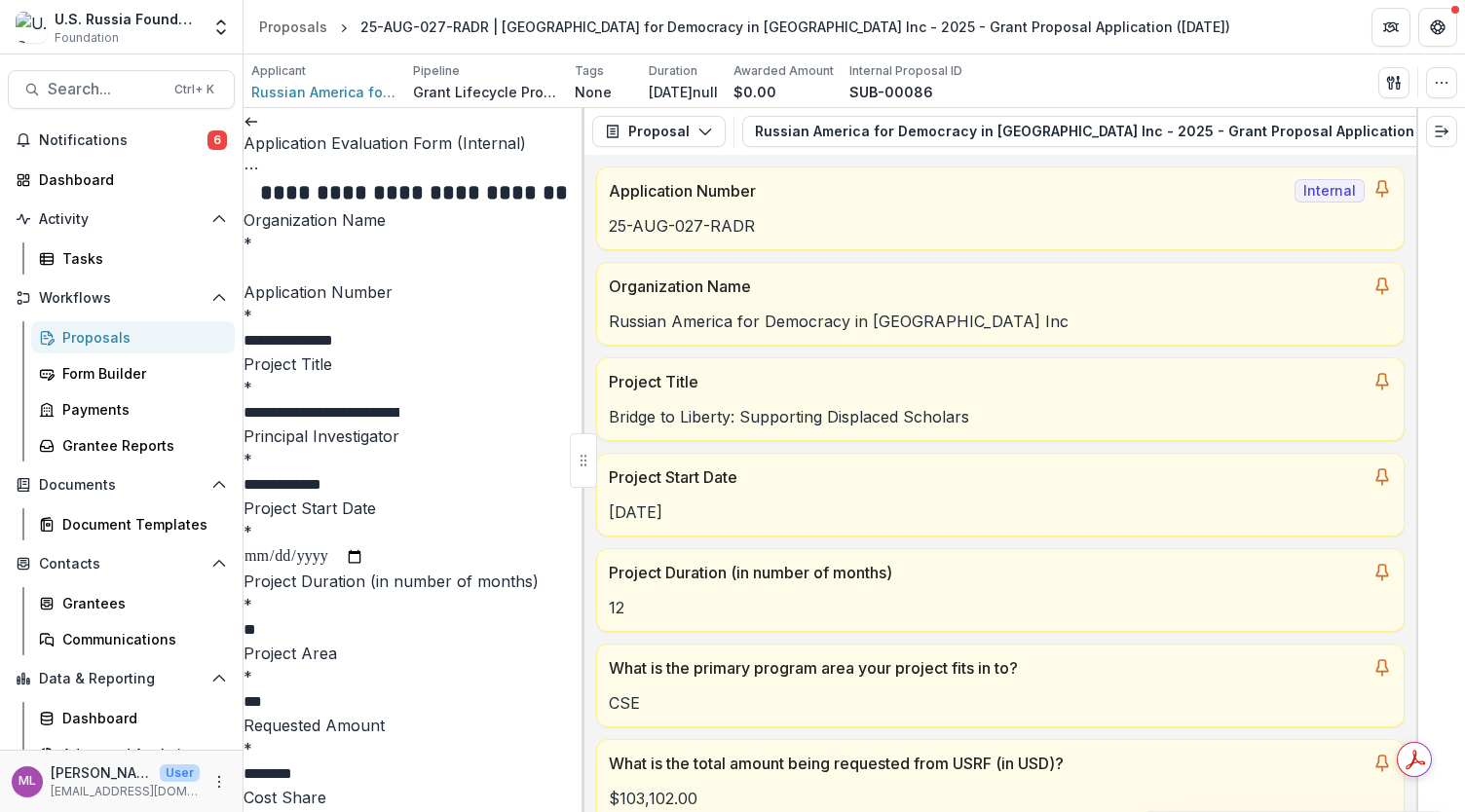
scroll to position [876, 0]
drag, startPoint x: 483, startPoint y: 380, endPoint x: 547, endPoint y: 420, distance: 75.5
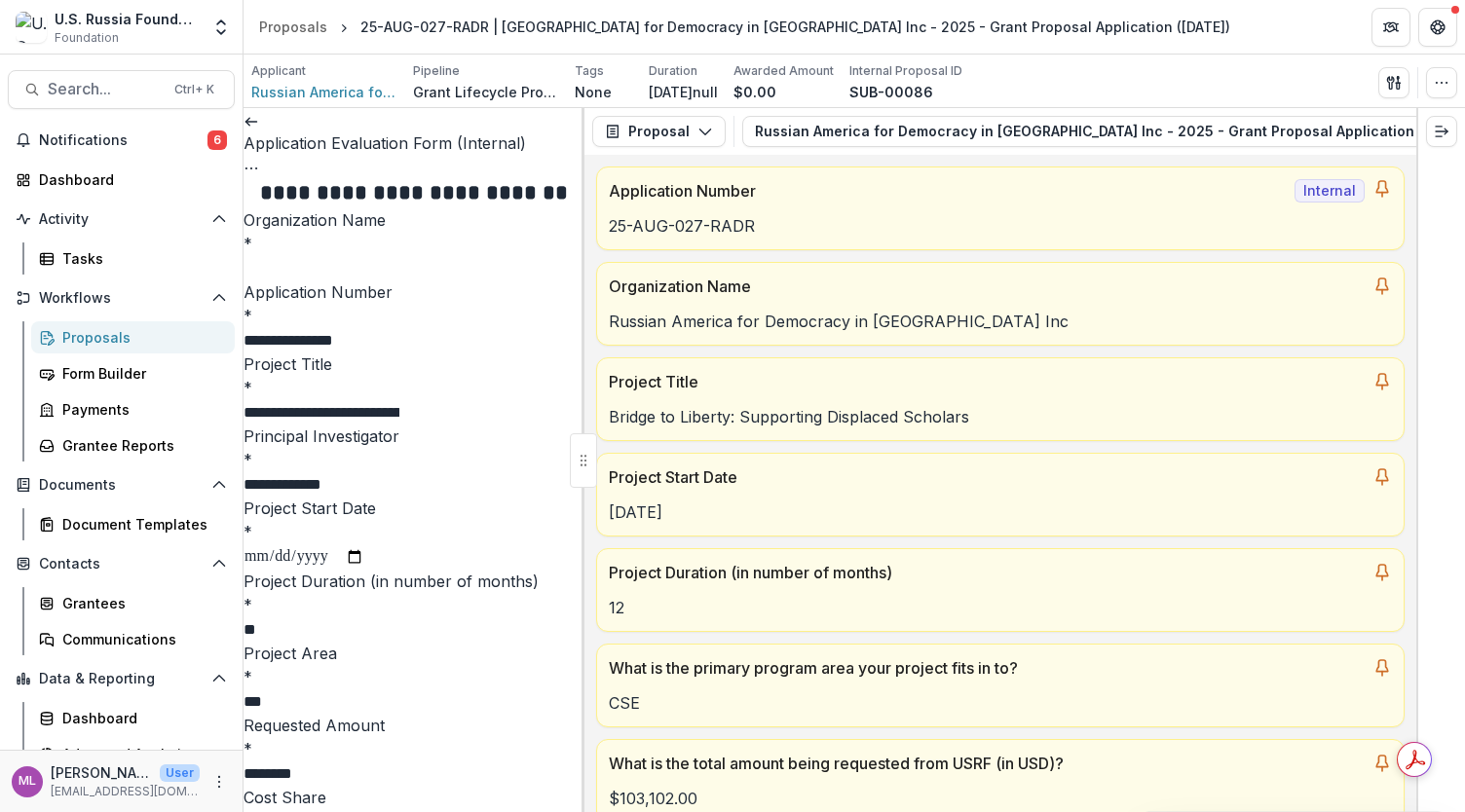
drag, startPoint x: 464, startPoint y: 431, endPoint x: 536, endPoint y: 455, distance: 75.9
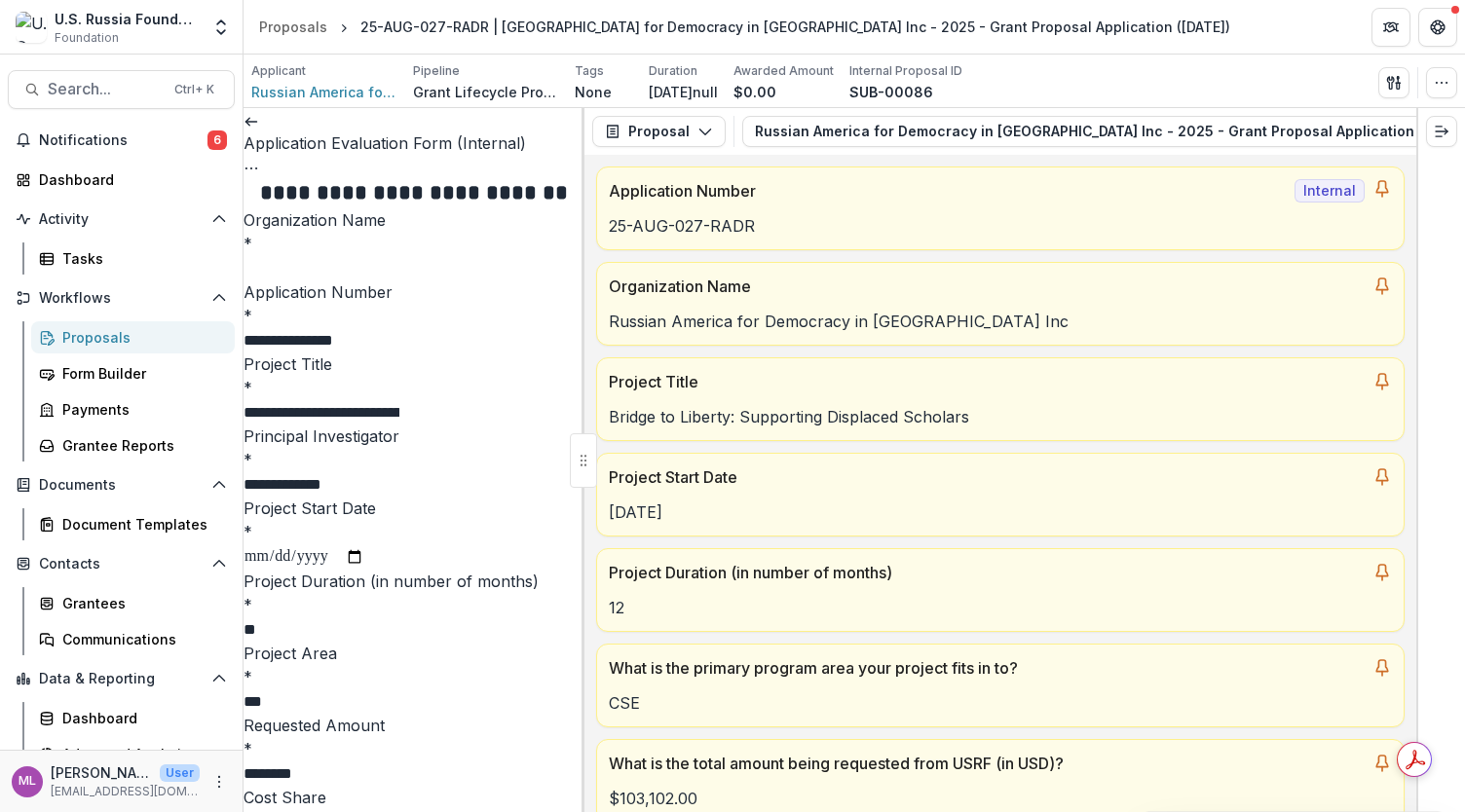
click at [297, 811] on div "Recommended" at bounding box center [732, 824] width 1465 height 23
click at [332, 811] on div "Full funding" at bounding box center [732, 824] width 1465 height 23
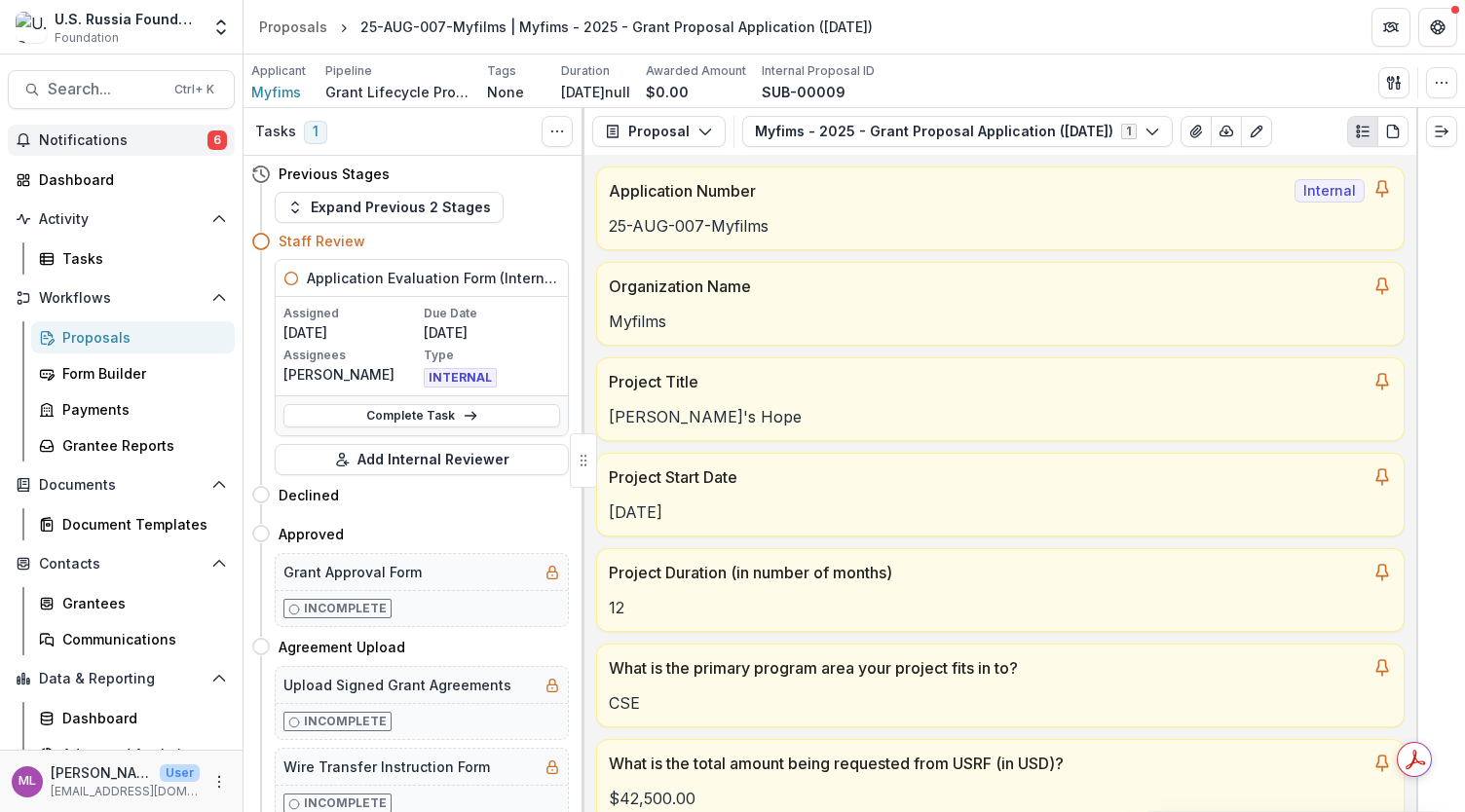
click at [87, 143] on span "Notifications" at bounding box center [123, 141] width 168 height 17
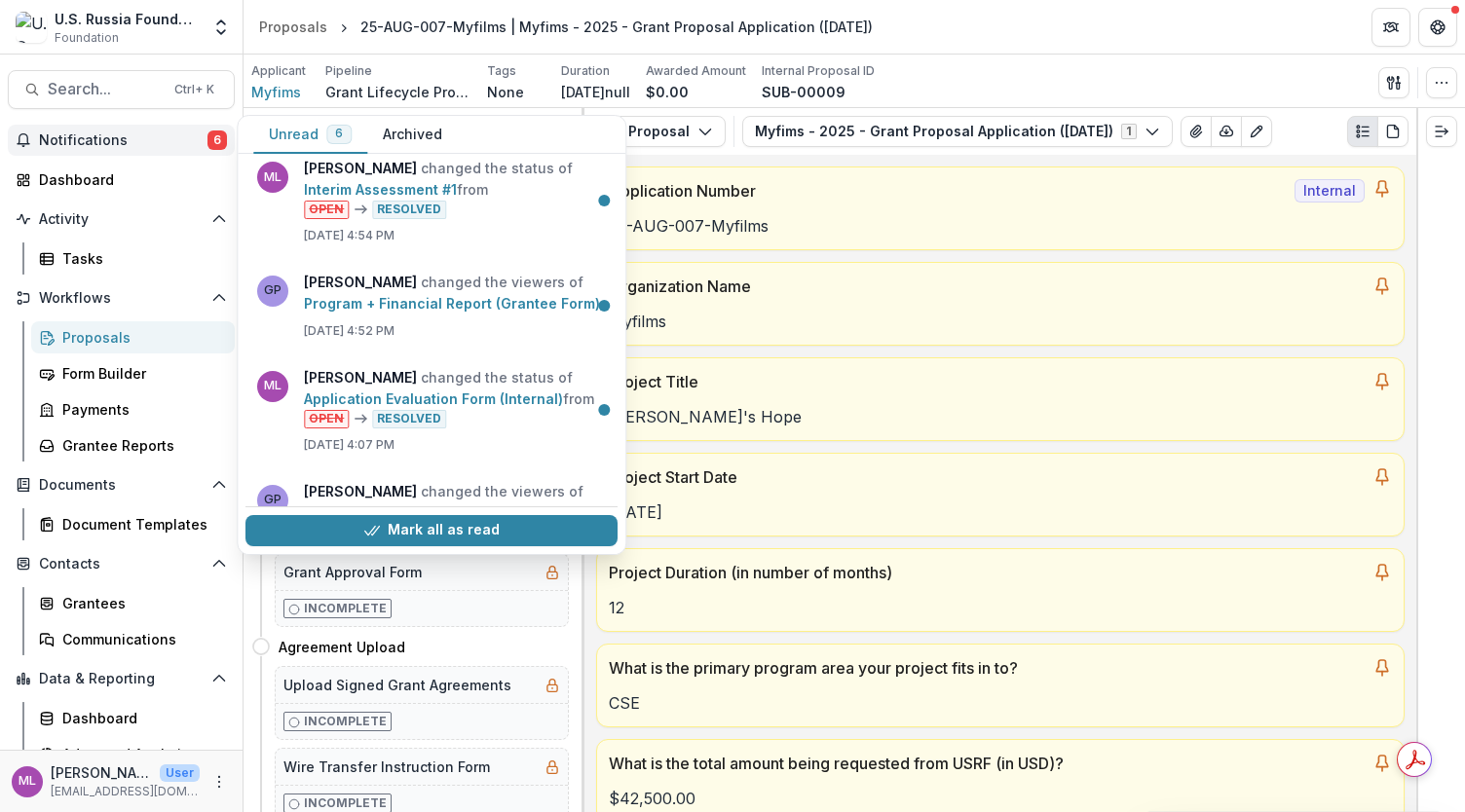
scroll to position [283, 0]
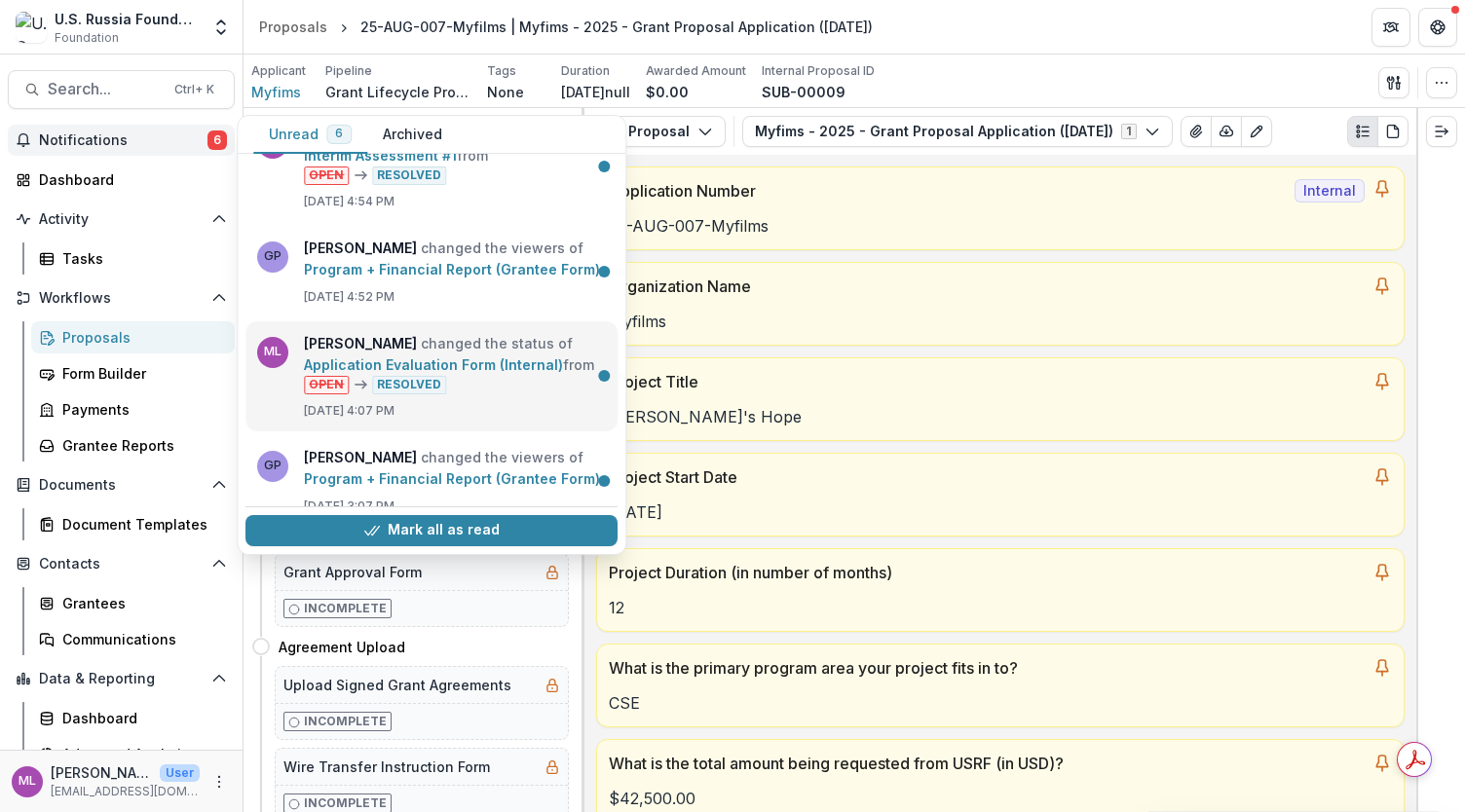
click at [487, 357] on link "Application Evaluation Form (Internal)" at bounding box center [433, 364] width 259 height 17
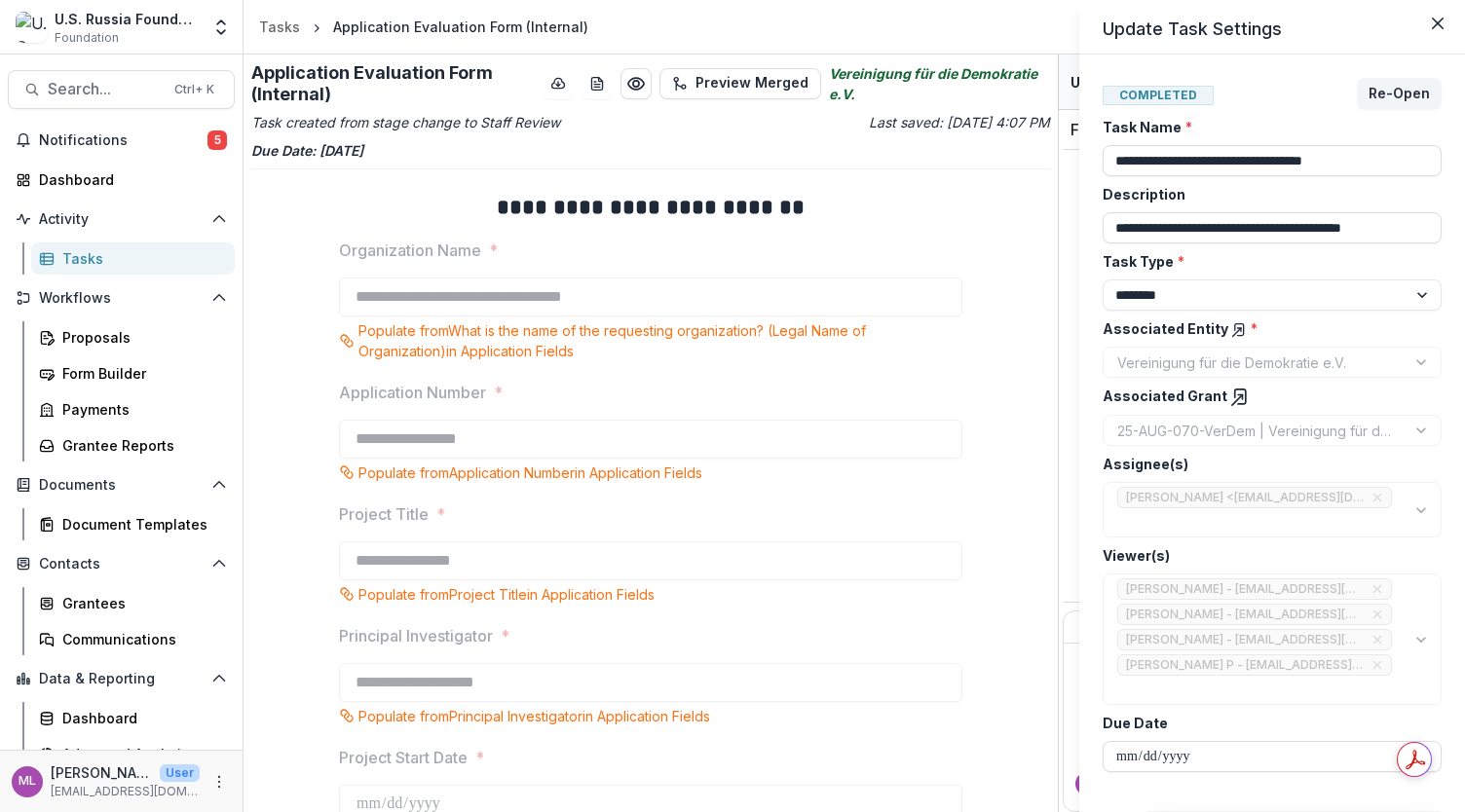
click at [76, 87] on div "**********" at bounding box center [732, 406] width 1465 height 812
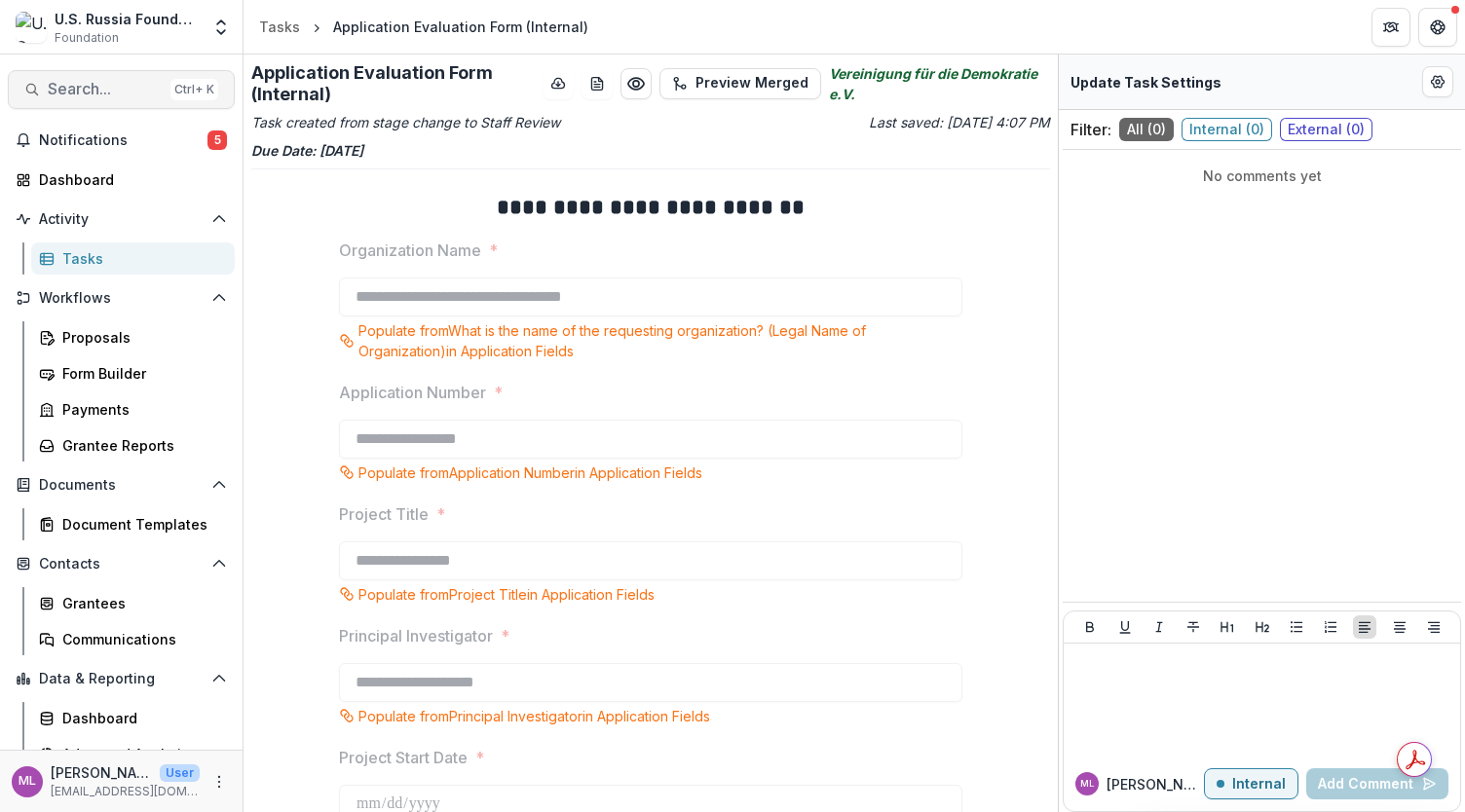
click at [94, 89] on span "Search..." at bounding box center [106, 89] width 115 height 19
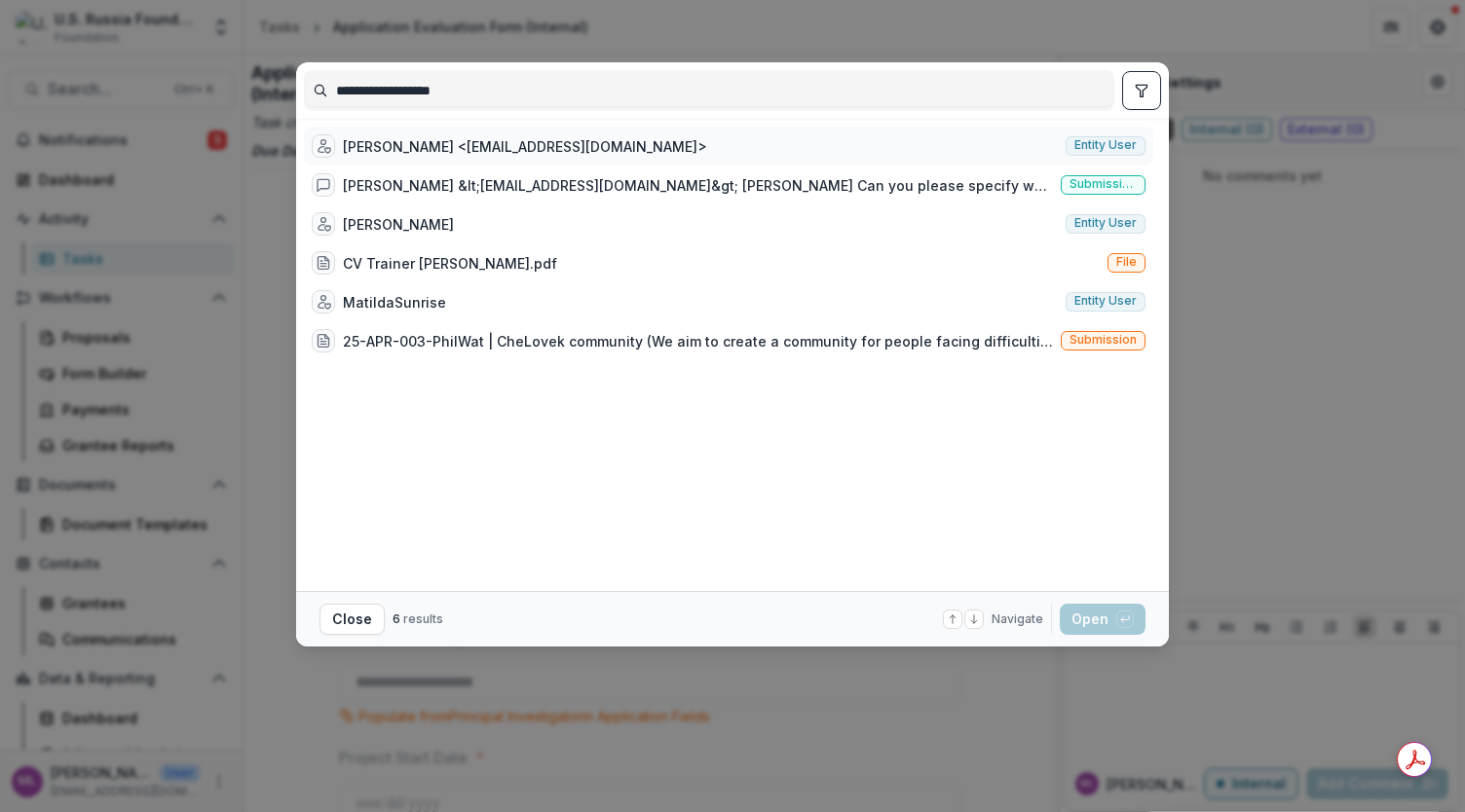
type input "**********"
click at [657, 153] on div "[PERSON_NAME] <[EMAIL_ADDRESS][DOMAIN_NAME]>" at bounding box center [525, 147] width 365 height 21
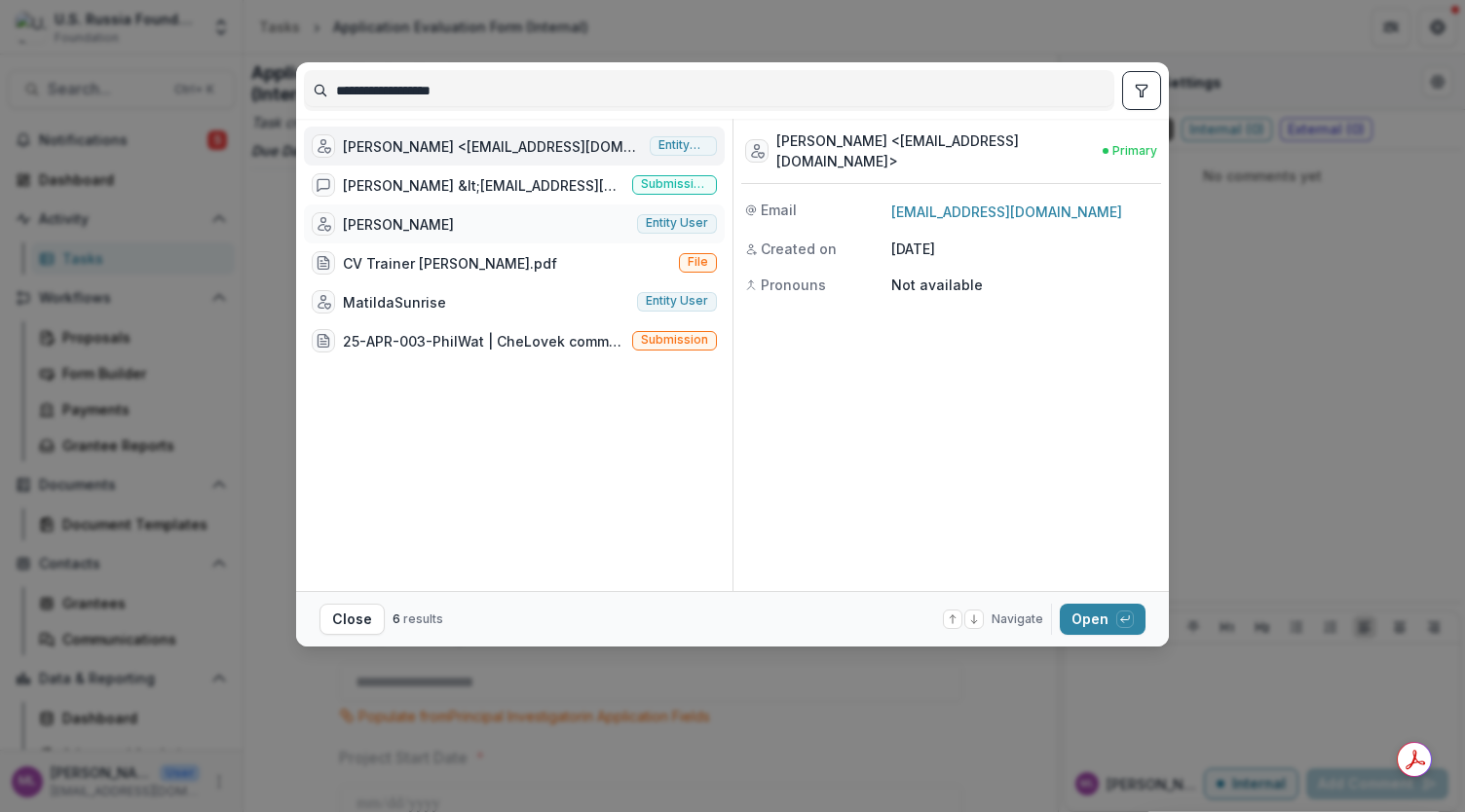
click at [680, 216] on span "Entity user" at bounding box center [677, 223] width 63 height 14
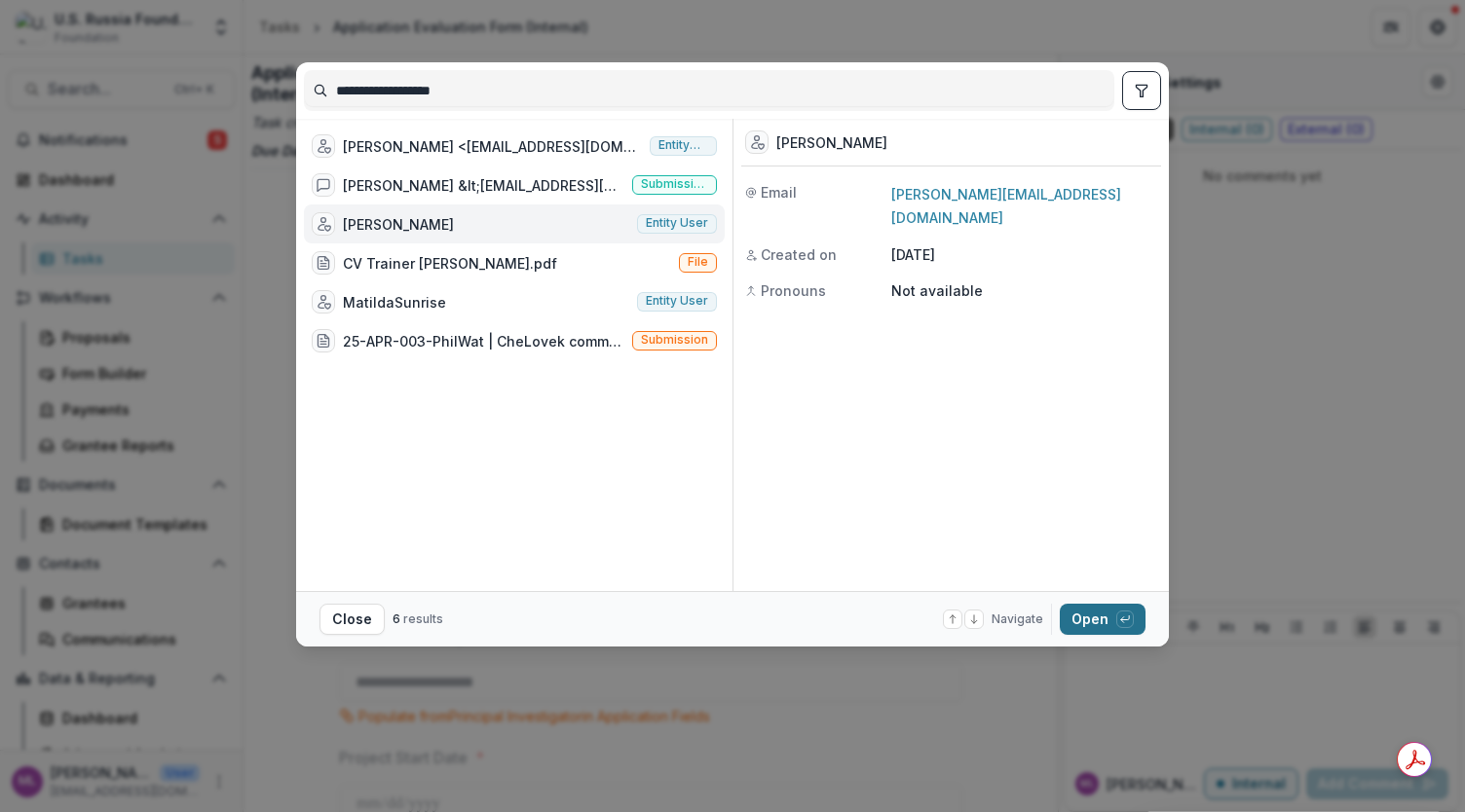
click at [1114, 620] on button "Open with enter key" at bounding box center [1103, 620] width 86 height 31
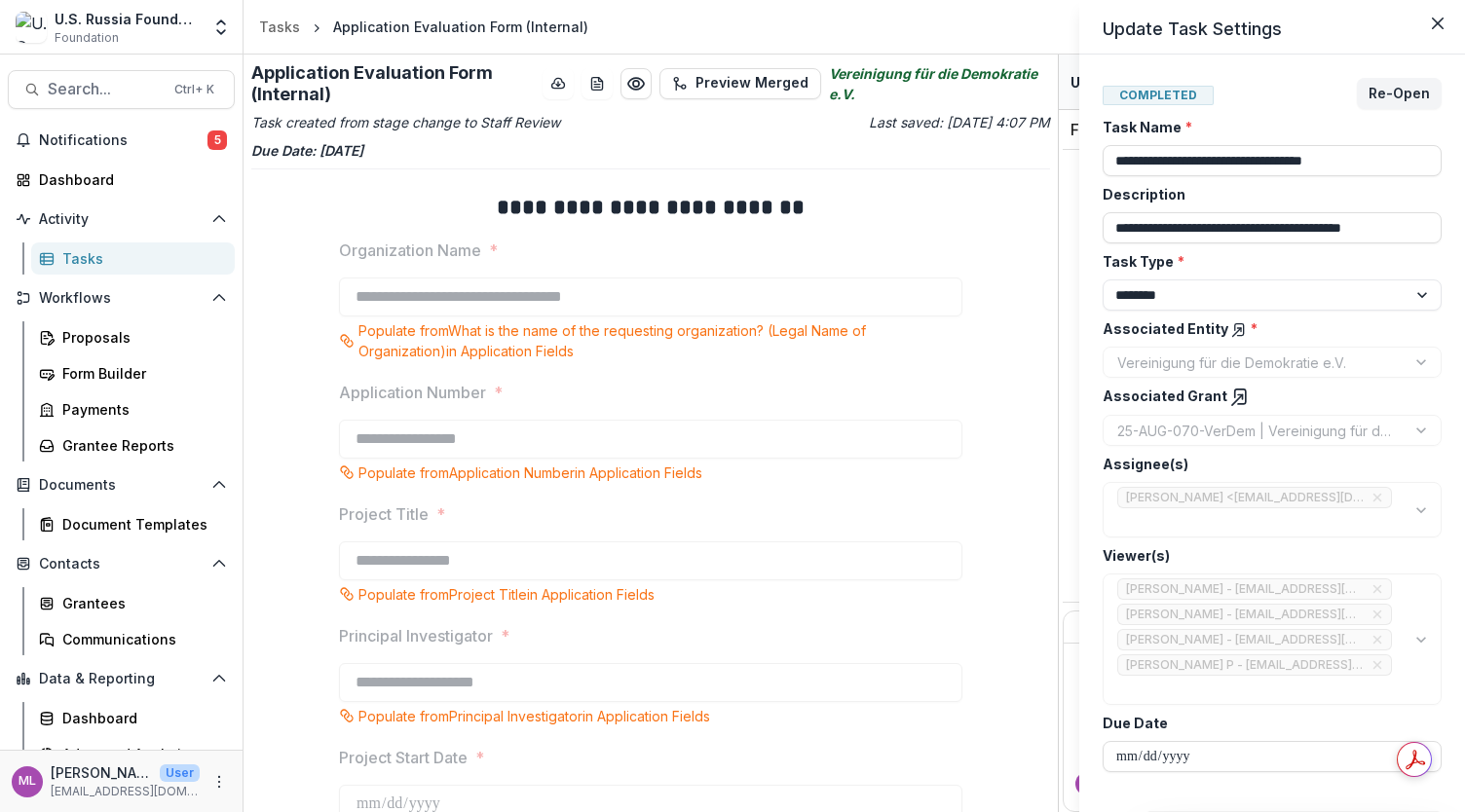
click at [96, 87] on div "**********" at bounding box center [732, 406] width 1465 height 812
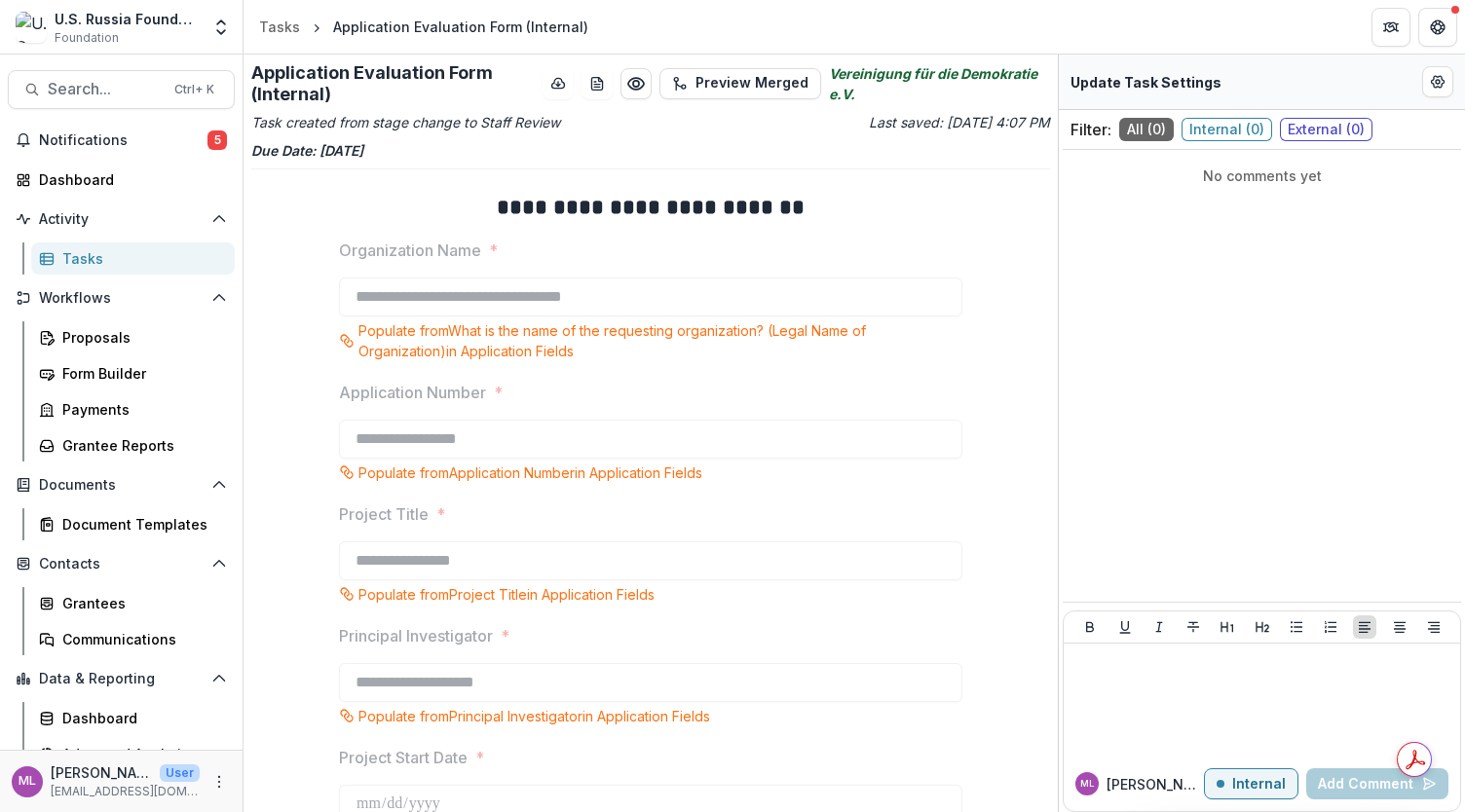
click at [96, 87] on span "Search..." at bounding box center [106, 89] width 115 height 19
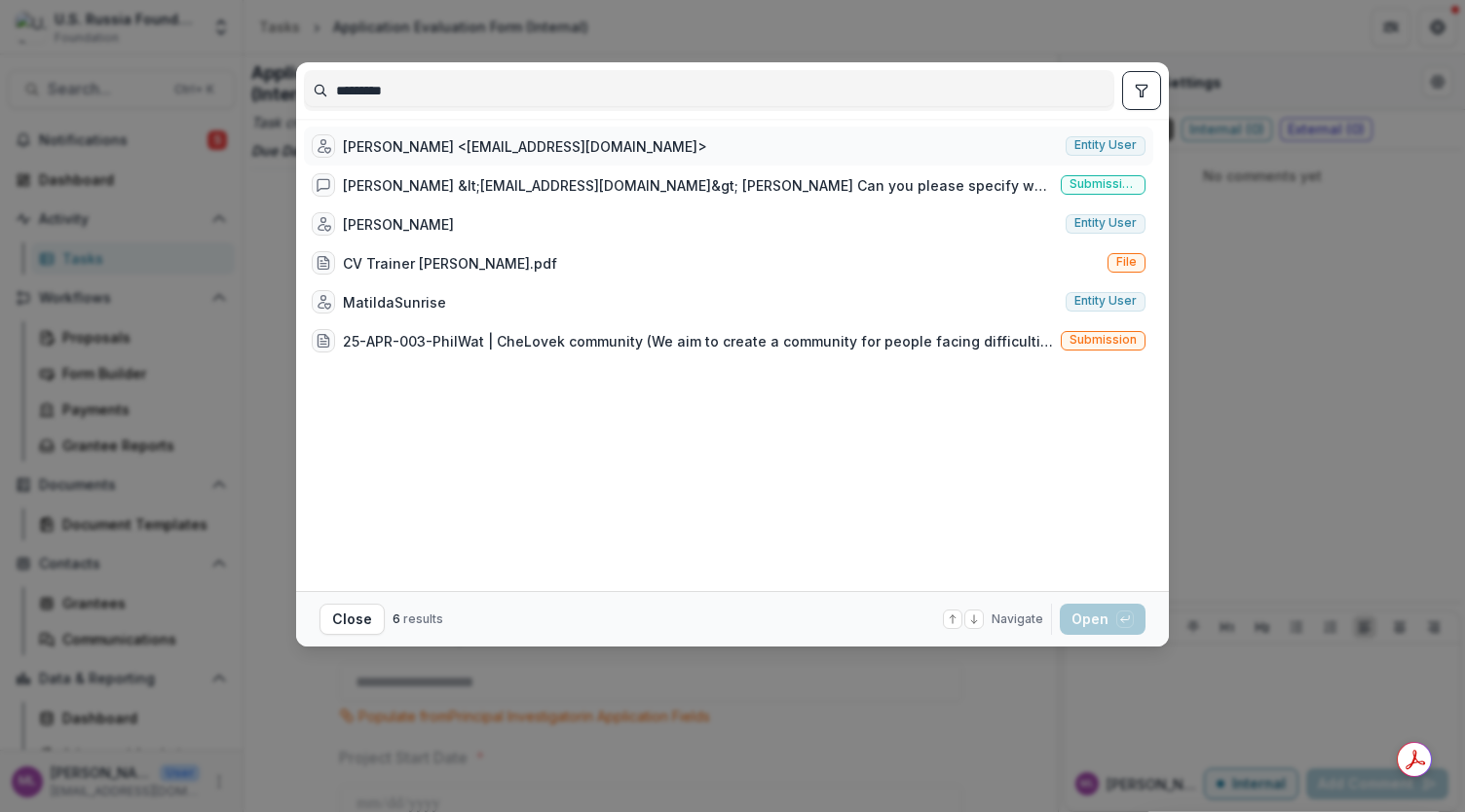
type input "*********"
click at [655, 147] on div "[PERSON_NAME] <[EMAIL_ADDRESS][DOMAIN_NAME]>" at bounding box center [525, 147] width 365 height 21
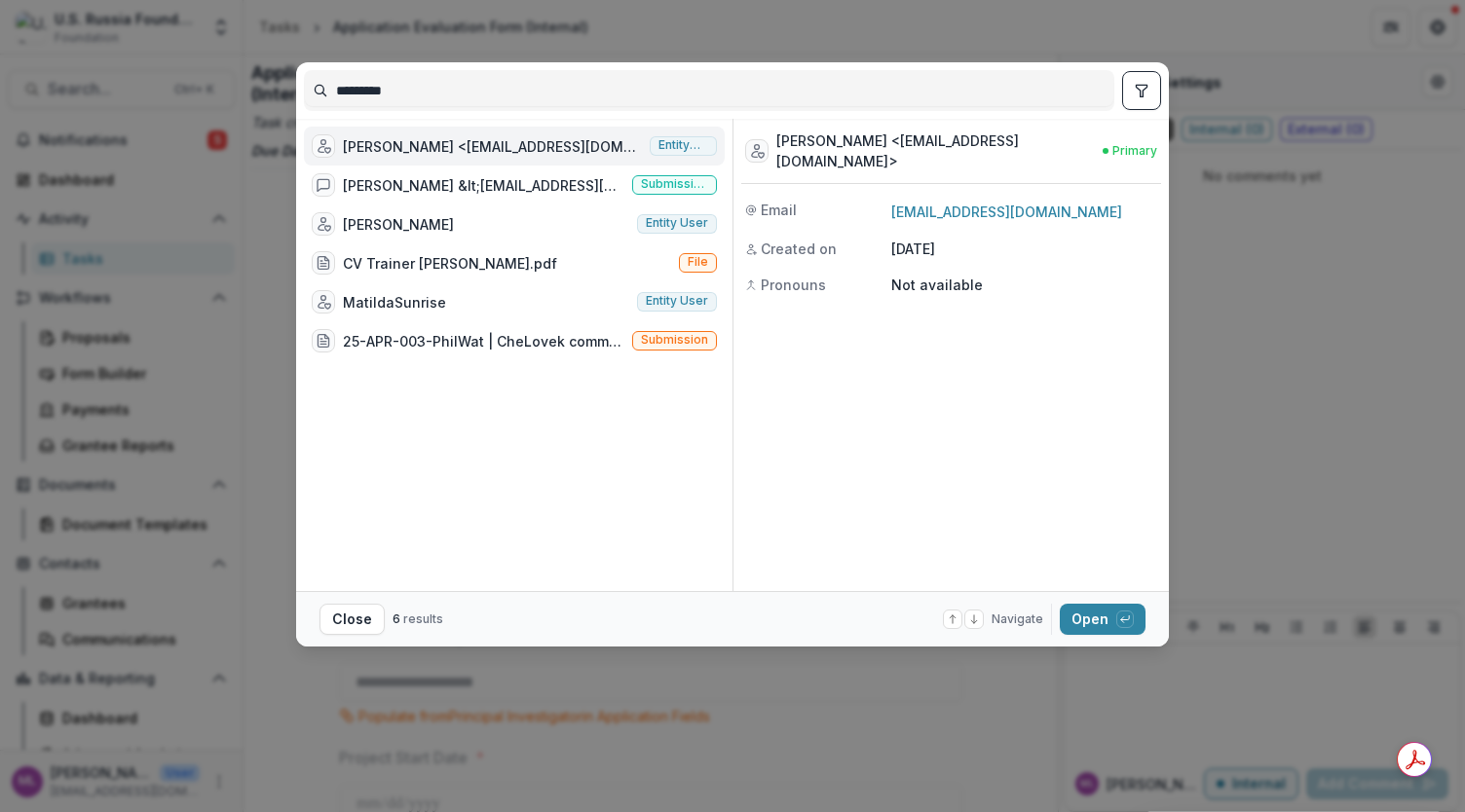
click at [916, 142] on div "[PERSON_NAME] <[EMAIL_ADDRESS][DOMAIN_NAME]>" at bounding box center [936, 151] width 319 height 41
click at [1100, 620] on button "Open with enter key" at bounding box center [1103, 620] width 86 height 31
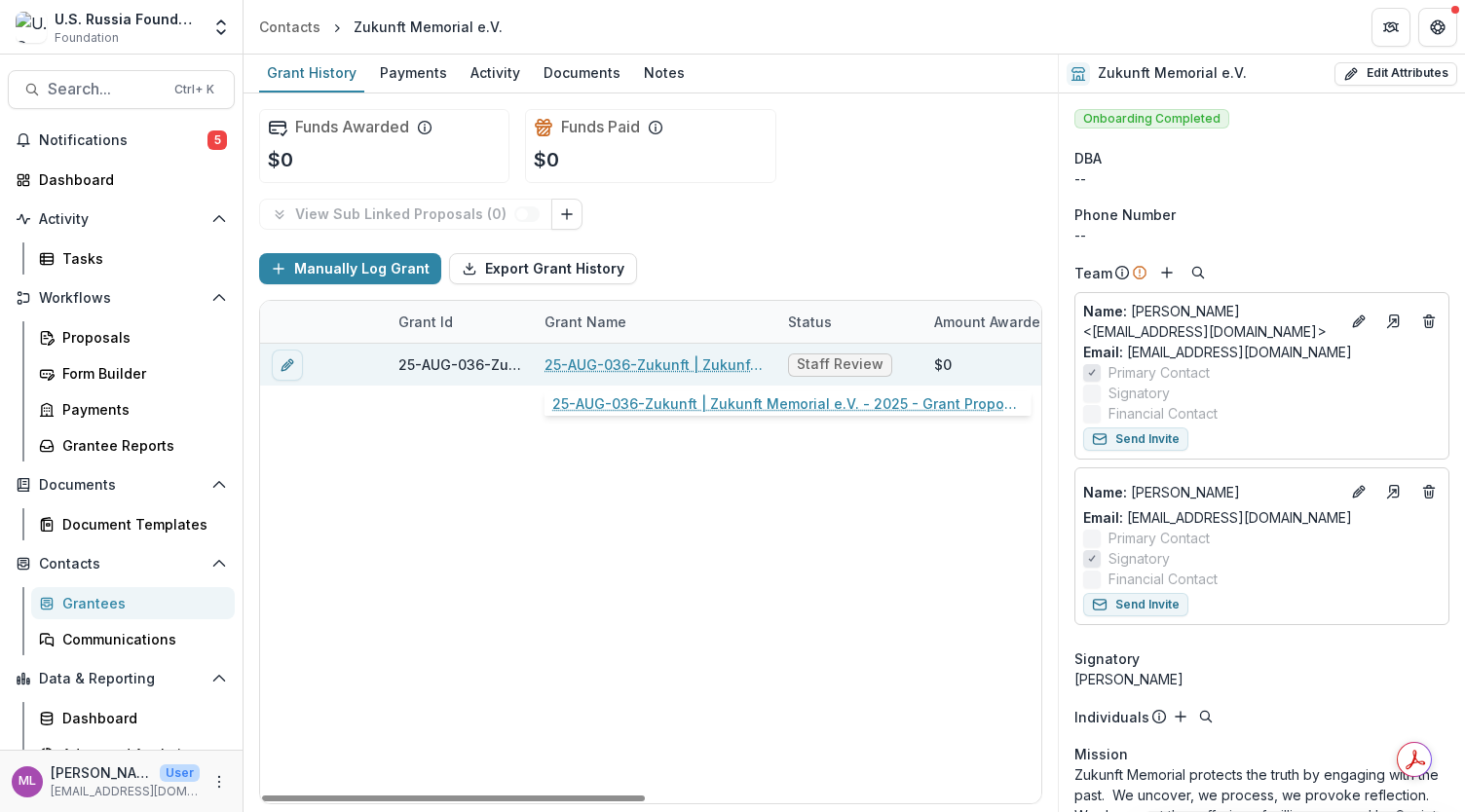
click at [635, 369] on link "25-AUG-036-Zukunft | Zukunft Memorial e.V. - 2025 - Grant Proposal Application …" at bounding box center [654, 364] width 220 height 21
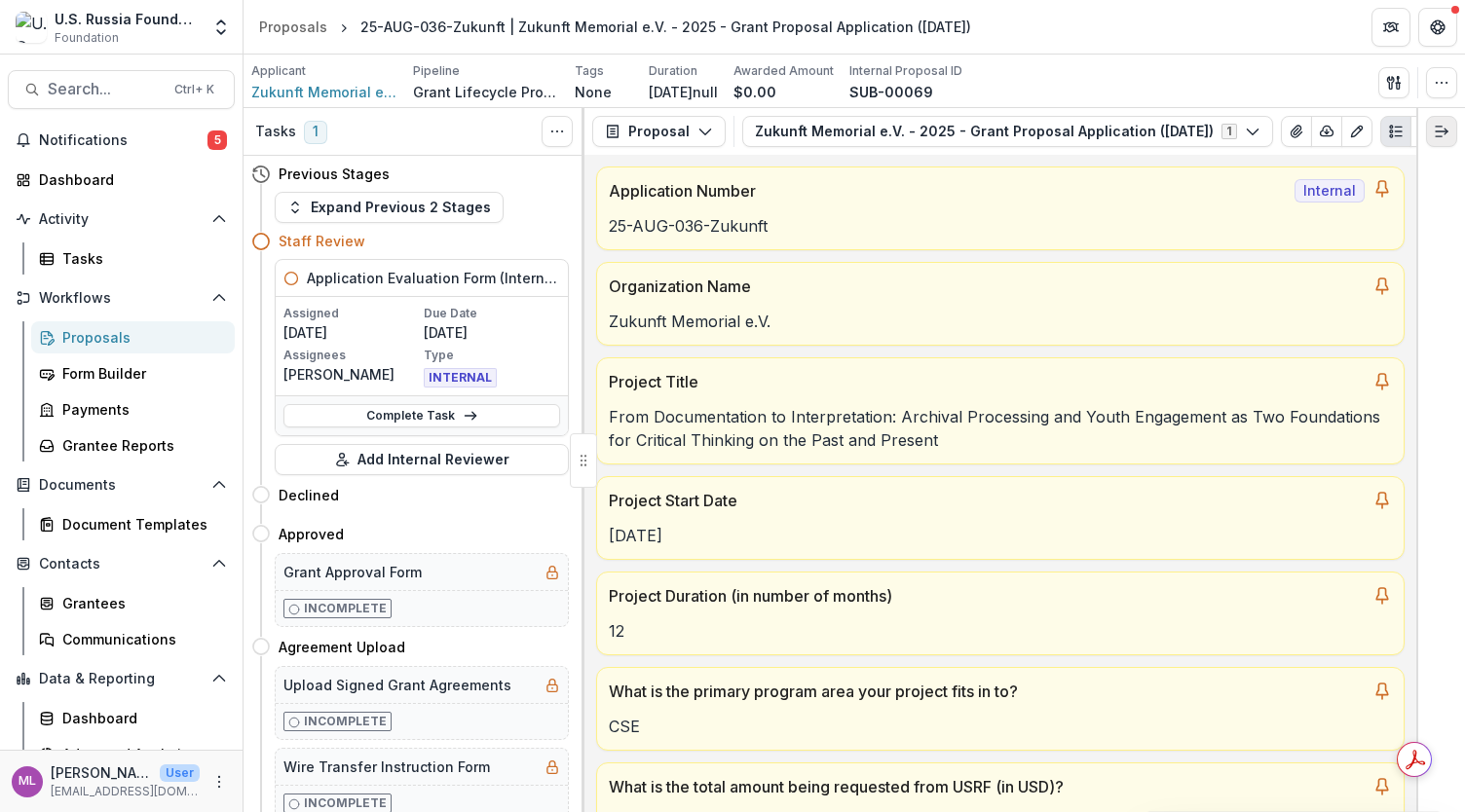
click at [1436, 127] on icon "Expand right" at bounding box center [1442, 132] width 16 height 16
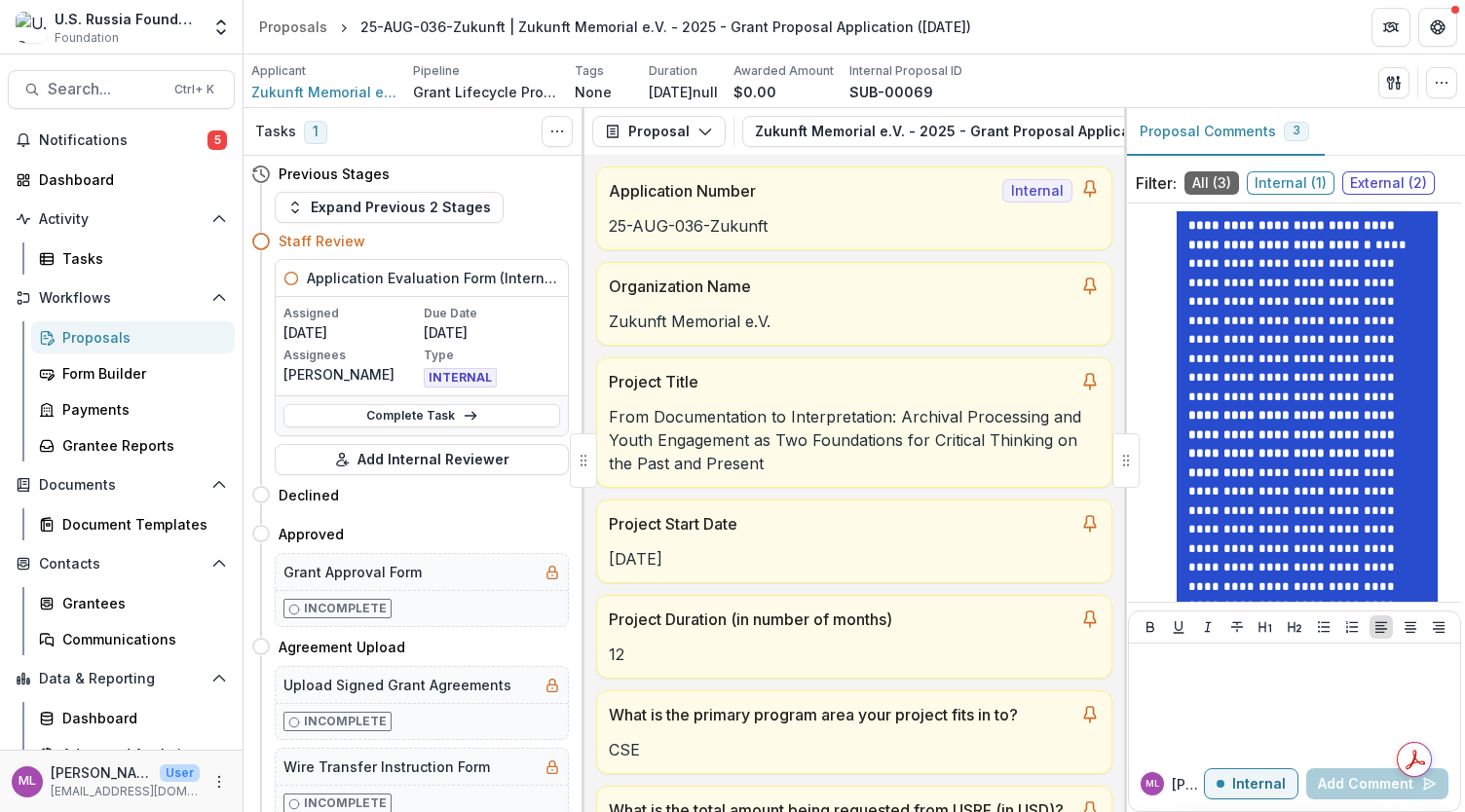
scroll to position [553, 0]
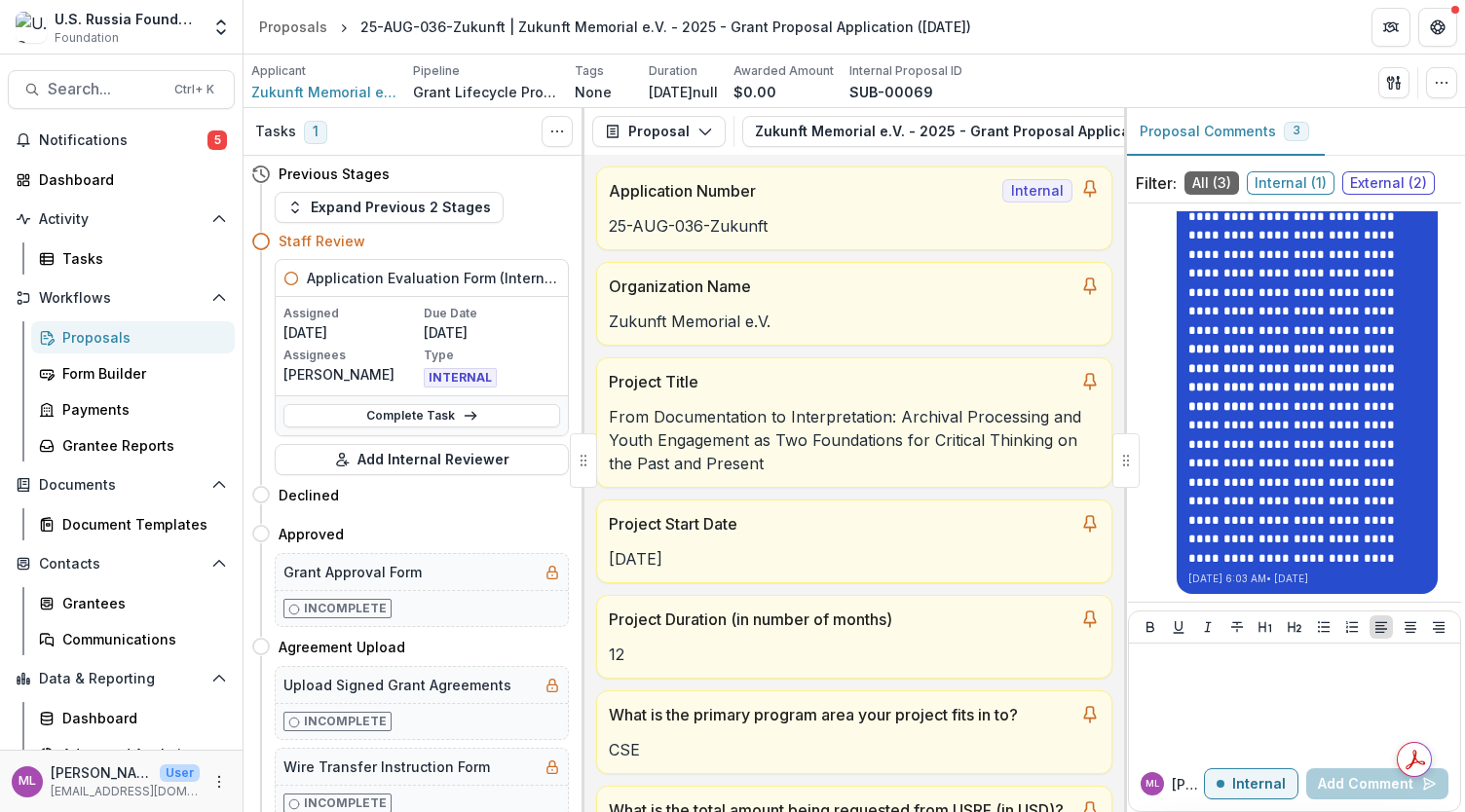
click at [1306, 490] on p "**********" at bounding box center [1307, 453] width 237 height 228
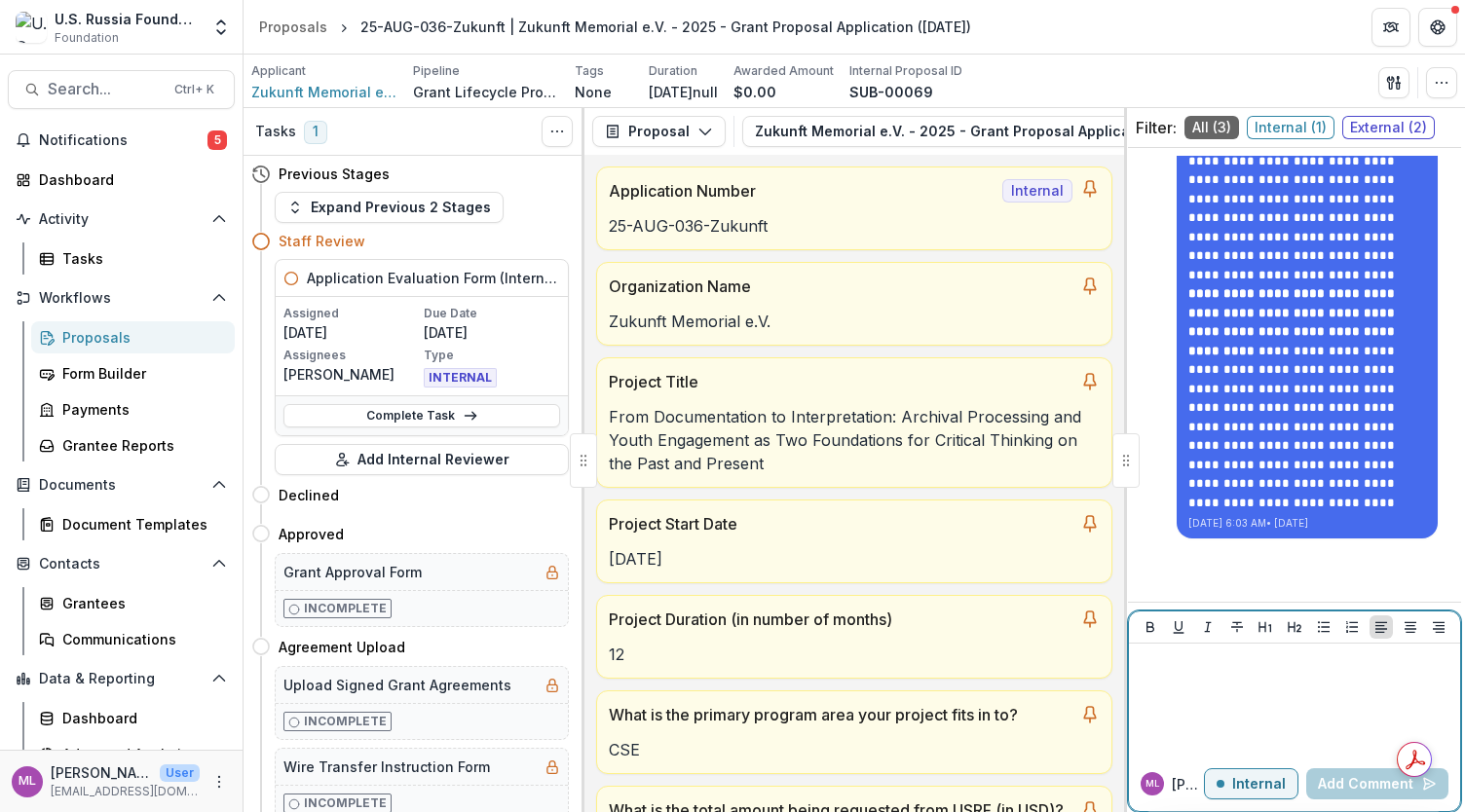
click at [1320, 693] on div at bounding box center [1294, 701] width 316 height 98
click at [1270, 708] on div "*" at bounding box center [1294, 701] width 316 height 98
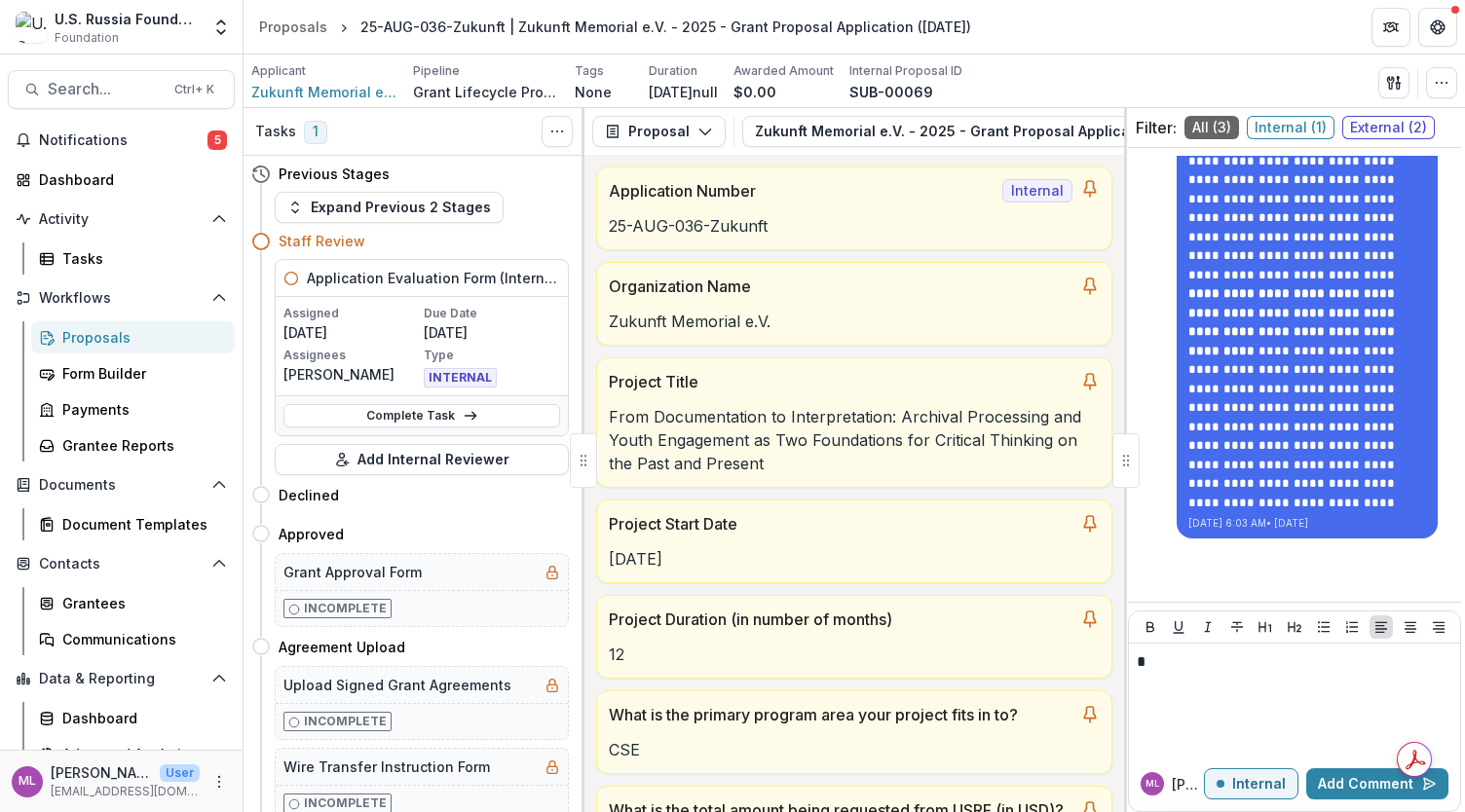
click at [1367, 123] on span "External ( 2 )" at bounding box center [1389, 128] width 93 height 23
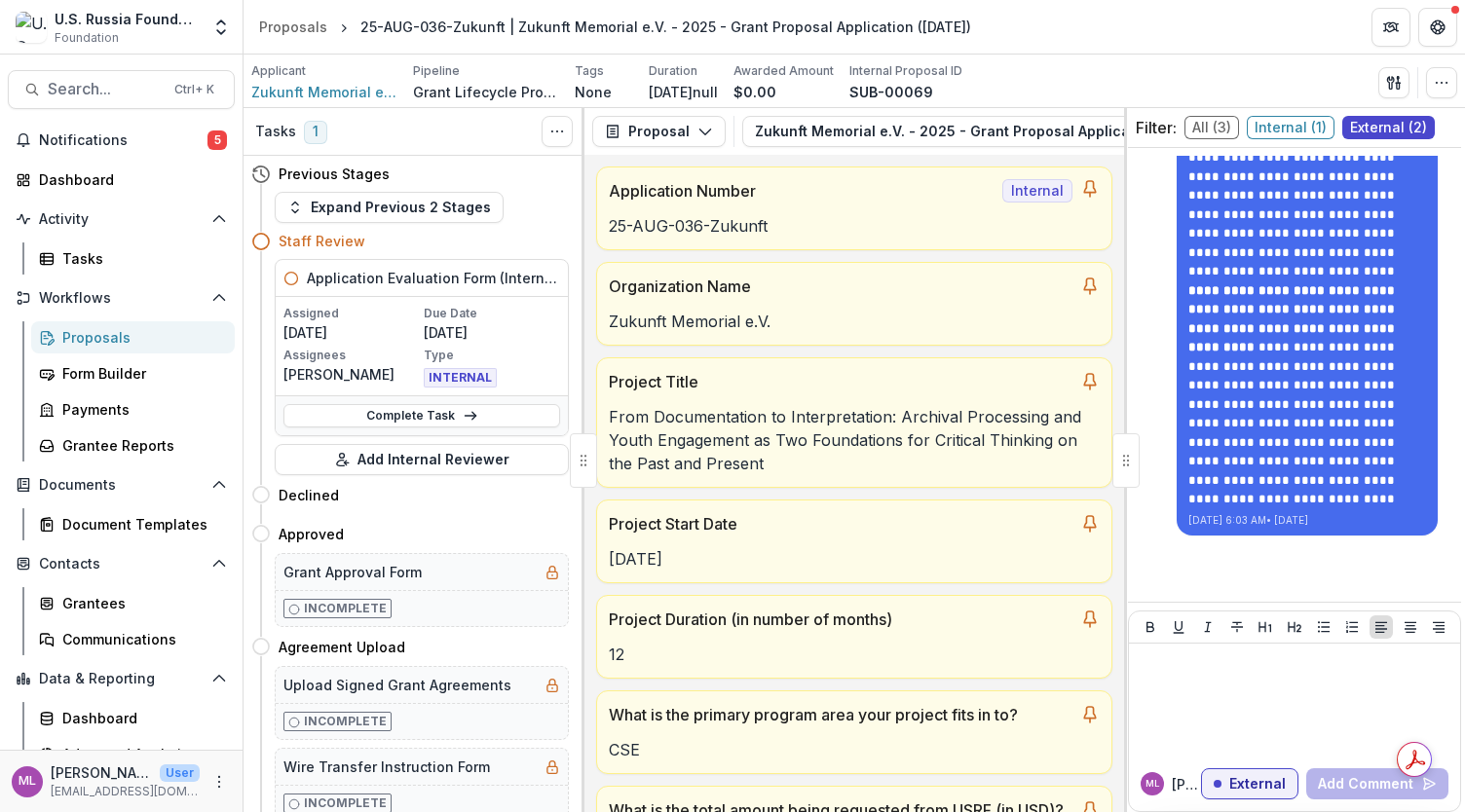
scroll to position [406, 0]
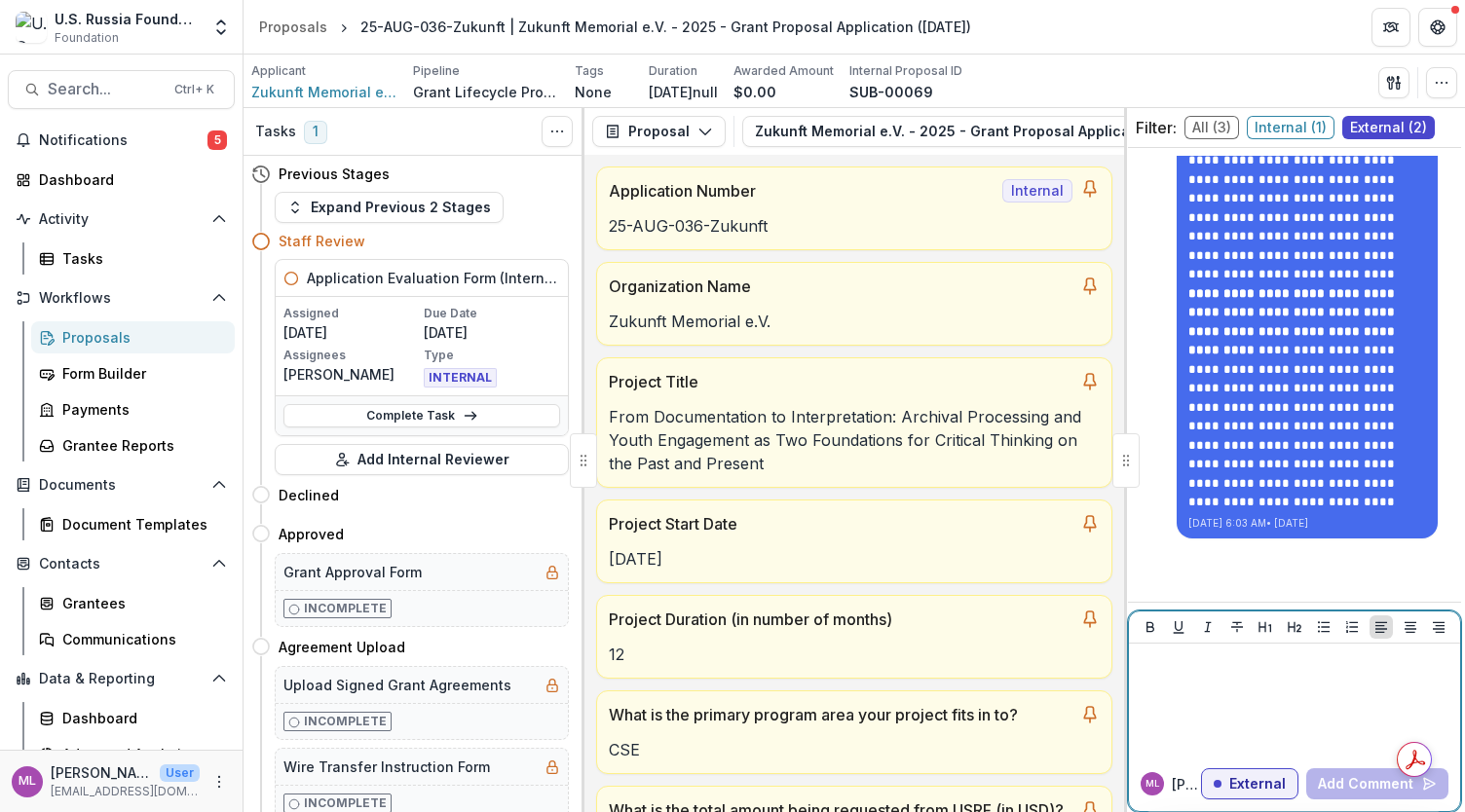
click at [1259, 696] on div at bounding box center [1294, 701] width 316 height 98
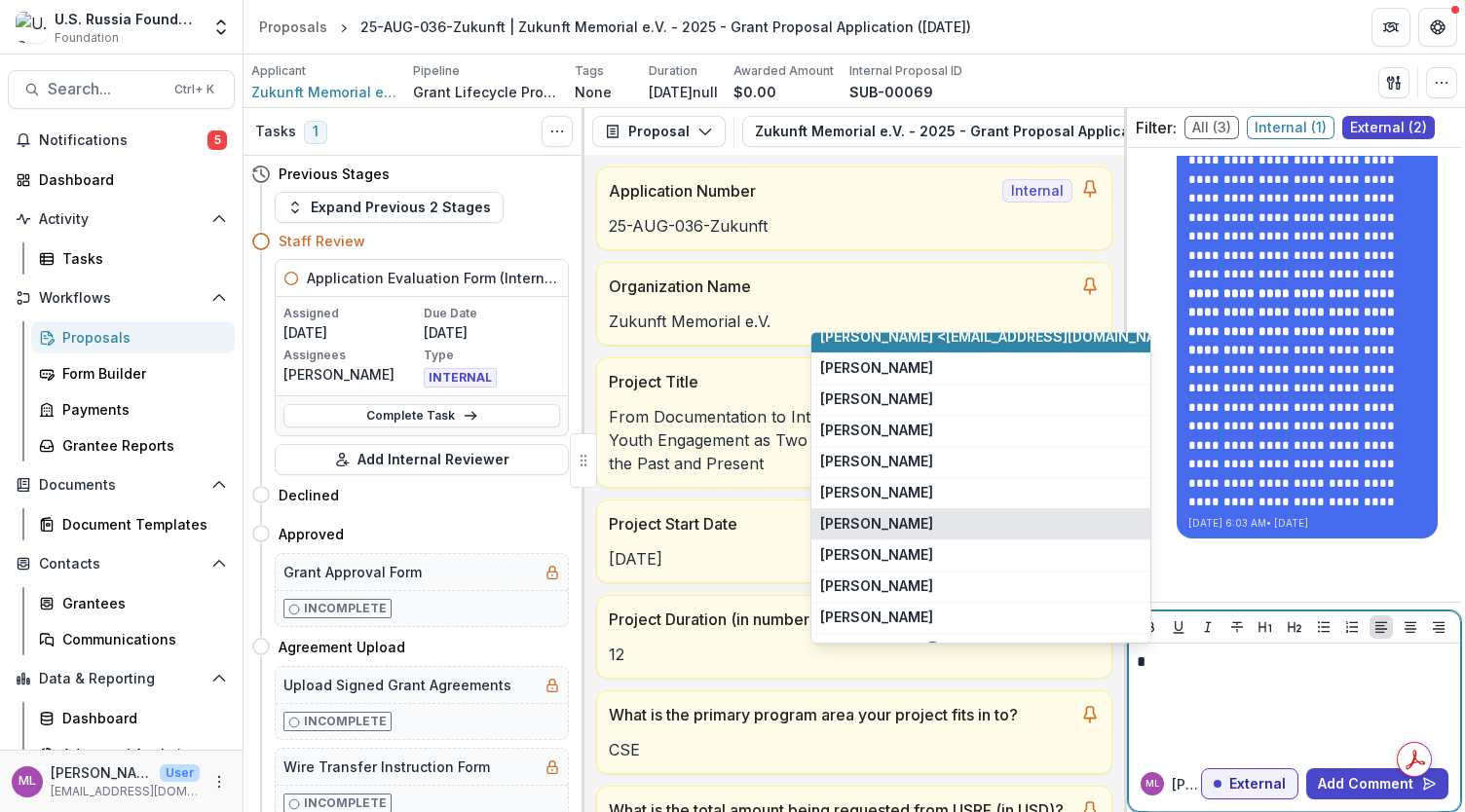
scroll to position [0, 0]
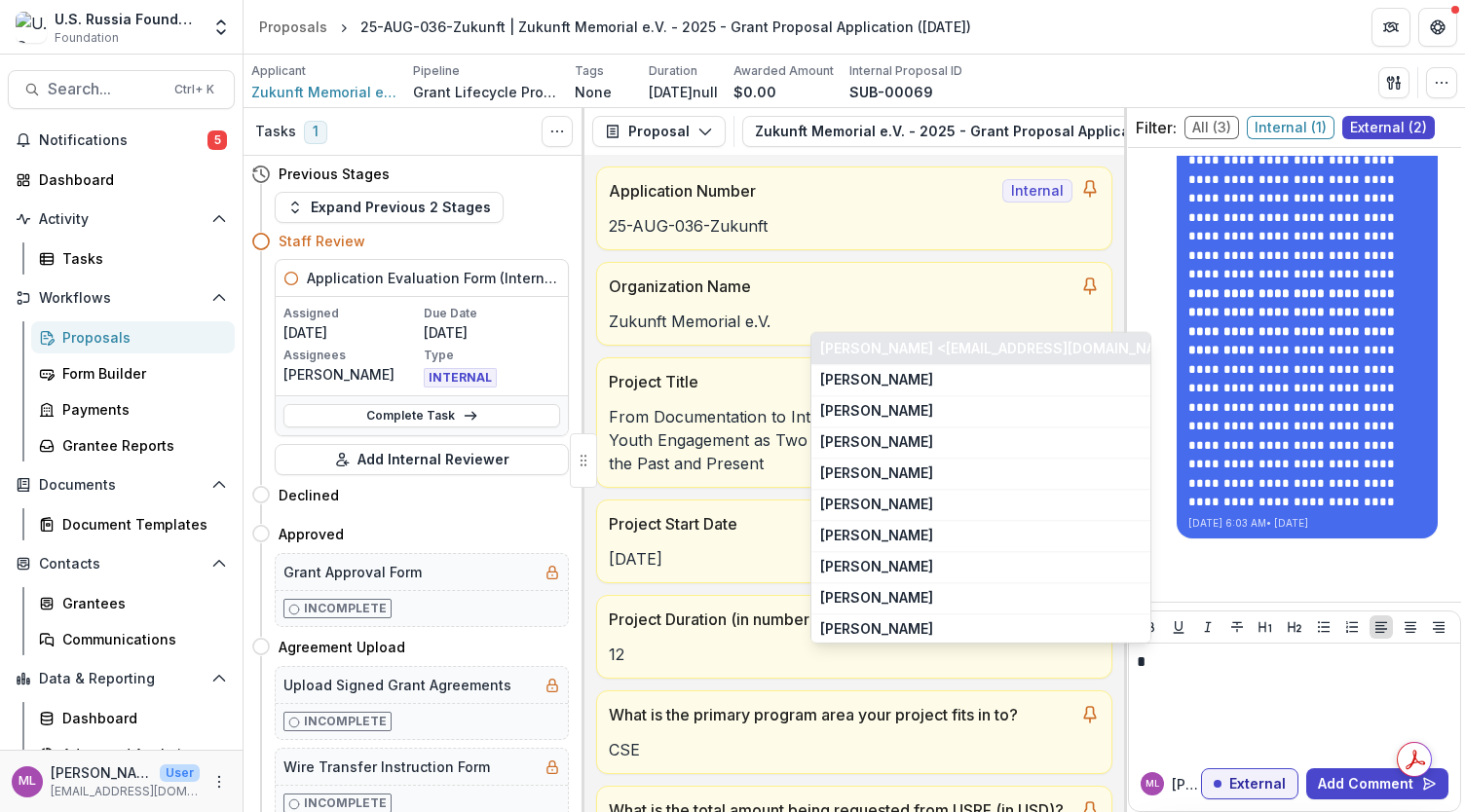
click at [929, 343] on button "[PERSON_NAME] <[EMAIL_ADDRESS][DOMAIN_NAME]>" at bounding box center [980, 349] width 339 height 31
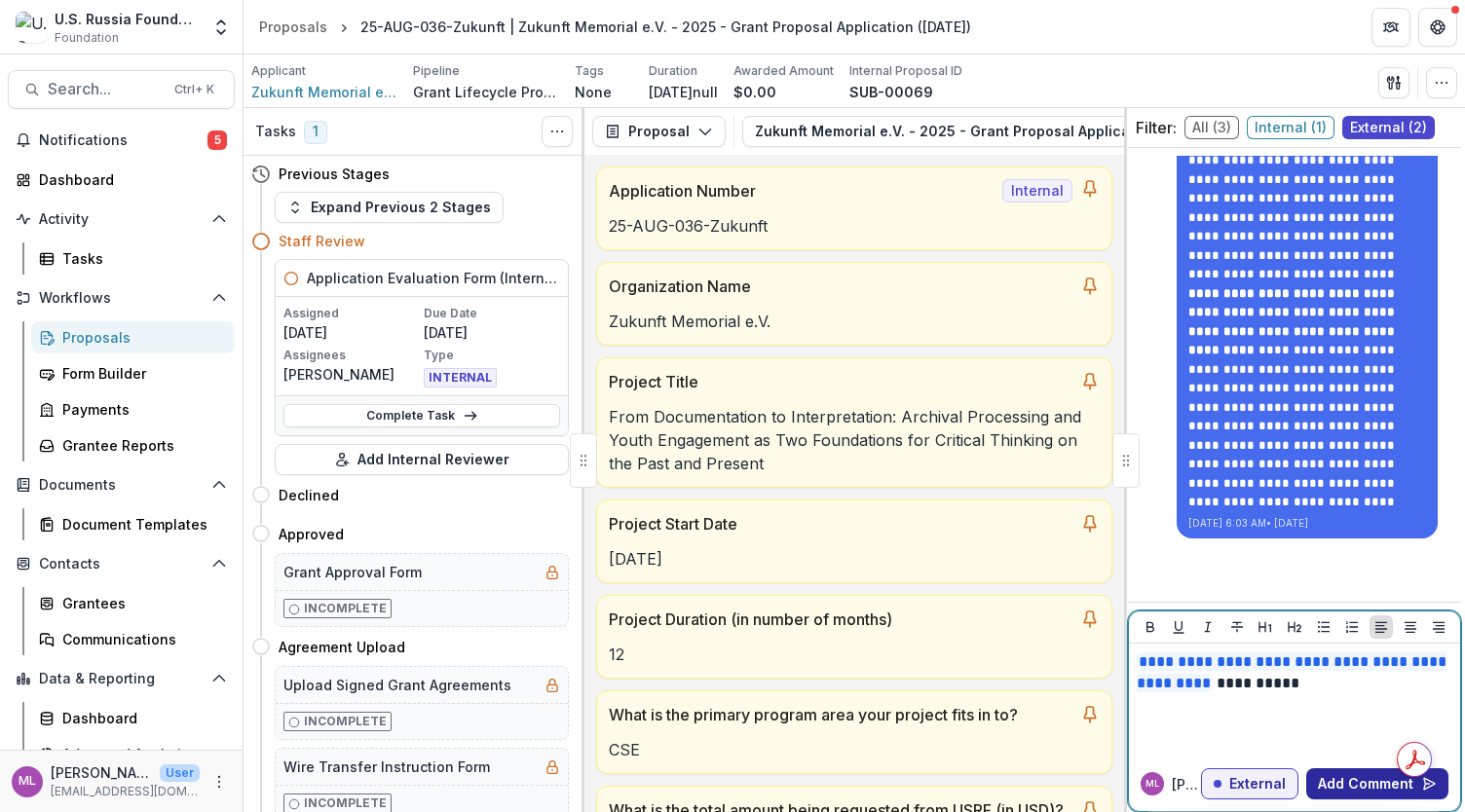
click at [1378, 794] on button "Add Comment" at bounding box center [1378, 785] width 143 height 31
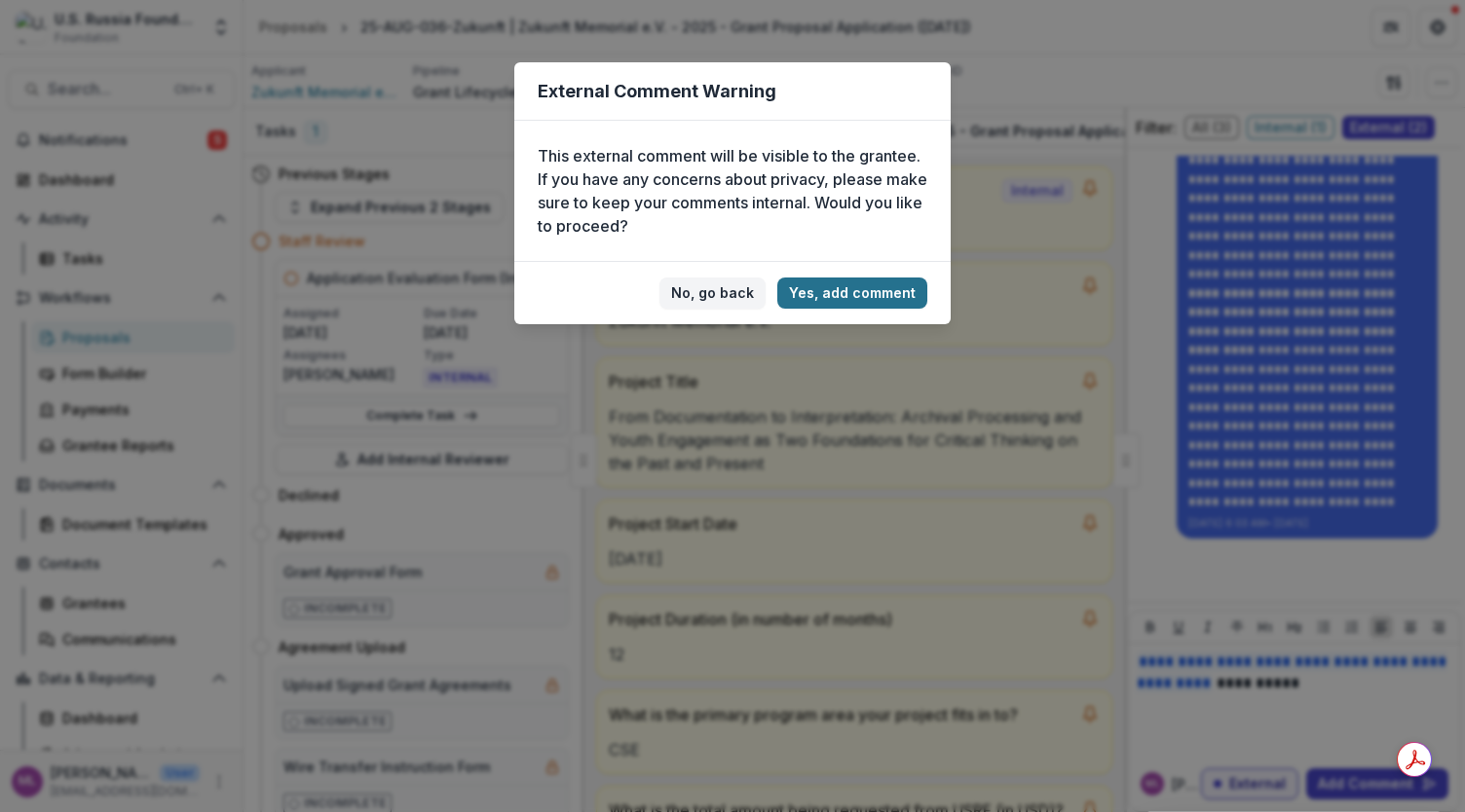
click at [860, 291] on button "Yes, add comment" at bounding box center [853, 293] width 151 height 31
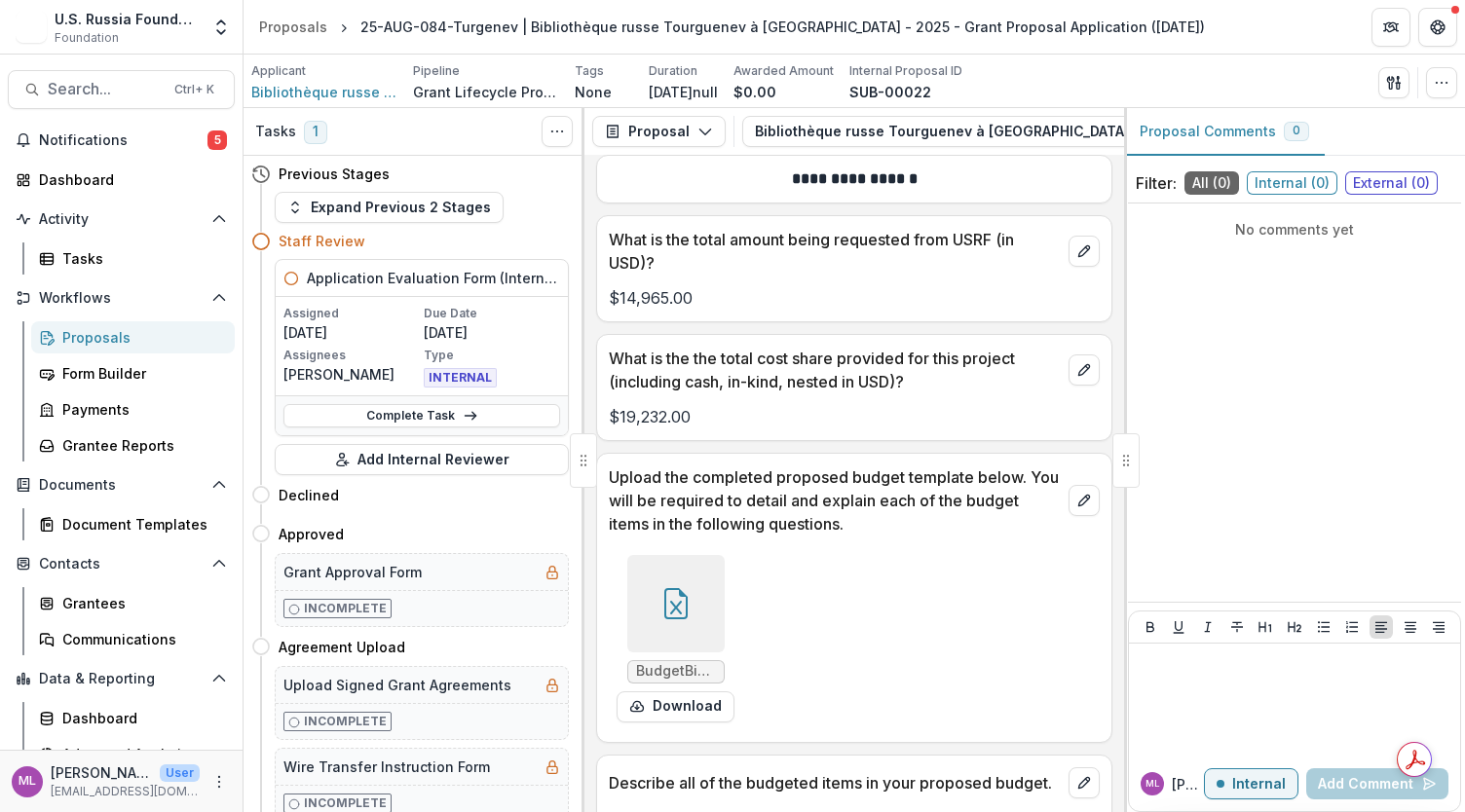
scroll to position [15975, 0]
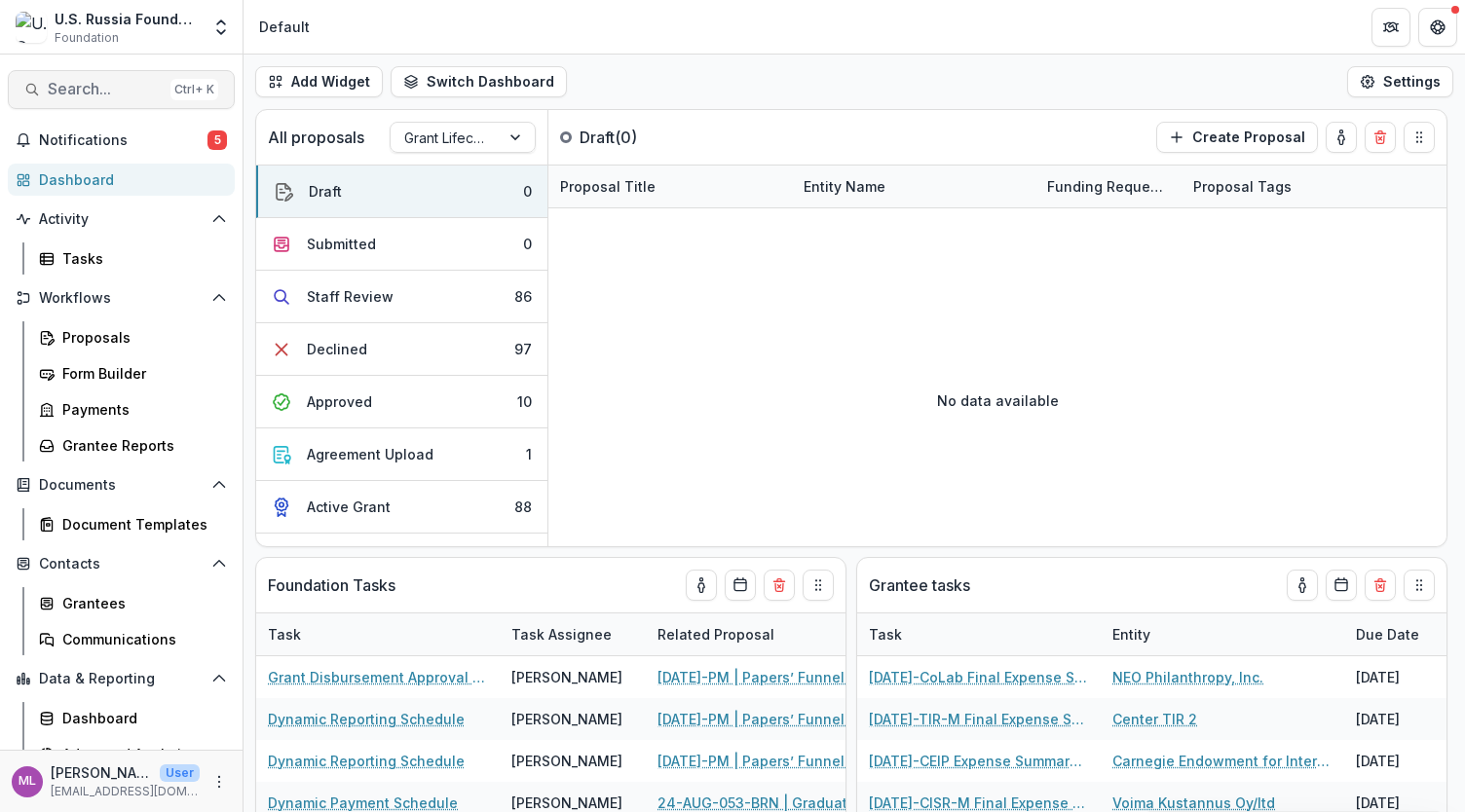
click at [122, 84] on span "Search..." at bounding box center [106, 89] width 115 height 19
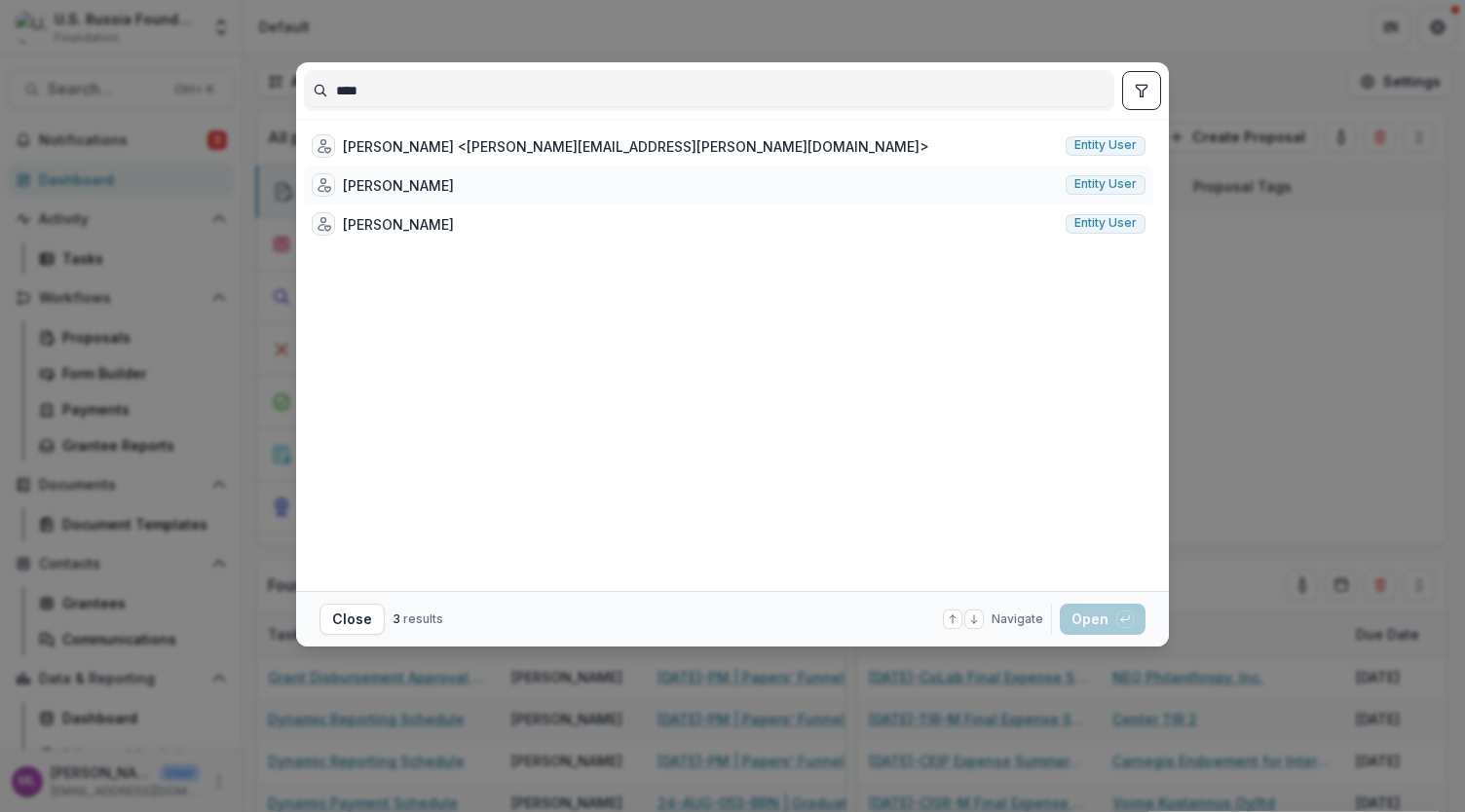
type input "****"
click at [422, 190] on div "Natalia Arno" at bounding box center [399, 185] width 111 height 21
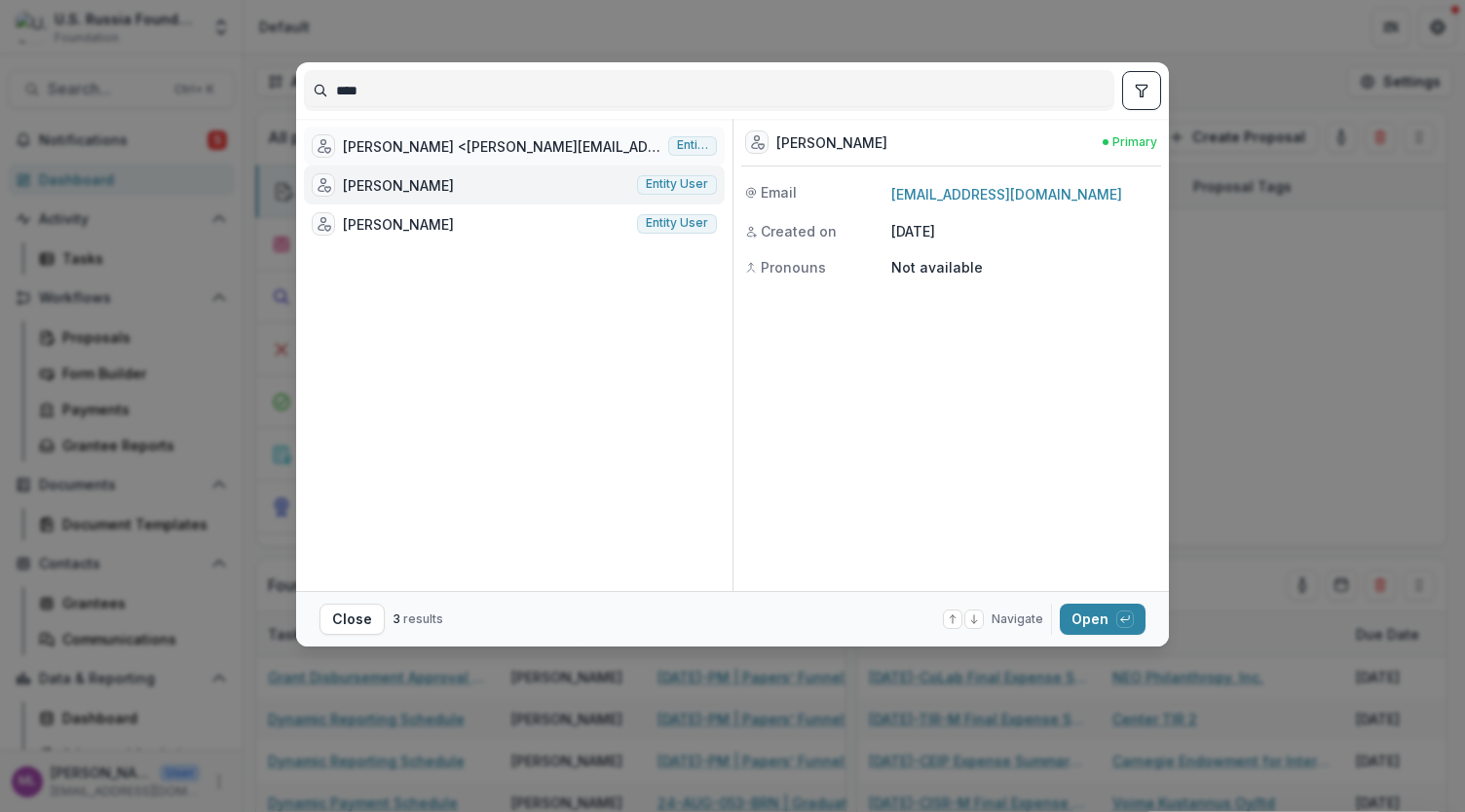
click at [677, 150] on span "Entity user" at bounding box center [693, 146] width 31 height 14
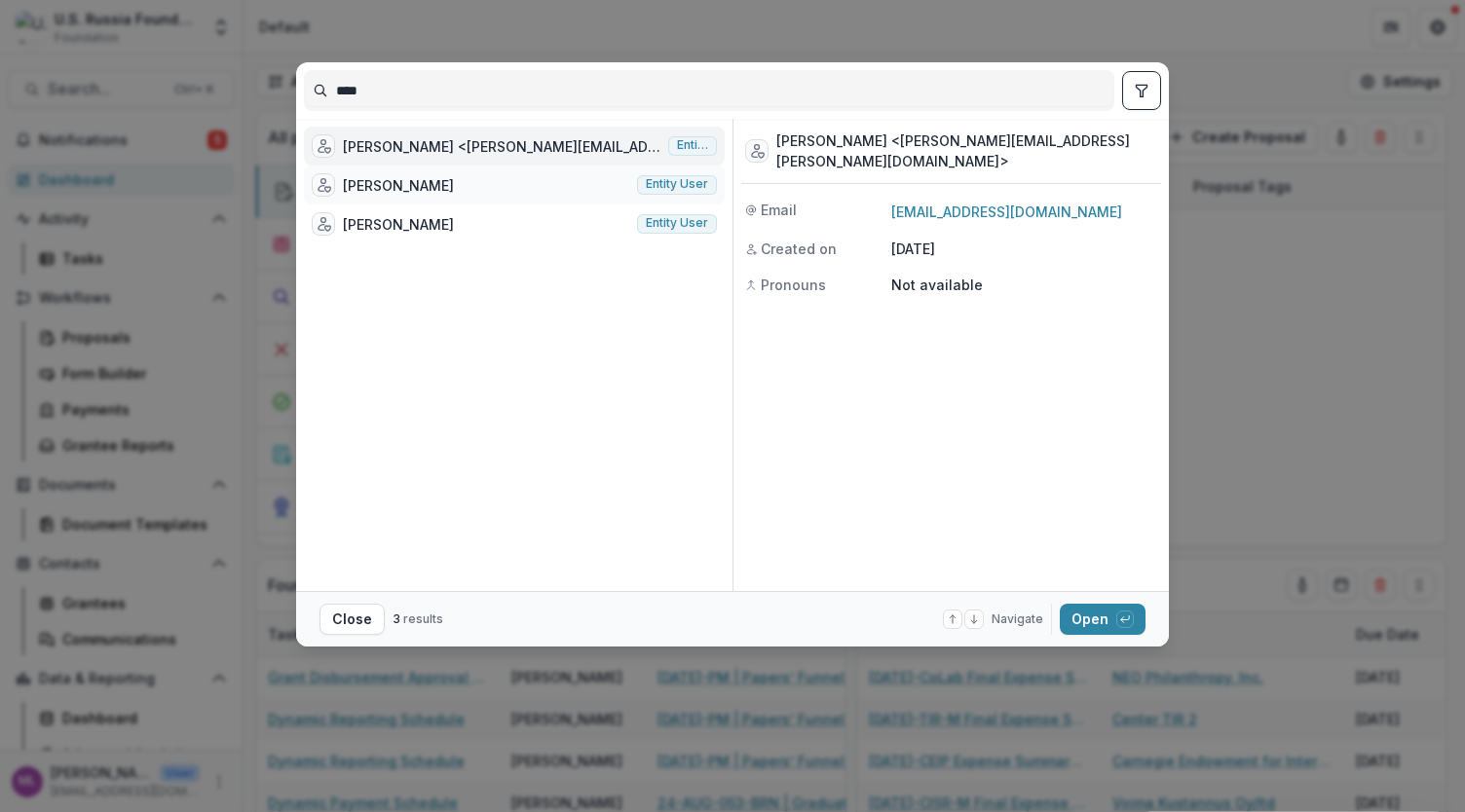
click at [671, 190] on span "Entity user" at bounding box center [677, 184] width 63 height 14
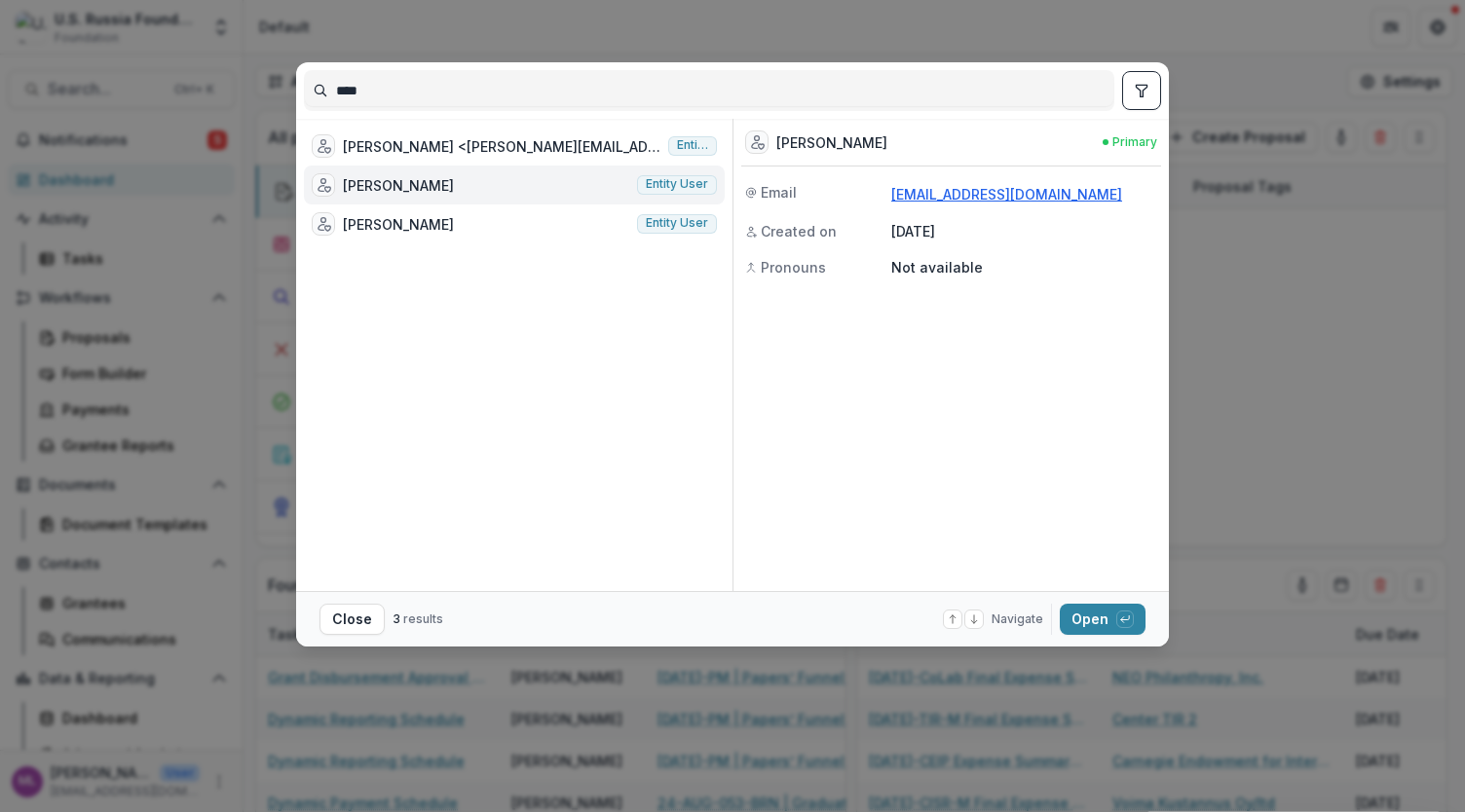
click at [1023, 197] on link "natalia.arno@f4dd.org" at bounding box center [1007, 193] width 231 height 17
click at [431, 369] on div "Natalia Arno <natalia.arno@4freerussia.org> Entity user Natalia Arno Entity use…" at bounding box center [514, 356] width 421 height 457
click at [696, 184] on span "Entity user" at bounding box center [677, 184] width 63 height 14
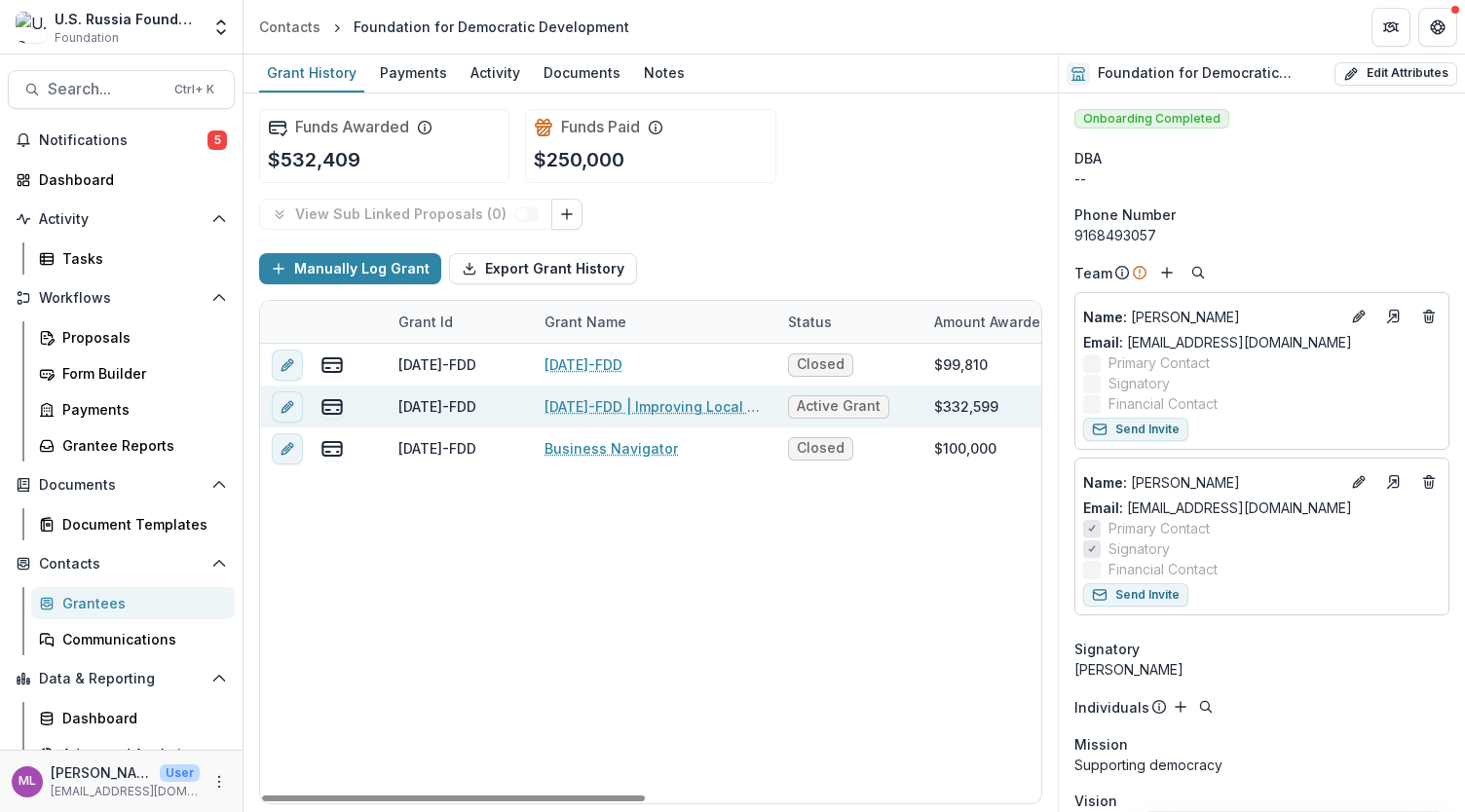
click at [705, 407] on link "24-AUG-110-FDD | Improving Local Governance Competence Among Rising Exiled Russ…" at bounding box center [654, 406] width 220 height 21
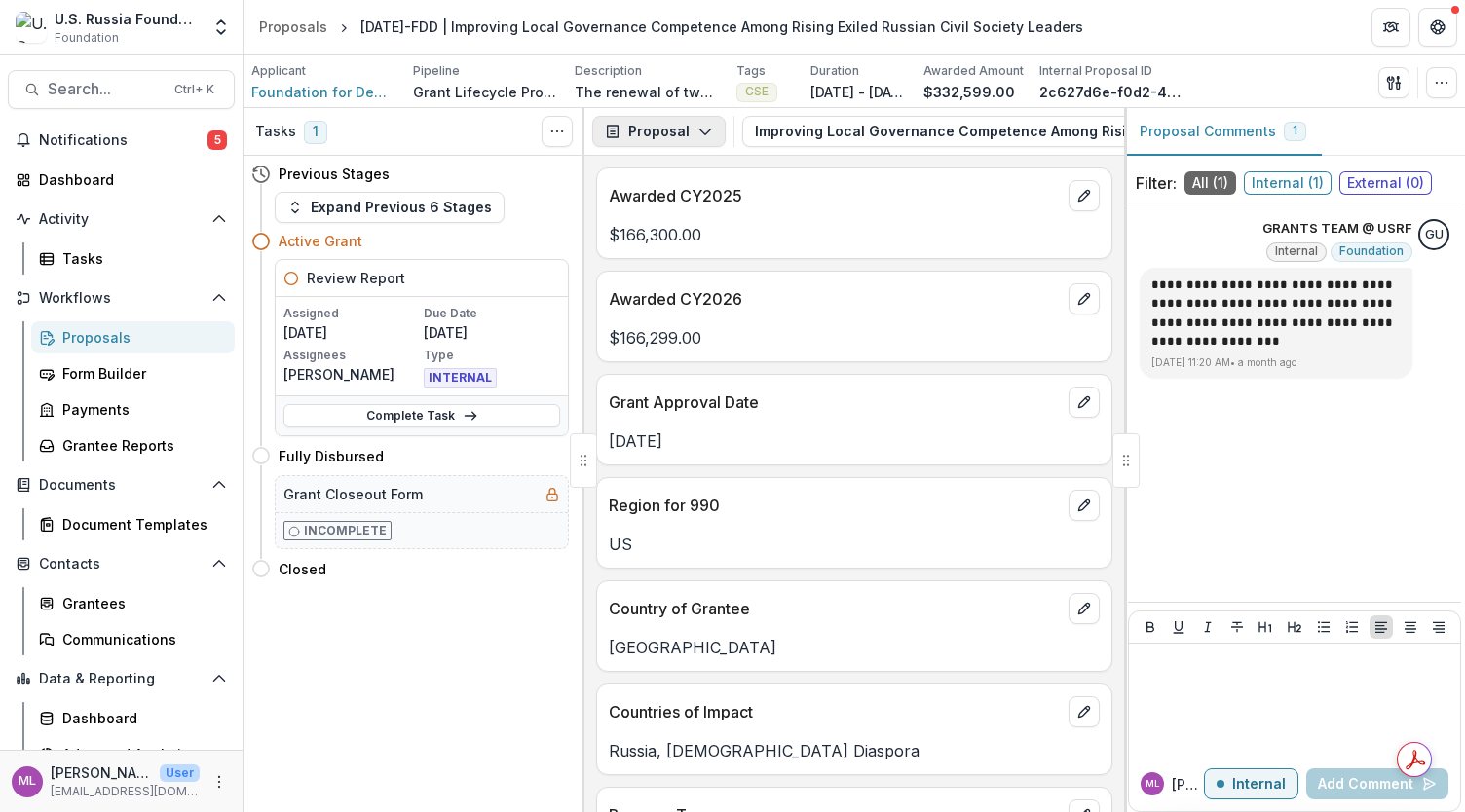
click at [707, 128] on icon "button" at bounding box center [706, 132] width 16 height 16
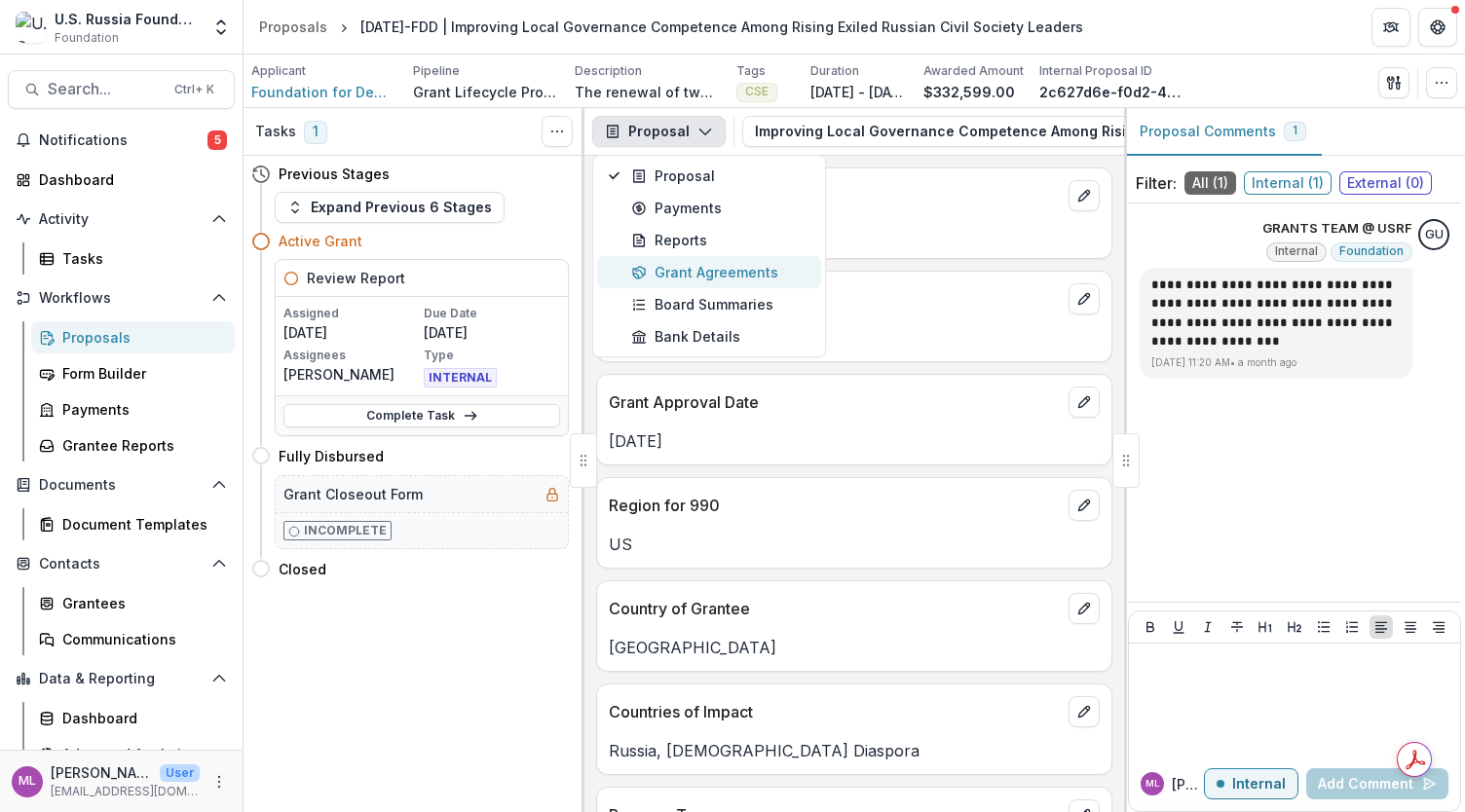
click at [719, 268] on div "Grant Agreements" at bounding box center [720, 272] width 178 height 21
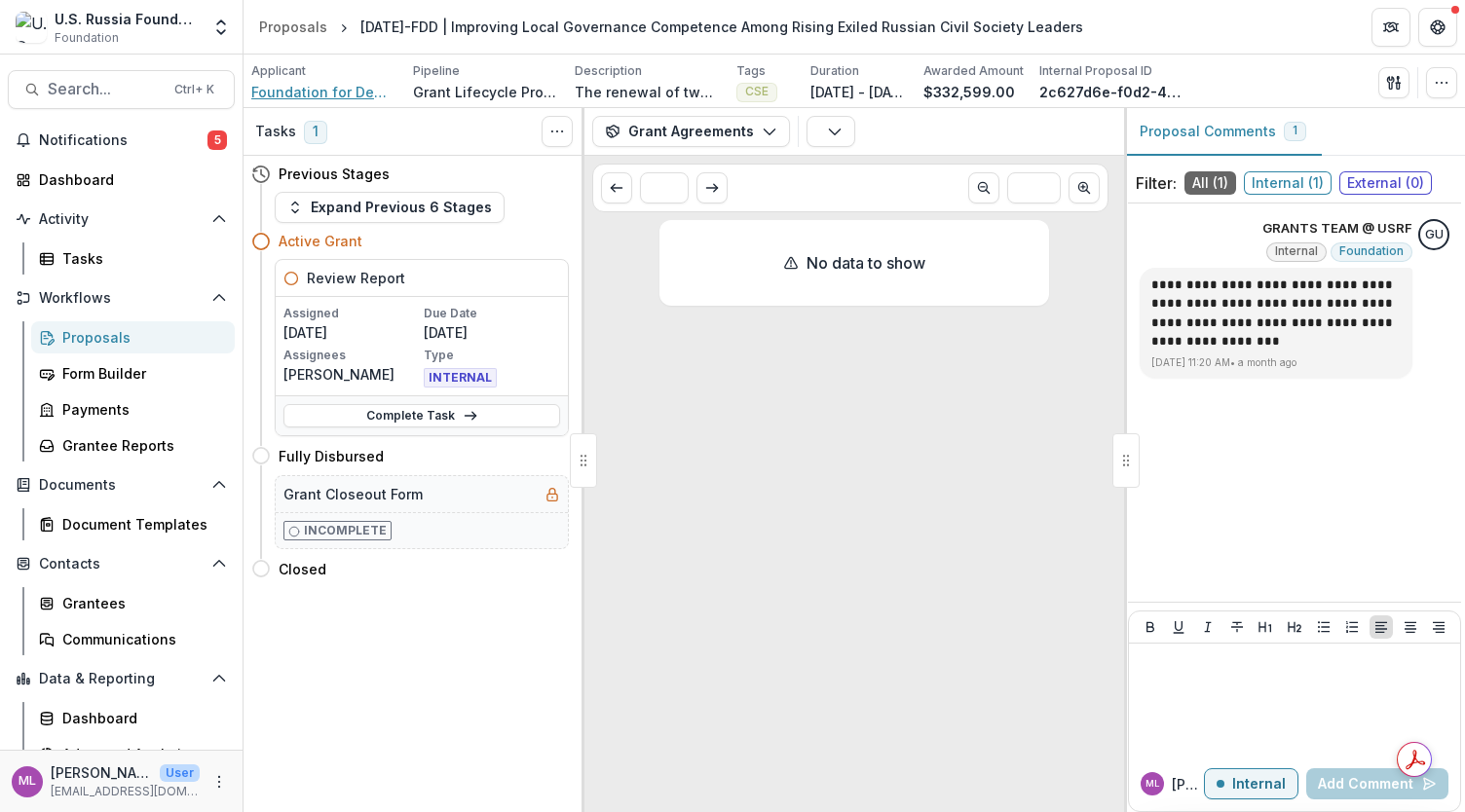
click at [302, 89] on span "Foundation for Democratic Development" at bounding box center [324, 92] width 147 height 21
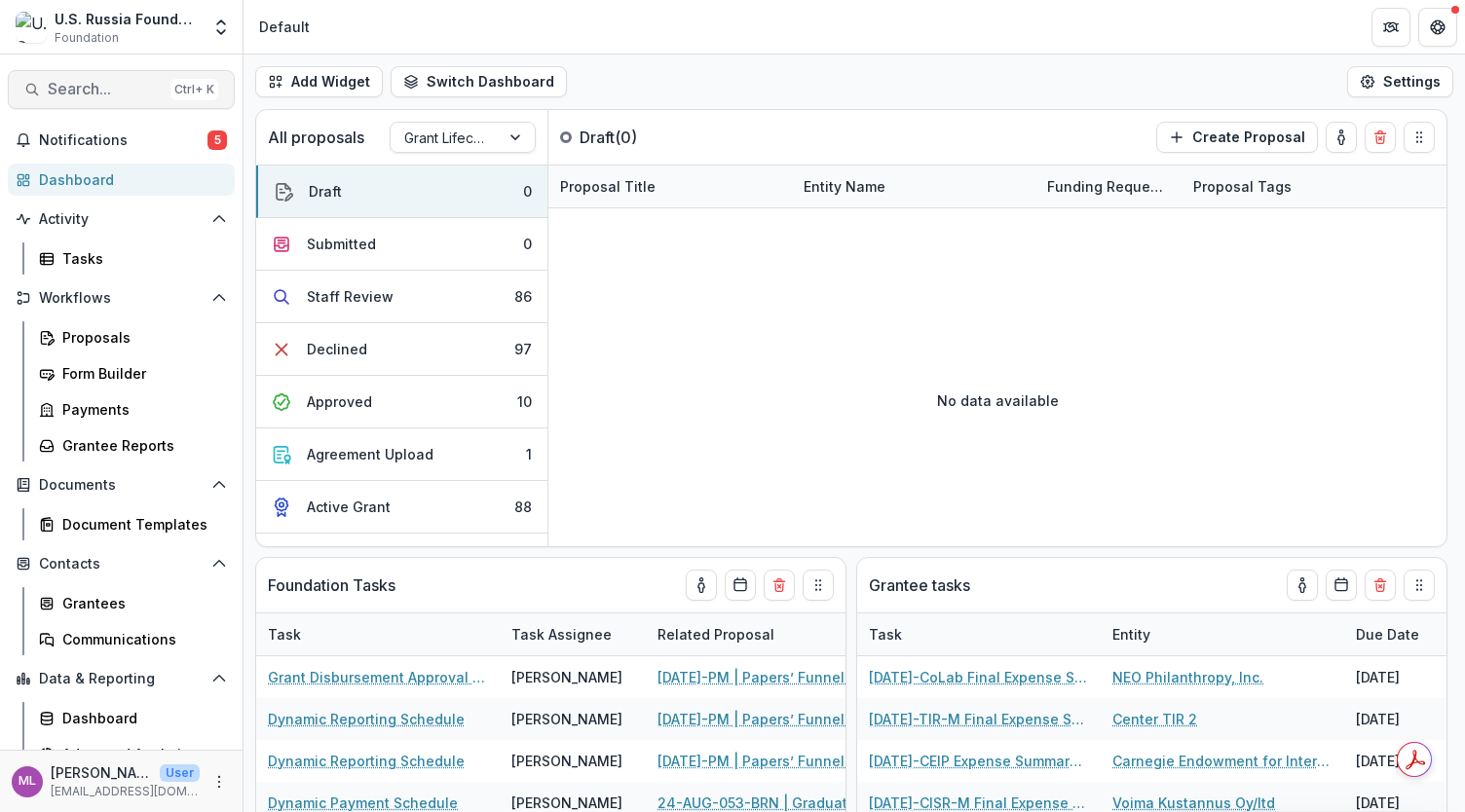
click at [97, 86] on span "Search..." at bounding box center [106, 89] width 115 height 19
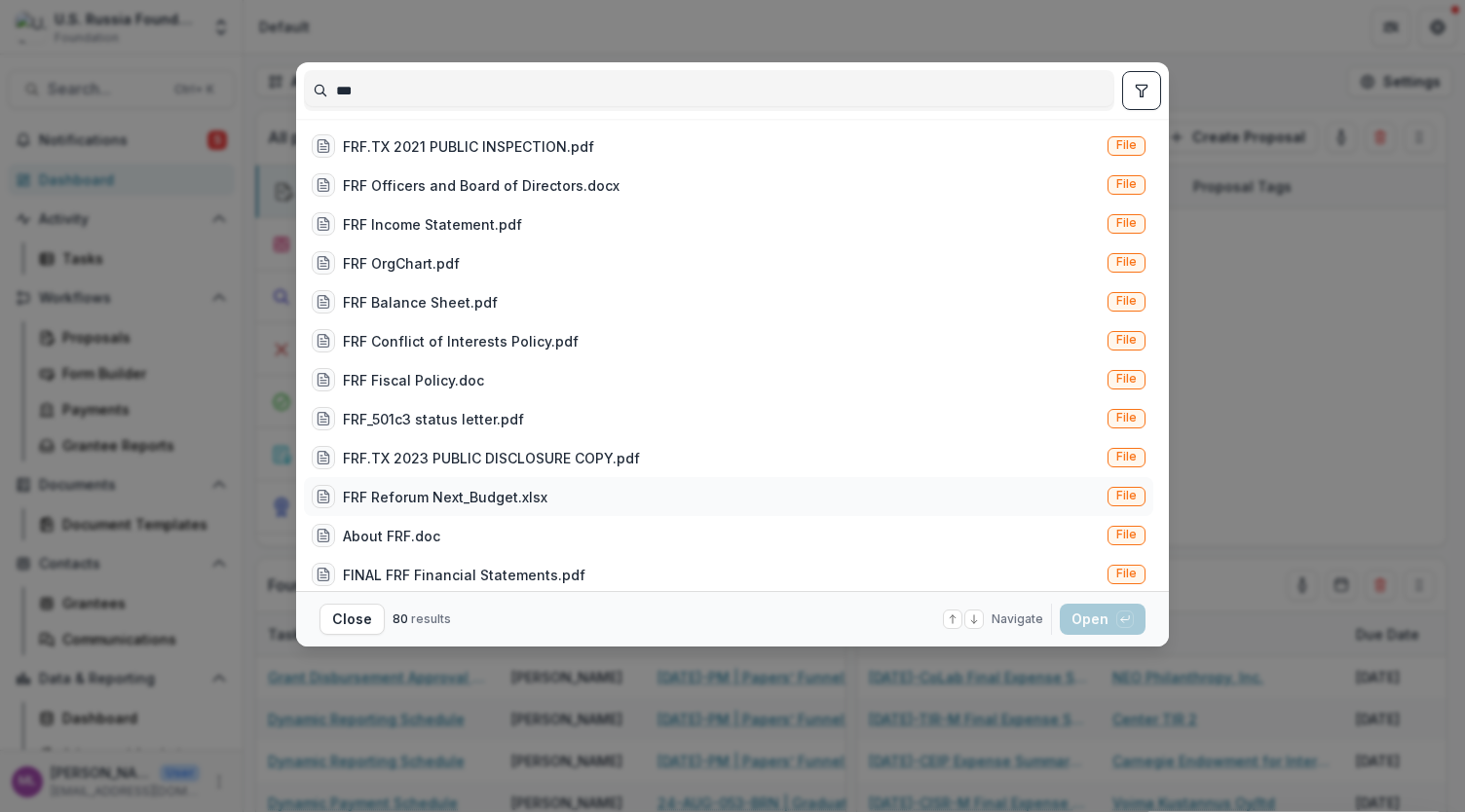
type input "***"
click at [462, 492] on div "FRF Reforum Next_Budget.xlsx" at bounding box center [445, 496] width 204 height 21
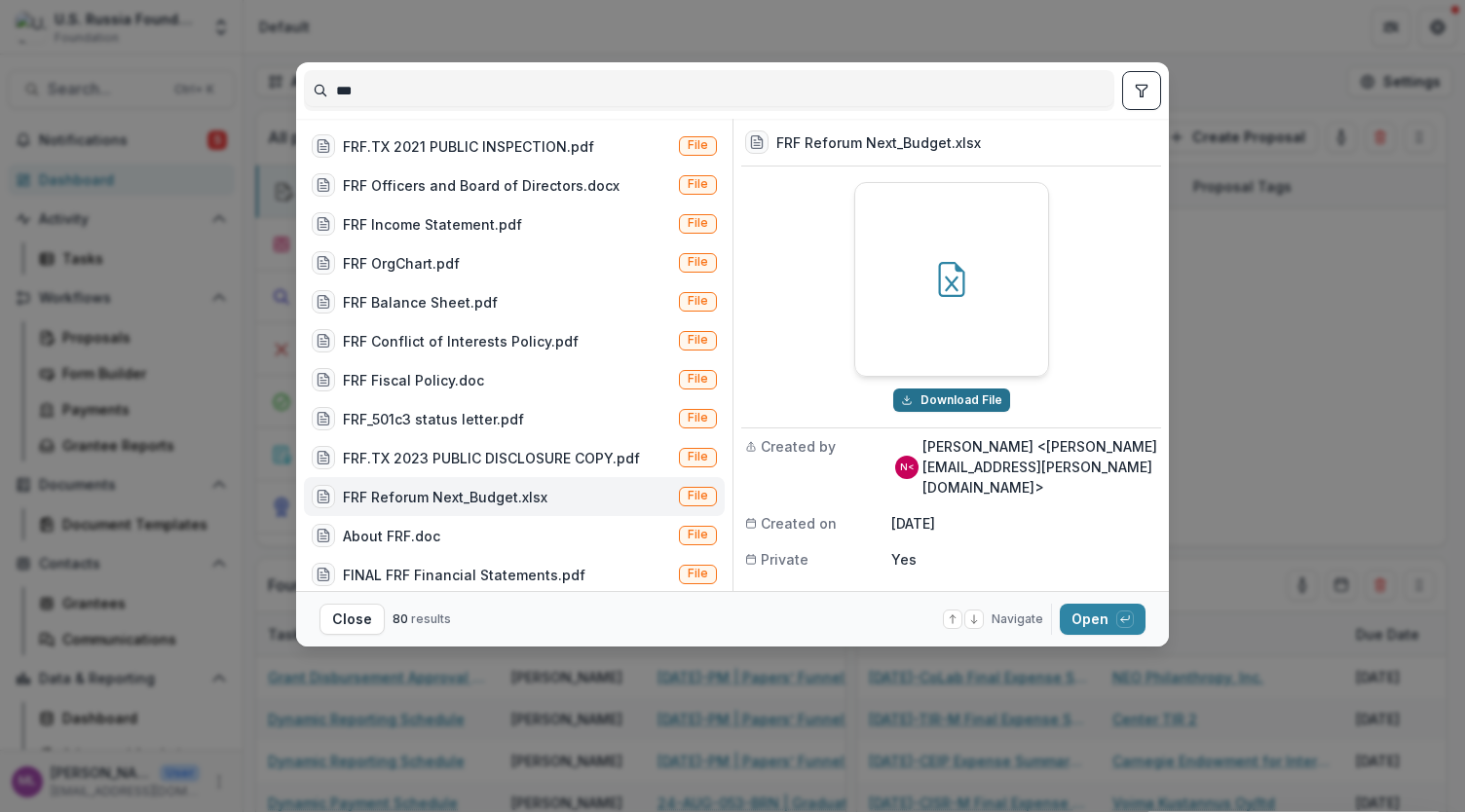
click at [945, 402] on button "Download File" at bounding box center [952, 401] width 117 height 23
click at [423, 535] on div "About FRF.doc" at bounding box center [392, 535] width 98 height 21
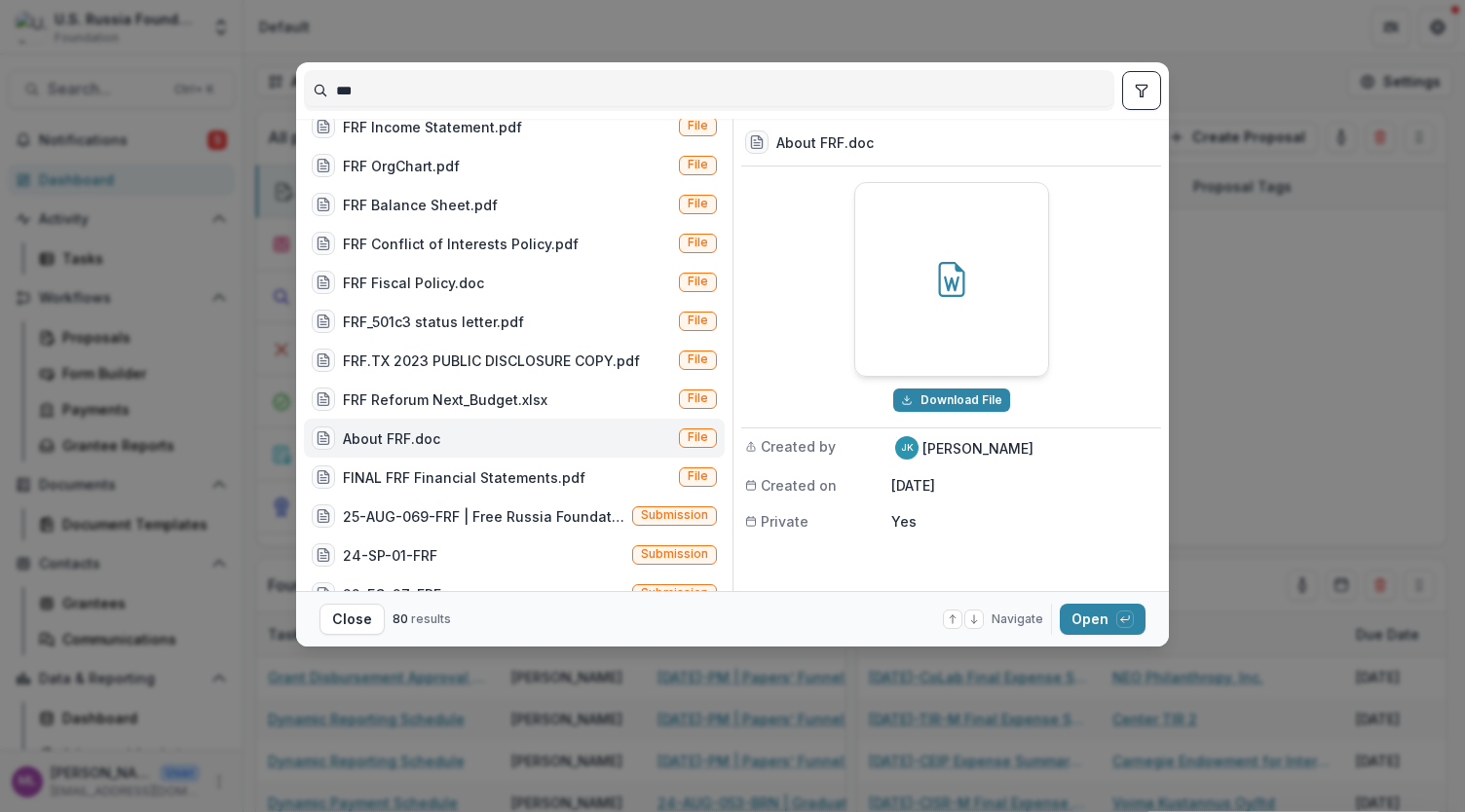
scroll to position [292, 0]
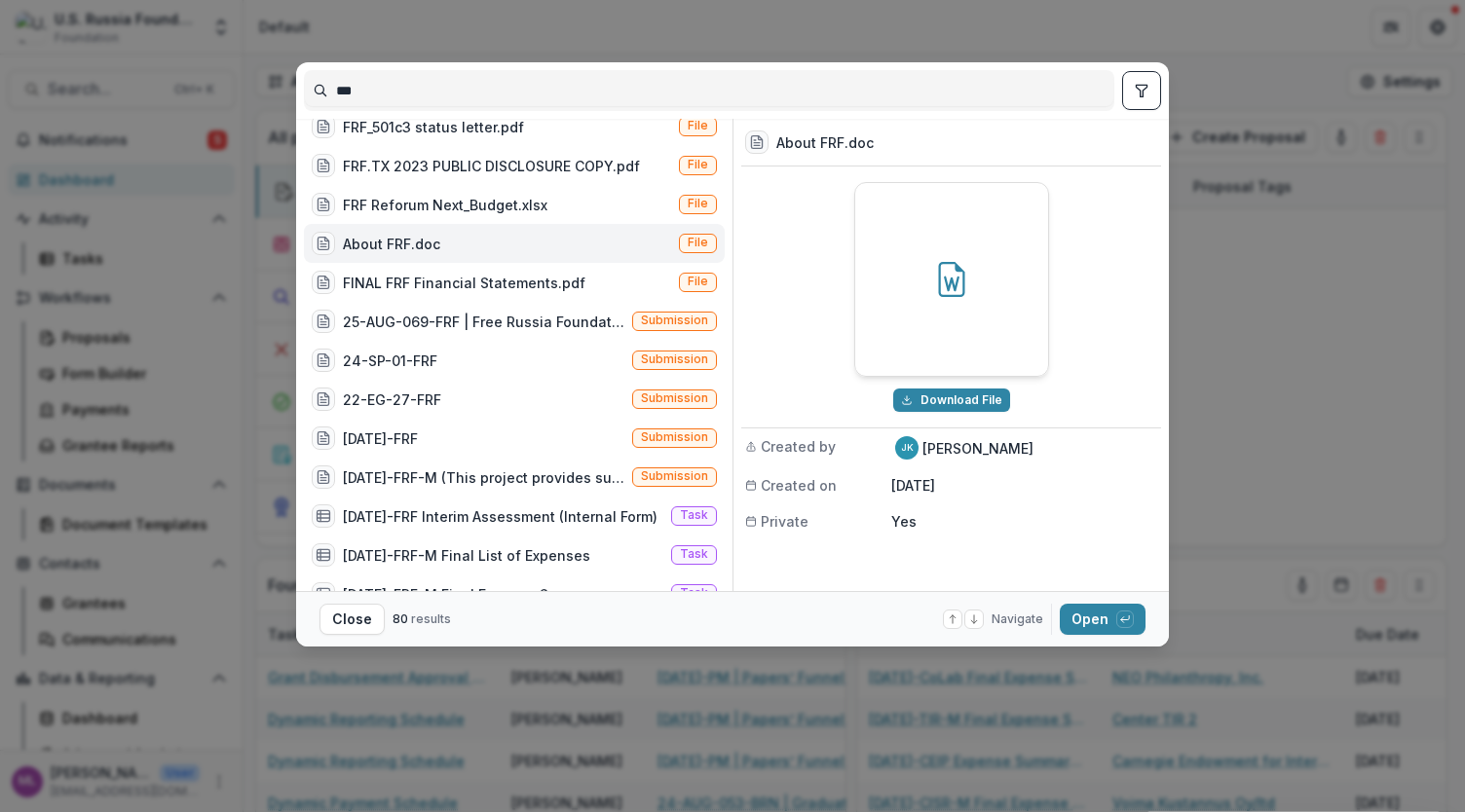
click at [1231, 453] on div "*** FRF.TX 2021 PUBLIC INSPECTION.pdf File FRF Officers and Board of Directors.…" at bounding box center [732, 406] width 1465 height 812
